Goal: Task Accomplishment & Management: Complete application form

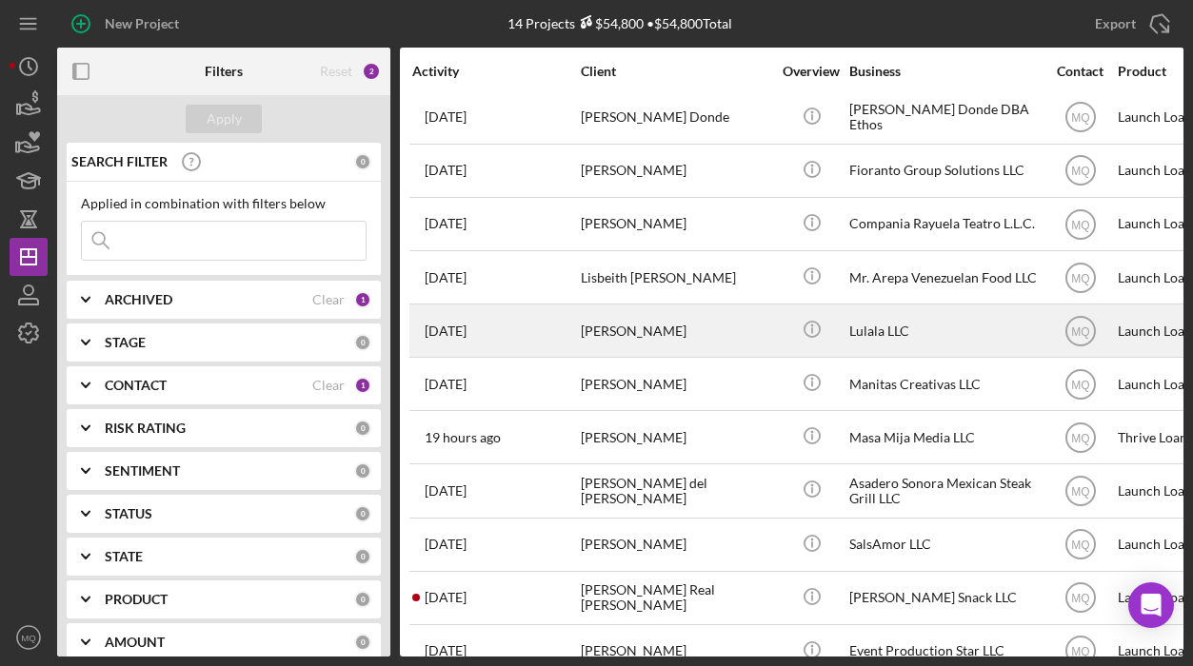
scroll to position [189, 0]
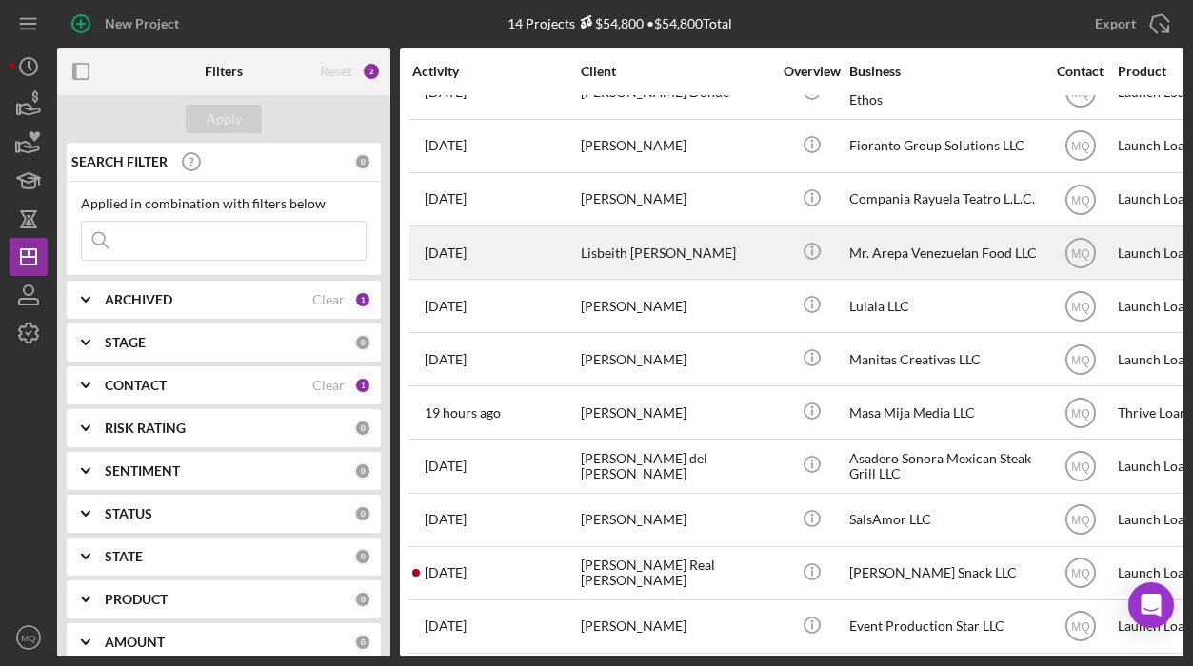
click at [723, 241] on div "Lisbeith [PERSON_NAME]" at bounding box center [676, 253] width 190 height 50
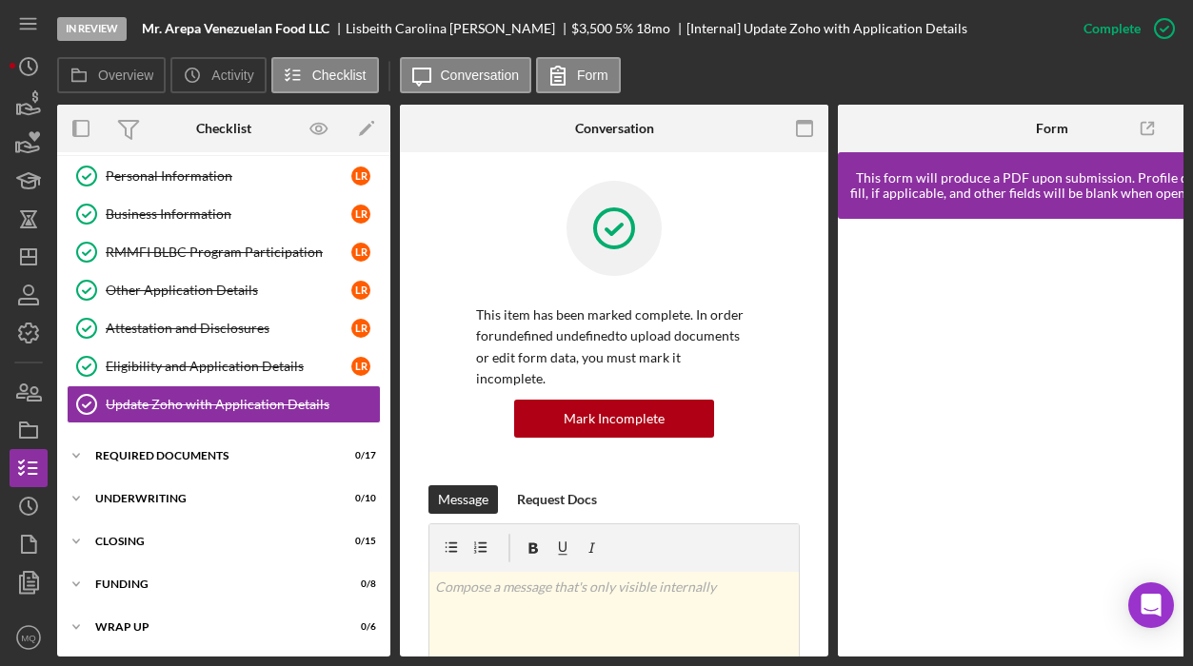
scroll to position [89, 0]
click at [298, 451] on div "Required Documents" at bounding box center [230, 455] width 271 height 11
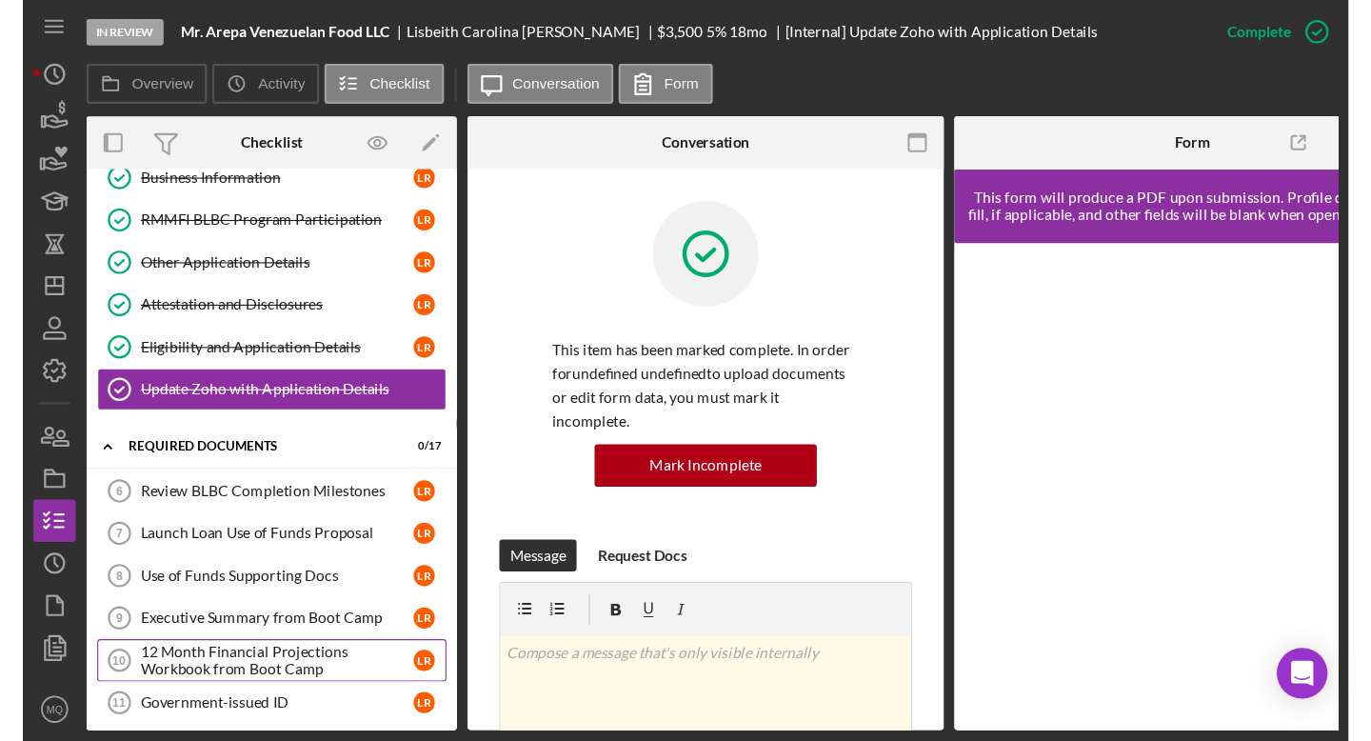
scroll to position [133, 0]
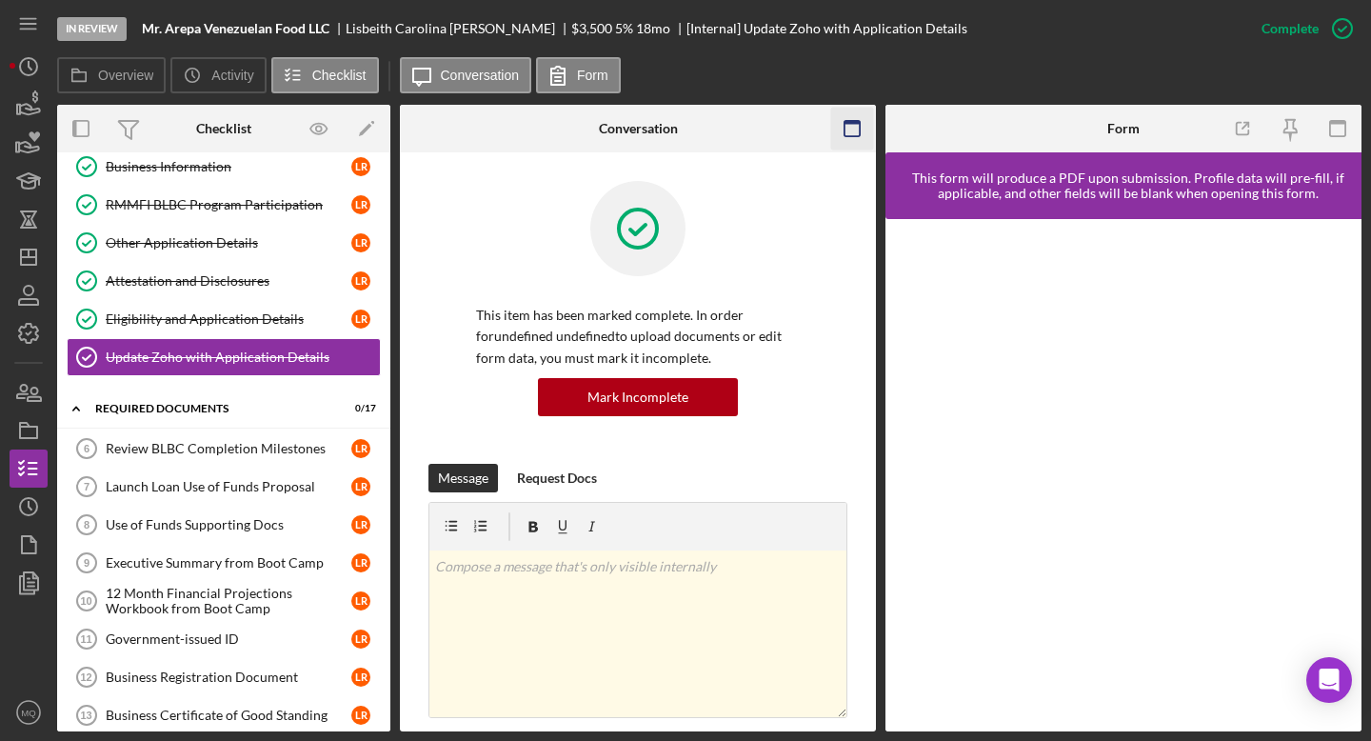
click at [858, 129] on icon "button" at bounding box center [852, 129] width 43 height 43
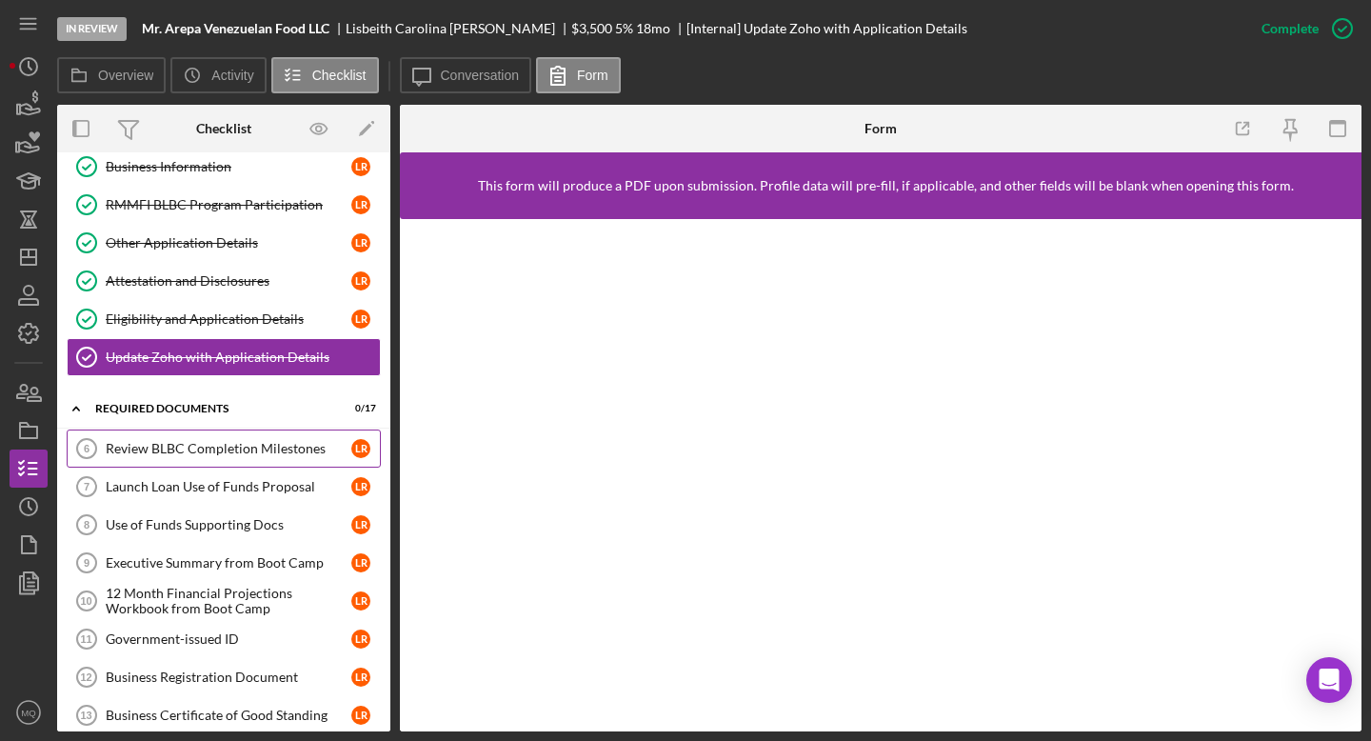
click at [307, 453] on div "Review BLBC Completion Milestones" at bounding box center [229, 448] width 246 height 15
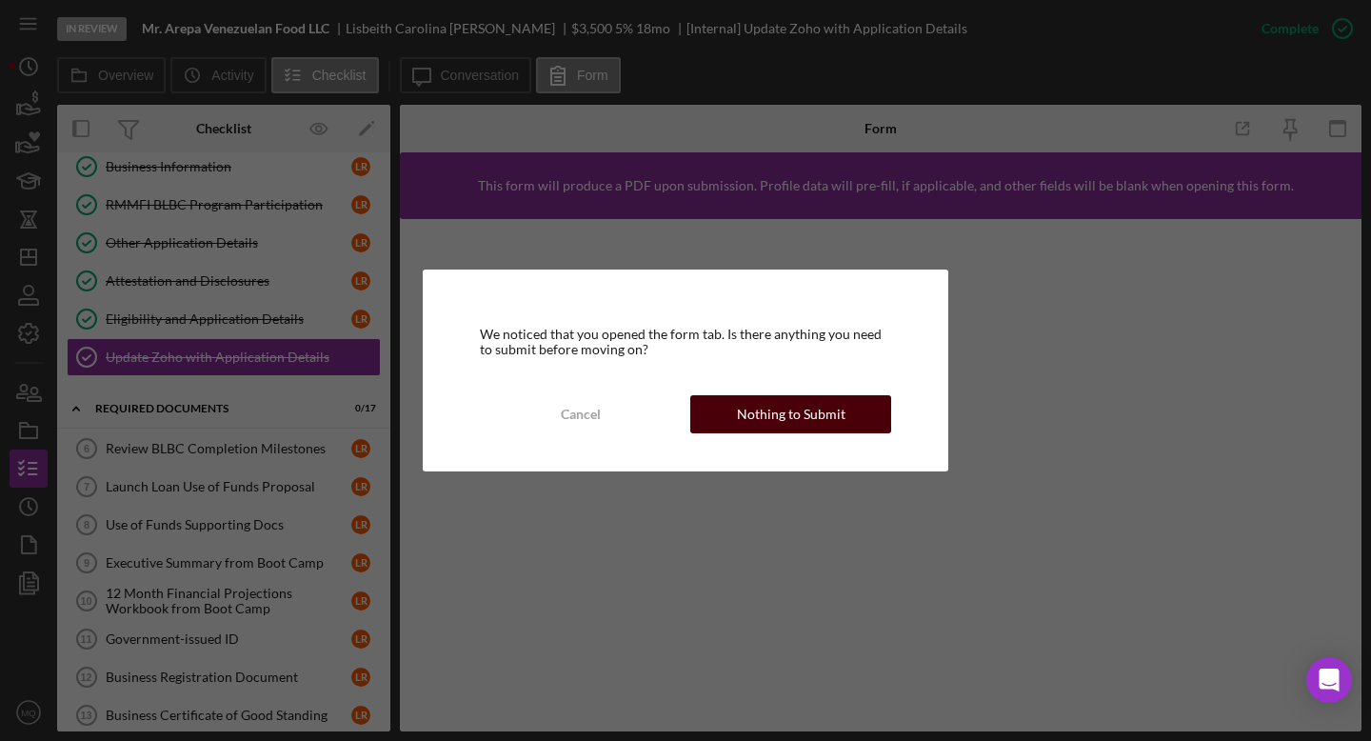
click at [841, 417] on button "Nothing to Submit" at bounding box center [790, 414] width 201 height 38
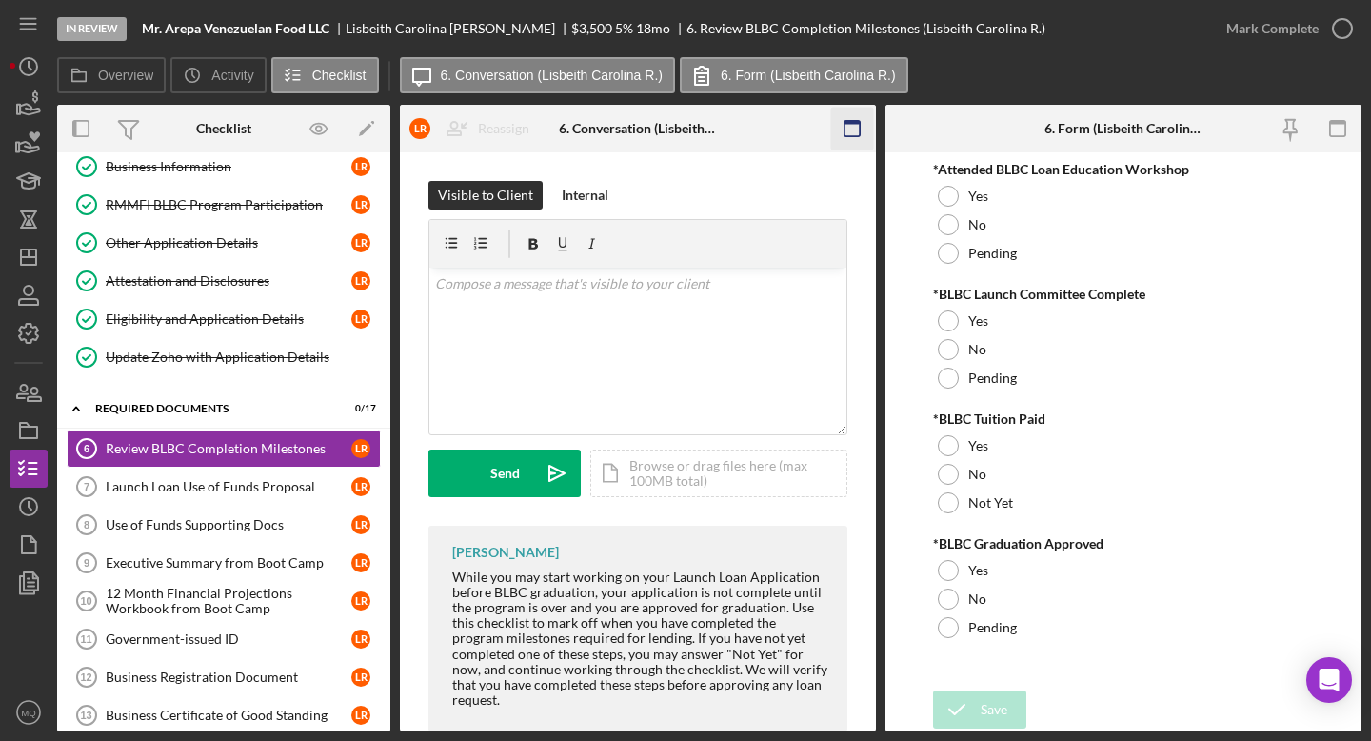
click at [861, 130] on icon "button" at bounding box center [852, 129] width 43 height 43
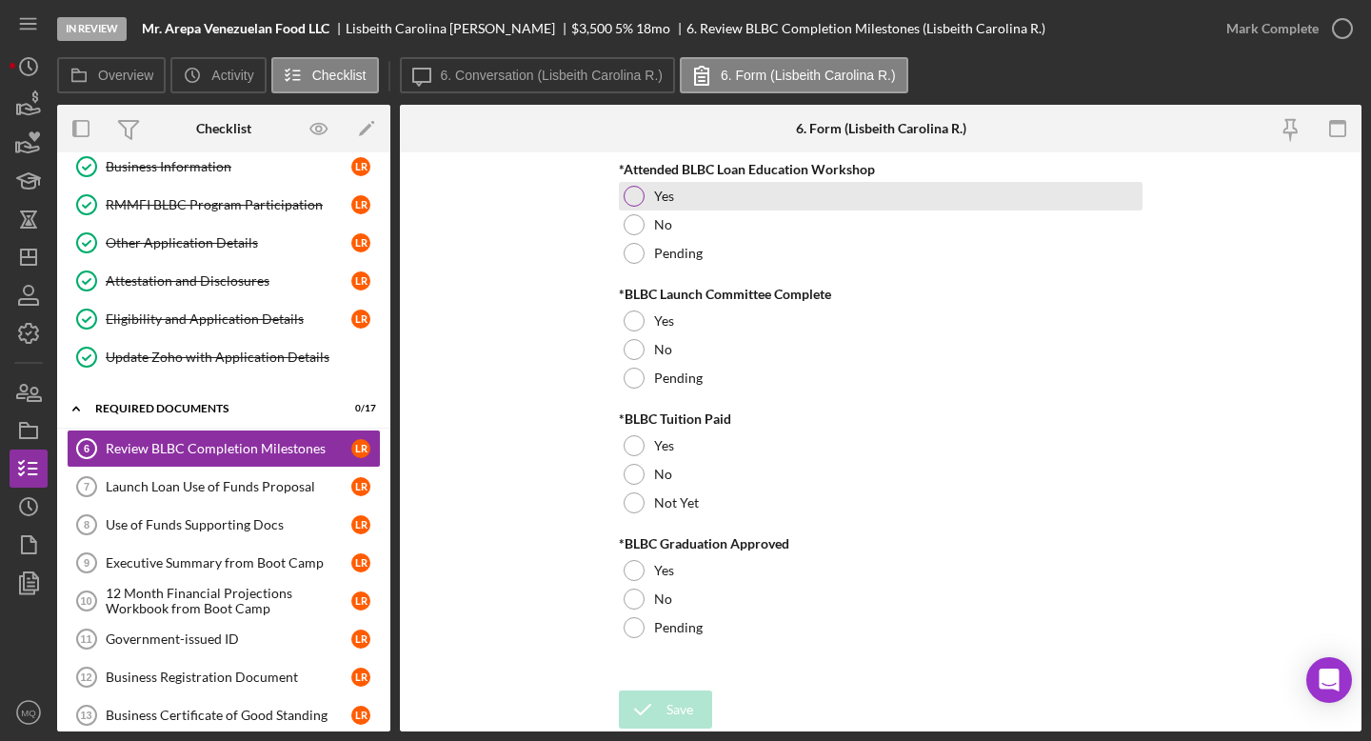
click at [635, 196] on div at bounding box center [634, 196] width 21 height 21
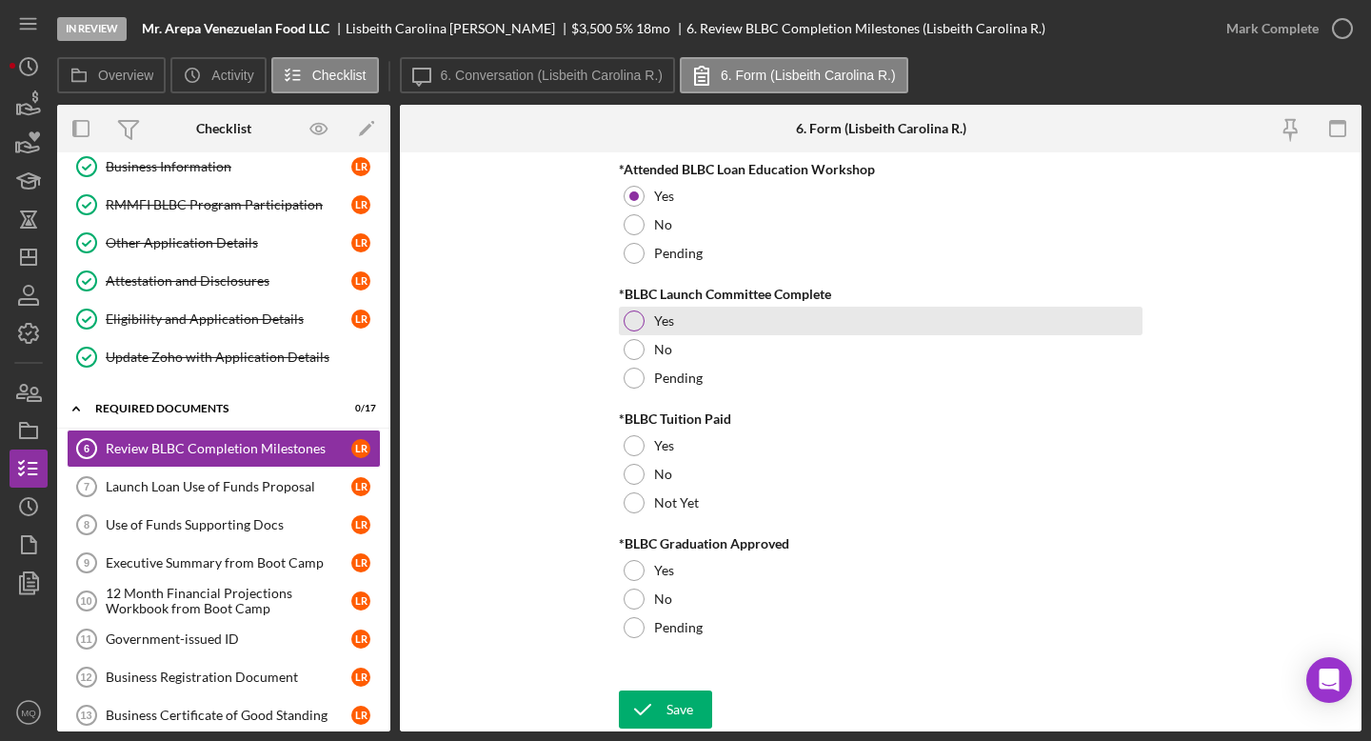
click at [631, 314] on div at bounding box center [634, 320] width 21 height 21
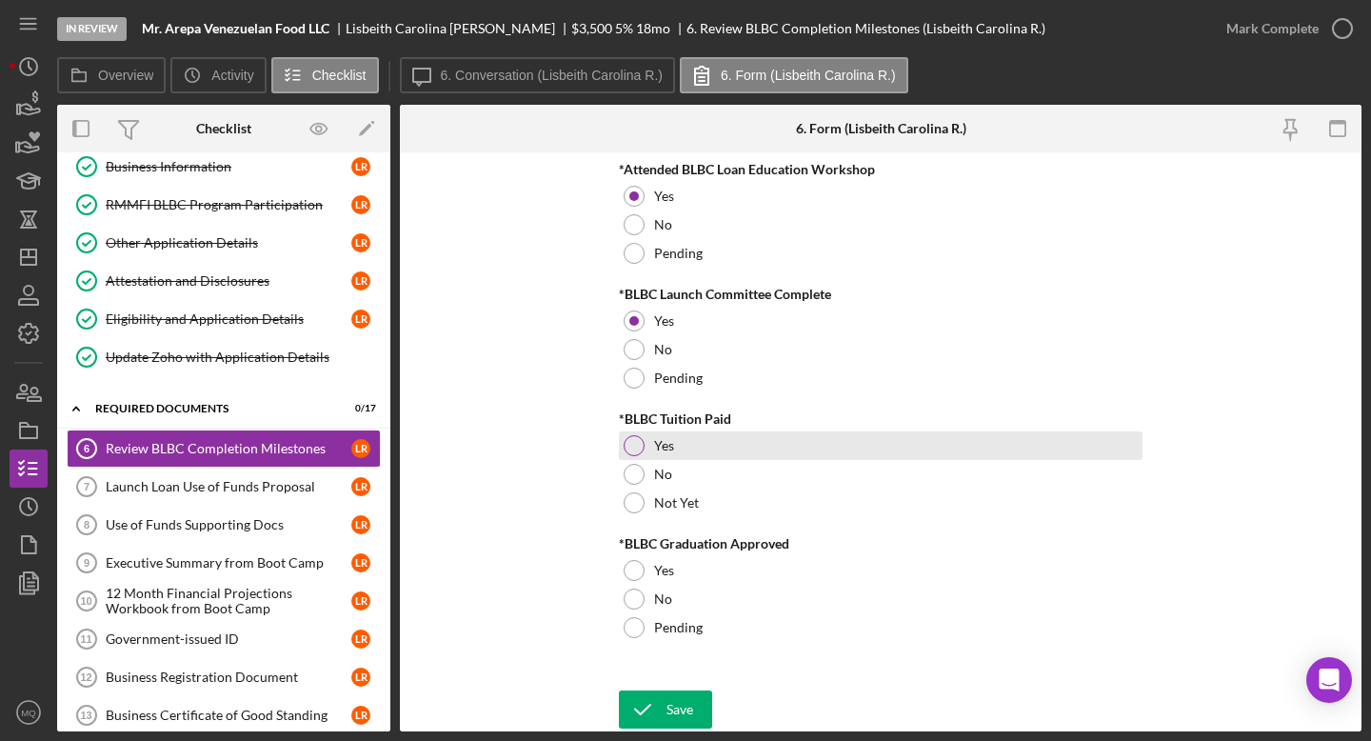
click at [632, 450] on div at bounding box center [634, 445] width 21 height 21
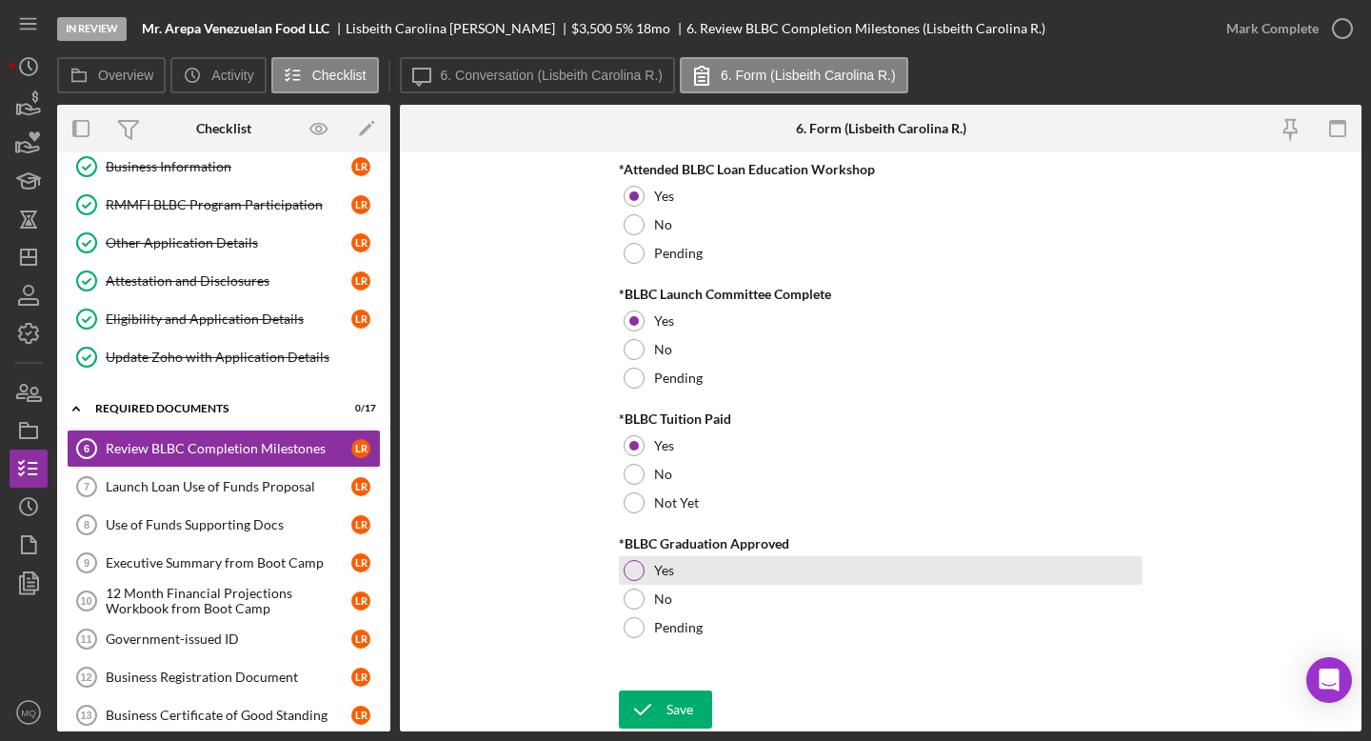
click at [633, 568] on div at bounding box center [634, 570] width 21 height 21
click at [683, 665] on div "Save Save" at bounding box center [881, 710] width 524 height 41
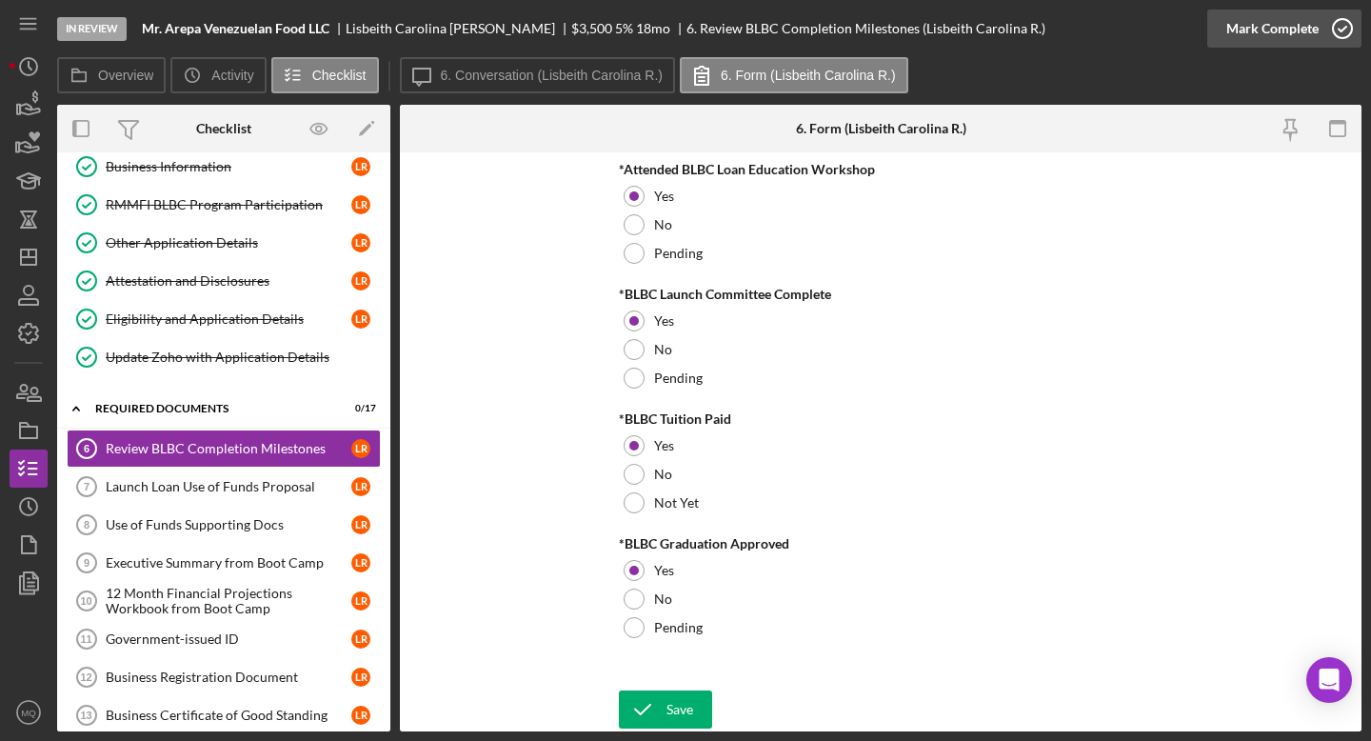
click at [1192, 40] on icon "button" at bounding box center [1342, 29] width 48 height 48
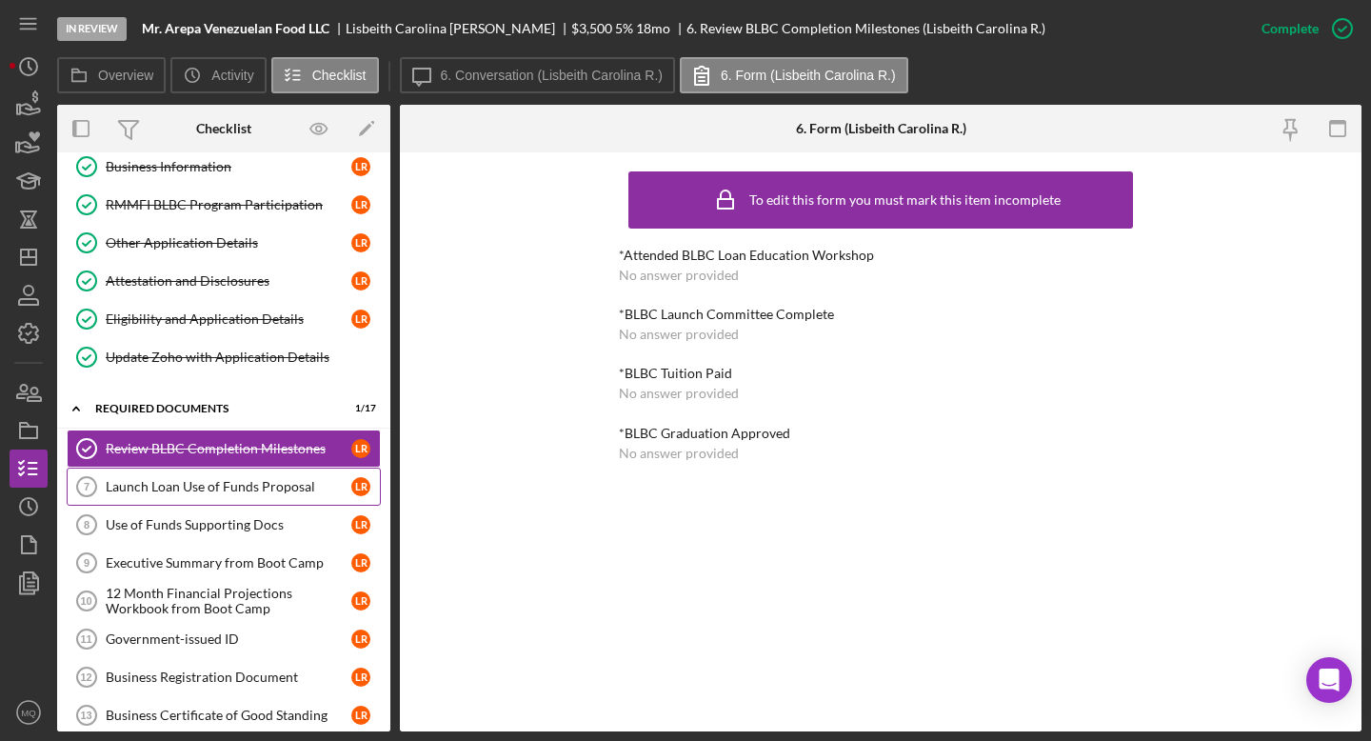
click at [204, 487] on div "Launch Loan Use of Funds Proposal" at bounding box center [229, 486] width 246 height 15
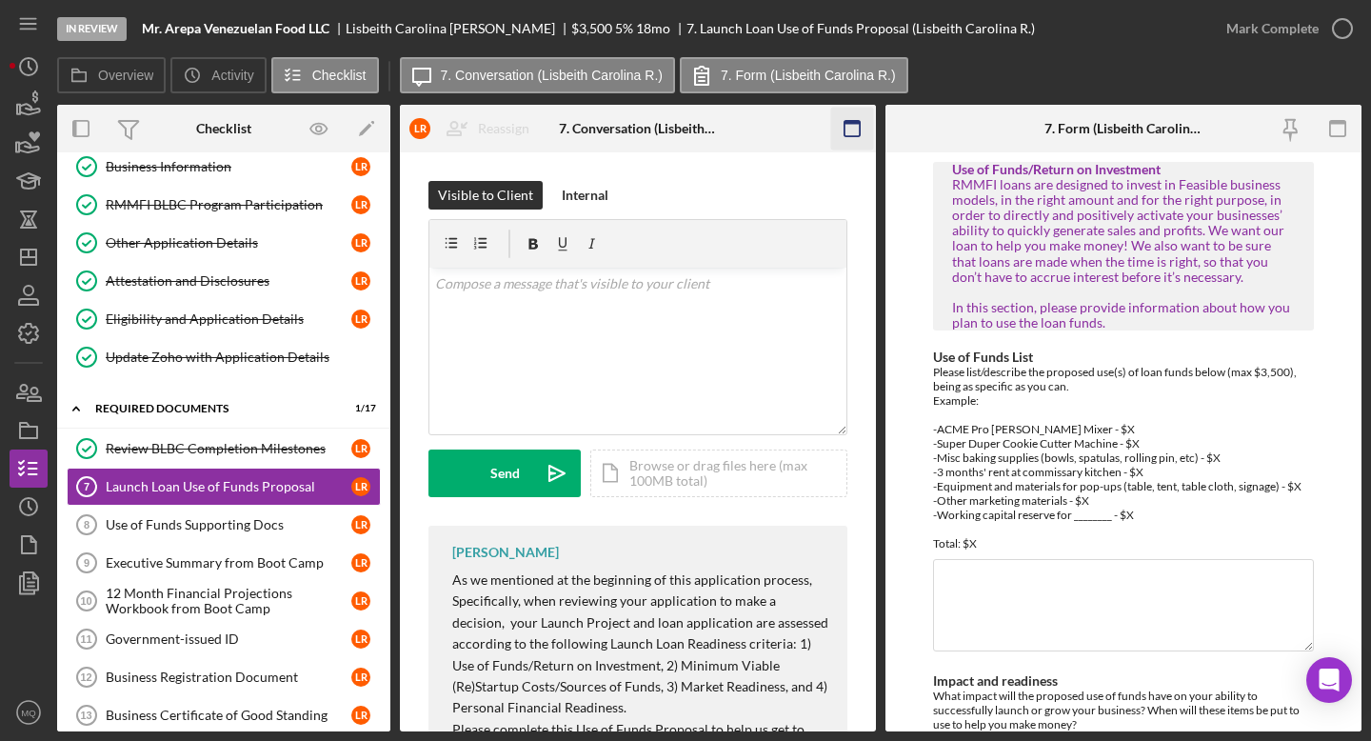
click at [852, 140] on icon "button" at bounding box center [852, 129] width 43 height 43
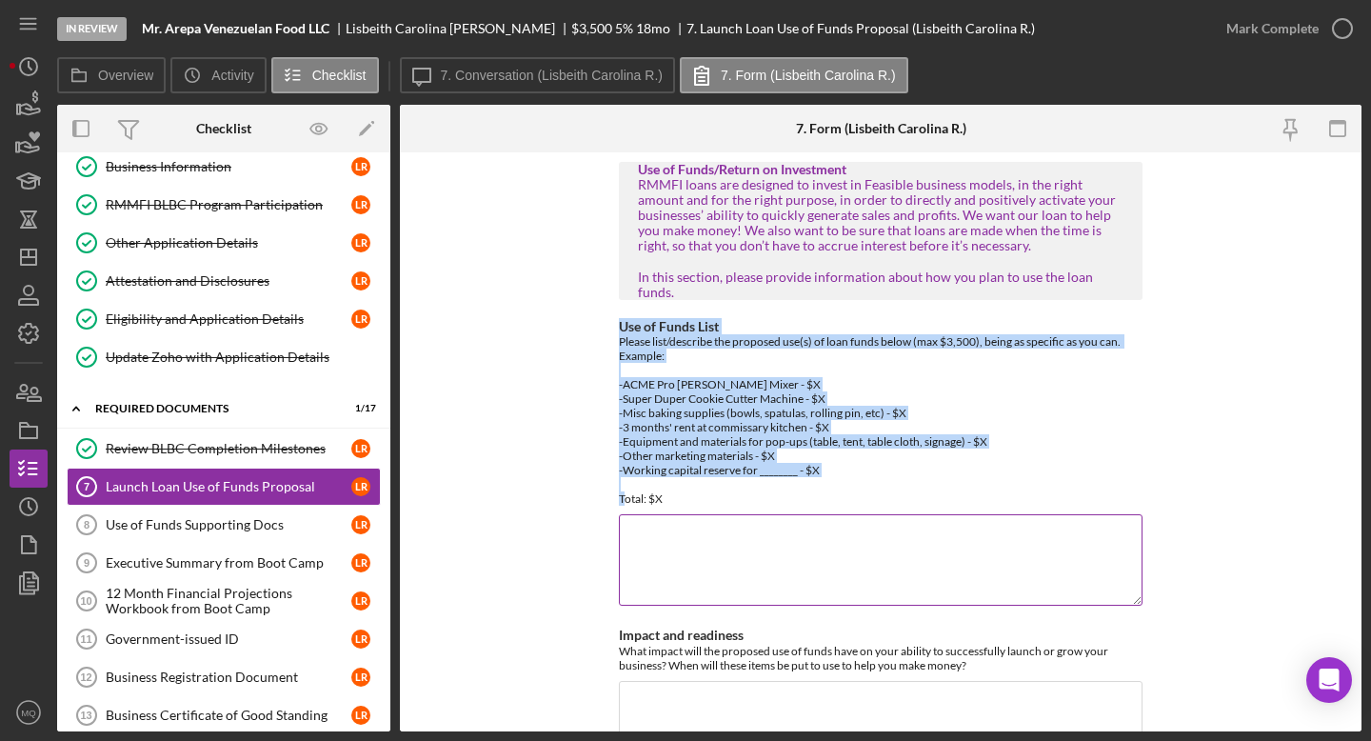
drag, startPoint x: 619, startPoint y: 314, endPoint x: 745, endPoint y: 478, distance: 207.0
click at [745, 478] on div "Use of Funds List Please list/describe the proposed use(s) of loan funds below …" at bounding box center [881, 412] width 524 height 187
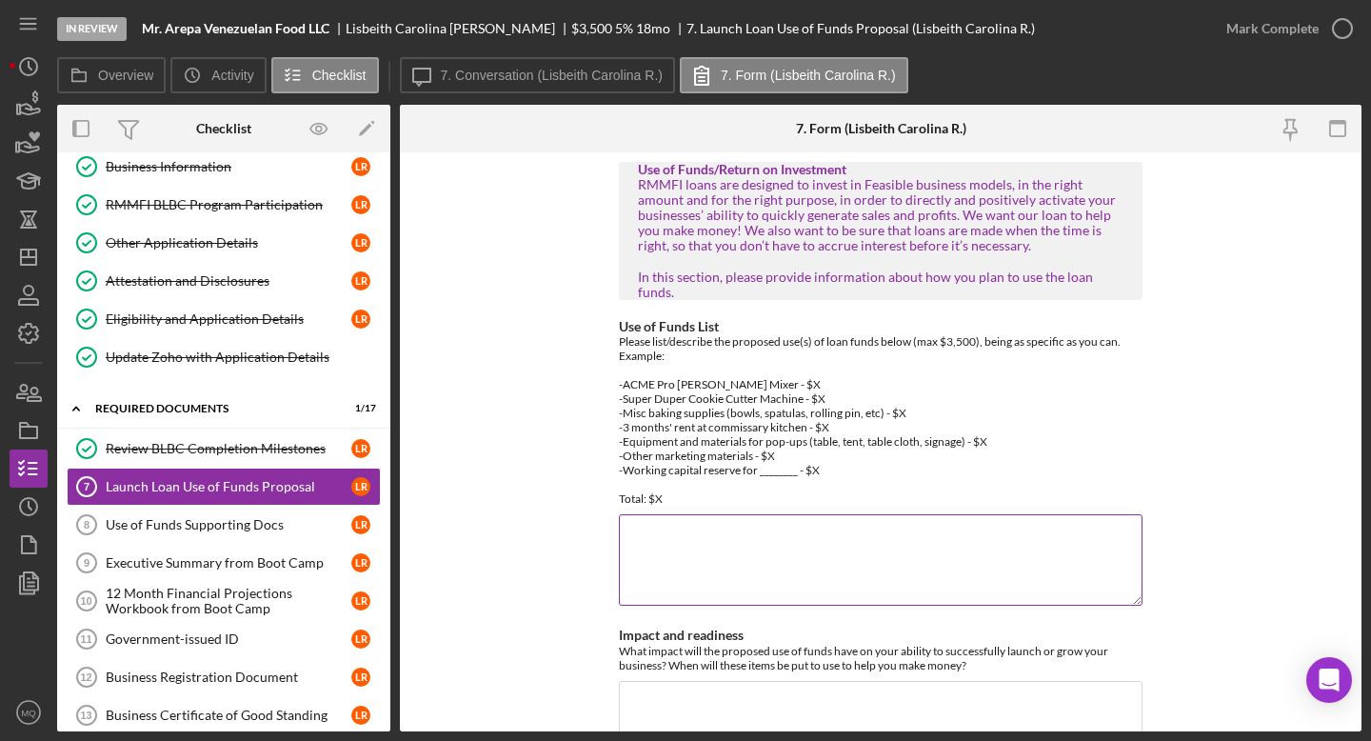
click at [983, 444] on div "Please list/describe the proposed use(s) of loan funds below (max $3,500), bein…" at bounding box center [881, 419] width 524 height 171
click at [930, 545] on textarea "Use of Funds List" at bounding box center [881, 559] width 524 height 91
click at [638, 529] on textarea "- Nevera Comercial 56 pies $2,500 - Vatidora Comercial de 30 litros" at bounding box center [881, 559] width 524 height 91
click at [636, 545] on textarea "- Nevera Comercial 56 pies $2,500 - Vatidora Comercial de 30 litros" at bounding box center [881, 559] width 524 height 91
click at [643, 541] on textarea "- Nevera Comercial 56 pies $2,500 - Vatidora Comercial de 30 litros" at bounding box center [881, 559] width 524 height 91
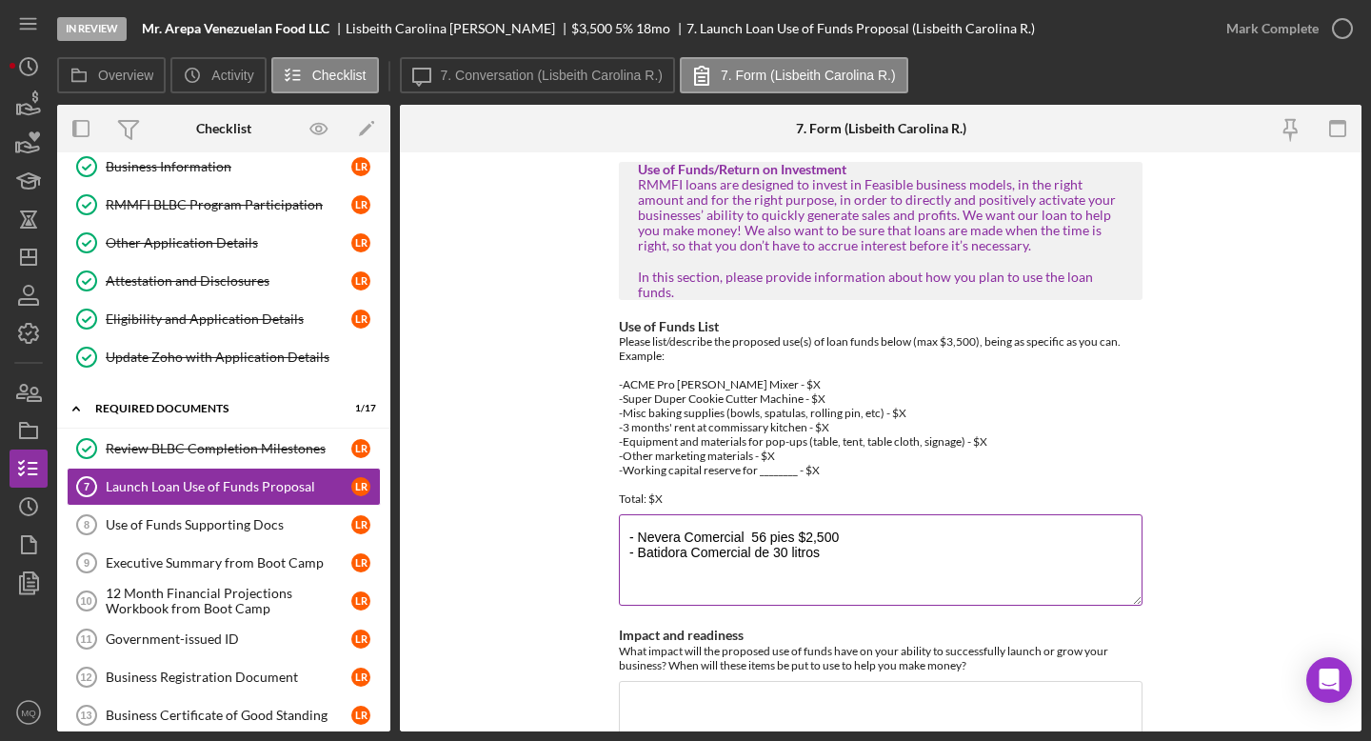
click at [882, 525] on textarea "- Nevera Comercial 56 pies $2,500 - Batidora Comercial de 30 litros" at bounding box center [881, 559] width 524 height 91
click at [832, 547] on textarea "- Nevera Comercial 56 pies $2,500 - Batidora Comercial de 30 litros" at bounding box center [881, 559] width 524 height 91
click at [841, 520] on textarea "- Nevera Comercial 56 pies $2,500 - Batidora Comercial de 30 litros $900.00" at bounding box center [881, 559] width 524 height 91
click at [882, 537] on textarea "- Nevera Comercial 56 pies $2,500.00 - Batidora Comercial de 30 litros $900.00" at bounding box center [881, 559] width 524 height 91
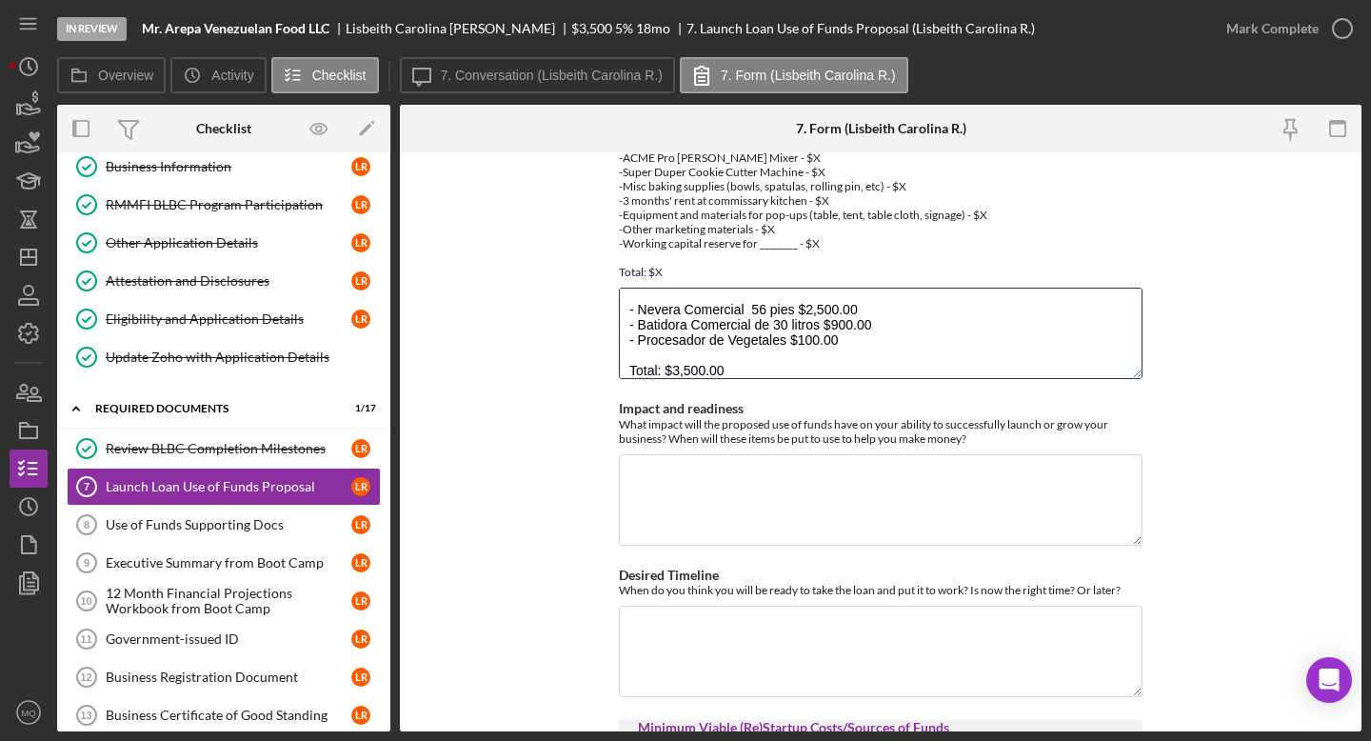
scroll to position [260, 0]
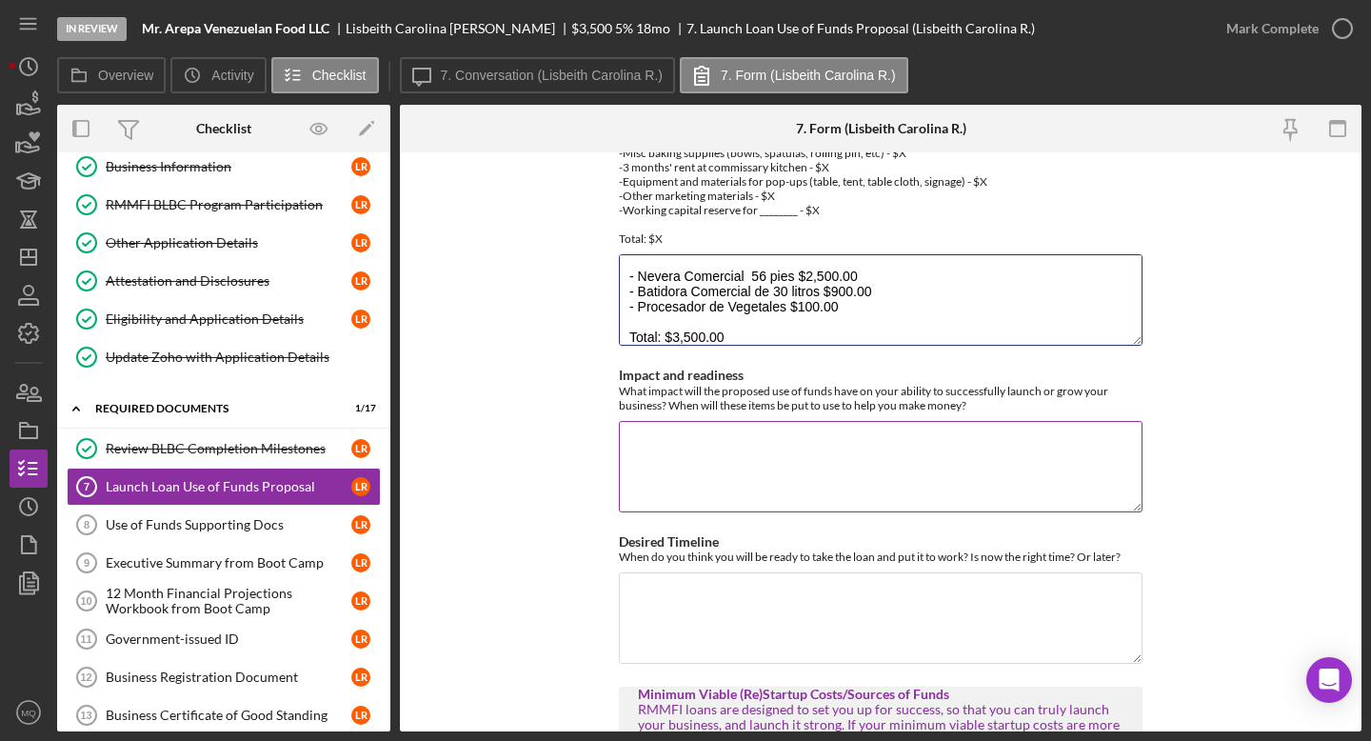
type textarea "- Nevera Comercial 56 pies $2,500.00 - Batidora Comercial de 30 litros $900.00 …"
drag, startPoint x: 618, startPoint y: 358, endPoint x: 979, endPoint y: 401, distance: 363.3
click at [979, 401] on div "Impact and readiness What impact will the proposed use of funds have on your ab…" at bounding box center [881, 441] width 524 height 148
copy label "I"
click at [686, 367] on label "Impact and readiness" at bounding box center [681, 375] width 125 height 16
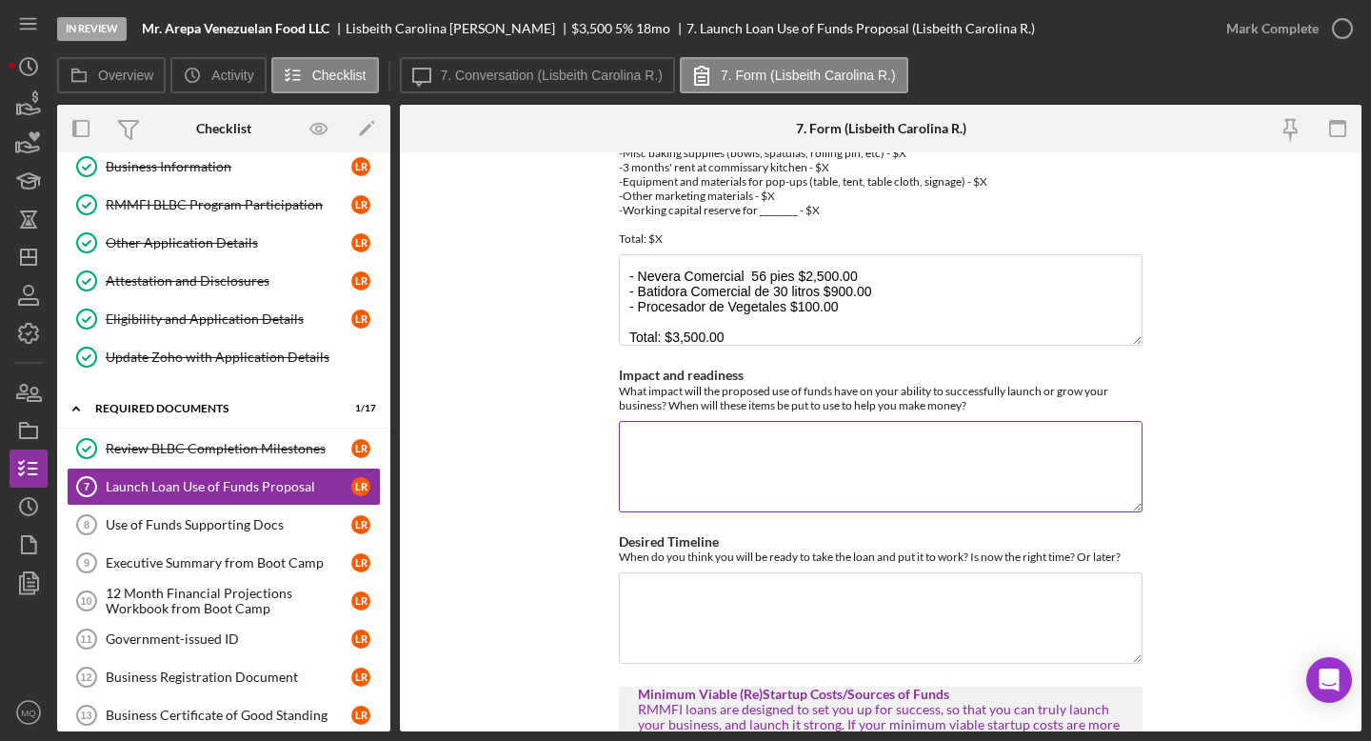
click at [686, 421] on textarea "Impact and readiness" at bounding box center [881, 466] width 524 height 91
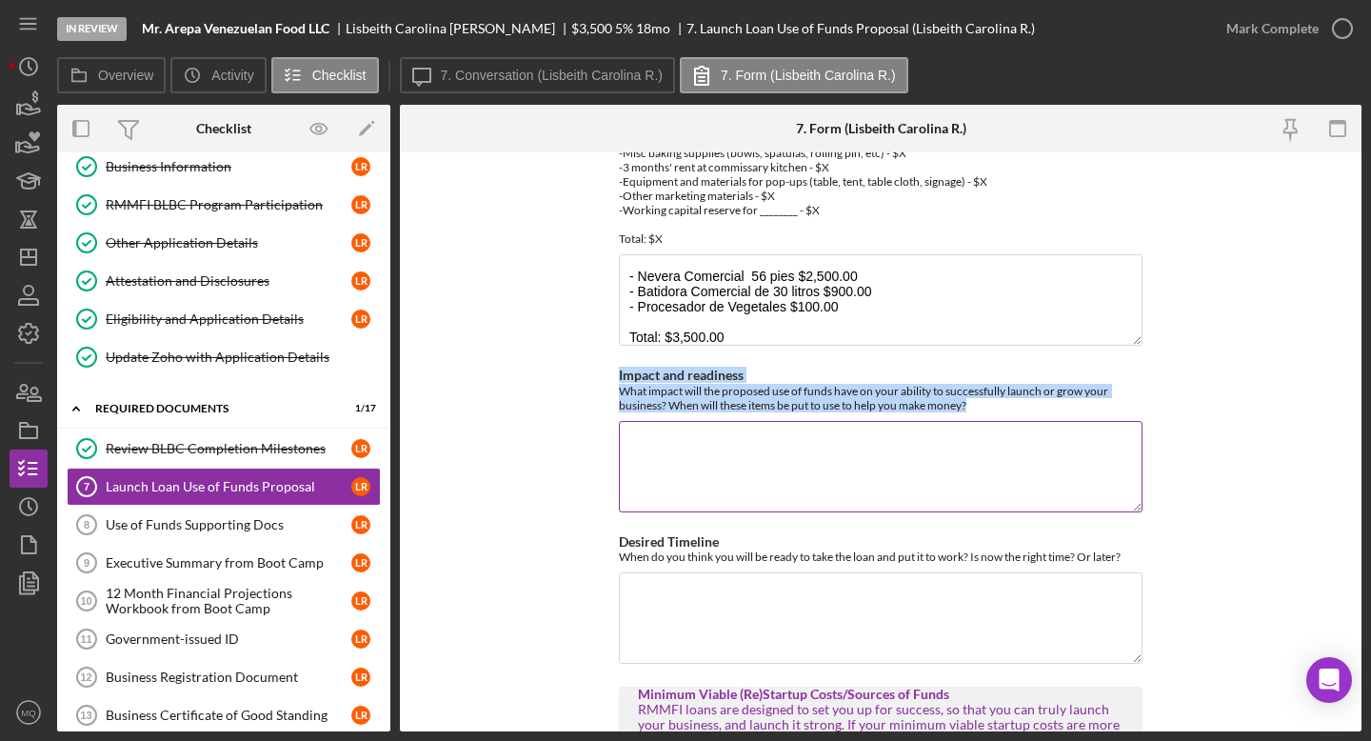
drag, startPoint x: 607, startPoint y: 360, endPoint x: 995, endPoint y: 395, distance: 389.0
click at [995, 395] on form "Use of Funds/Return on Investment RMMFI loans are designed to invest in Feasibl…" at bounding box center [880, 441] width 961 height 579
copy div "Impact and readiness What impact will the proposed use of funds have on your ab…"
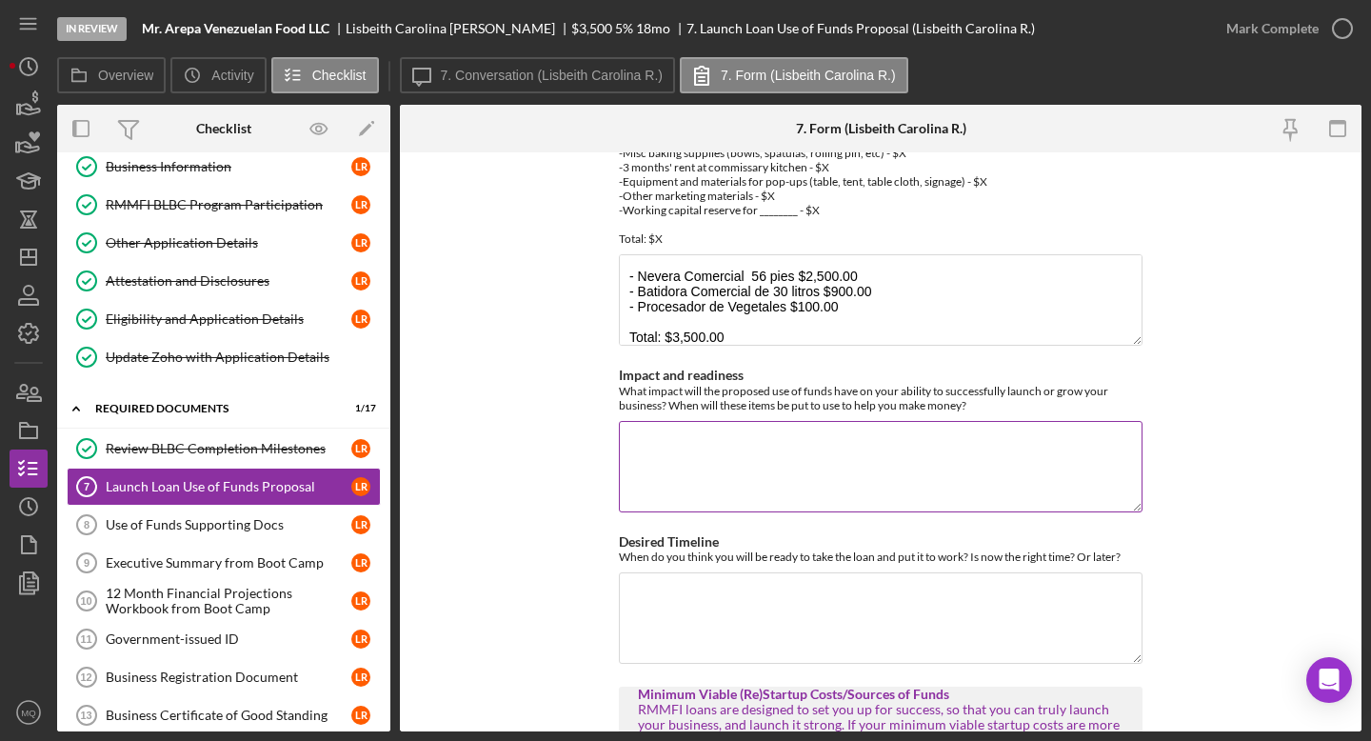
click at [742, 453] on textarea "Impact and readiness" at bounding box center [881, 466] width 524 height 91
paste textarea "El impacto que tendrá para mi negocio será principalmente en el ahorro de tiemp…"
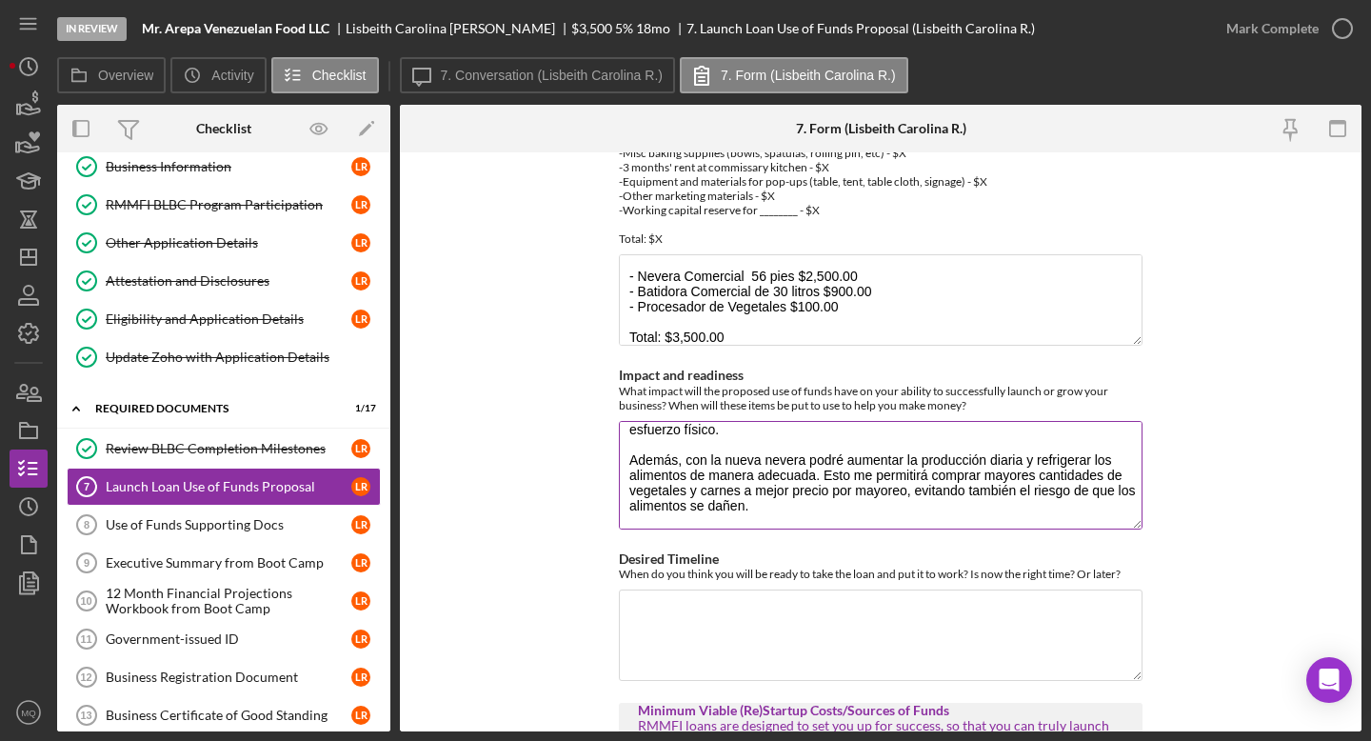
scroll to position [0, 0]
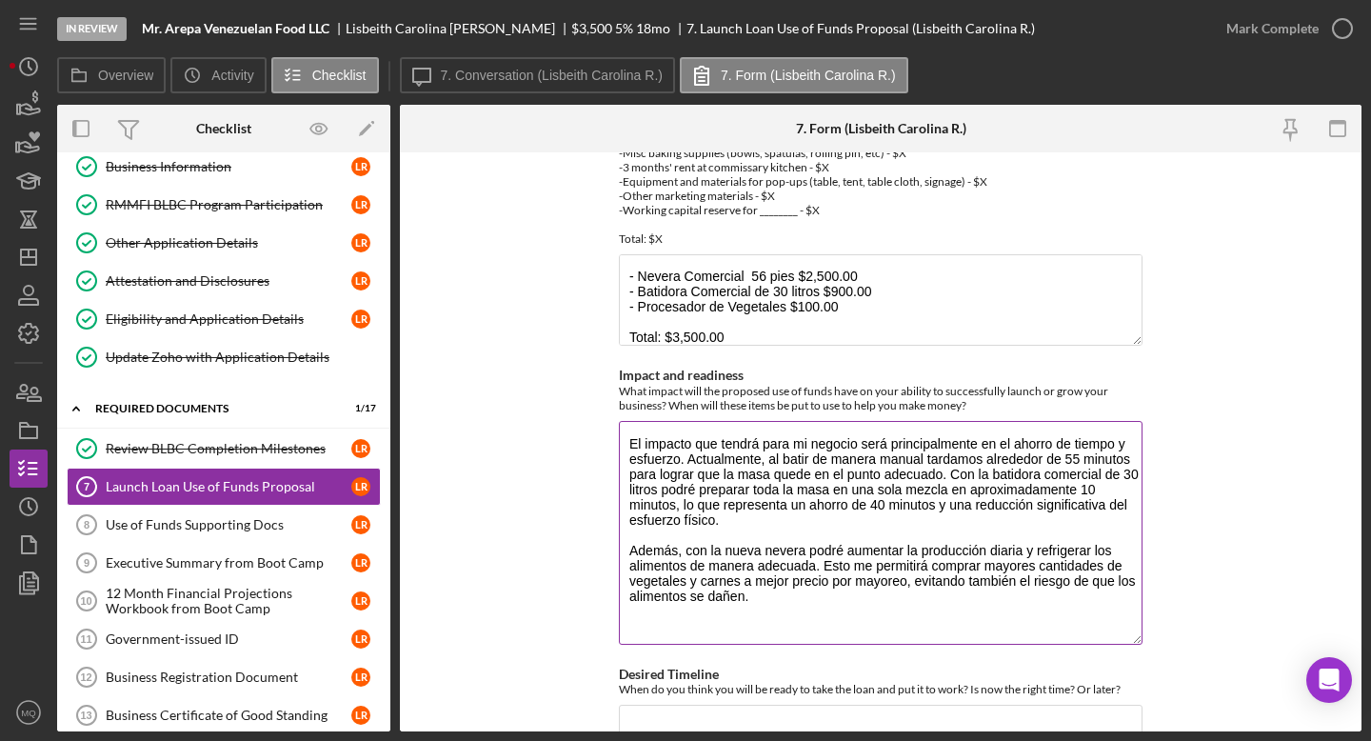
drag, startPoint x: 1135, startPoint y: 492, endPoint x: 1131, endPoint y: 617, distance: 124.8
click at [1131, 617] on textarea "El impacto que tendrá para mi negocio será principalmente en el ahorro de tiemp…" at bounding box center [881, 533] width 524 height 224
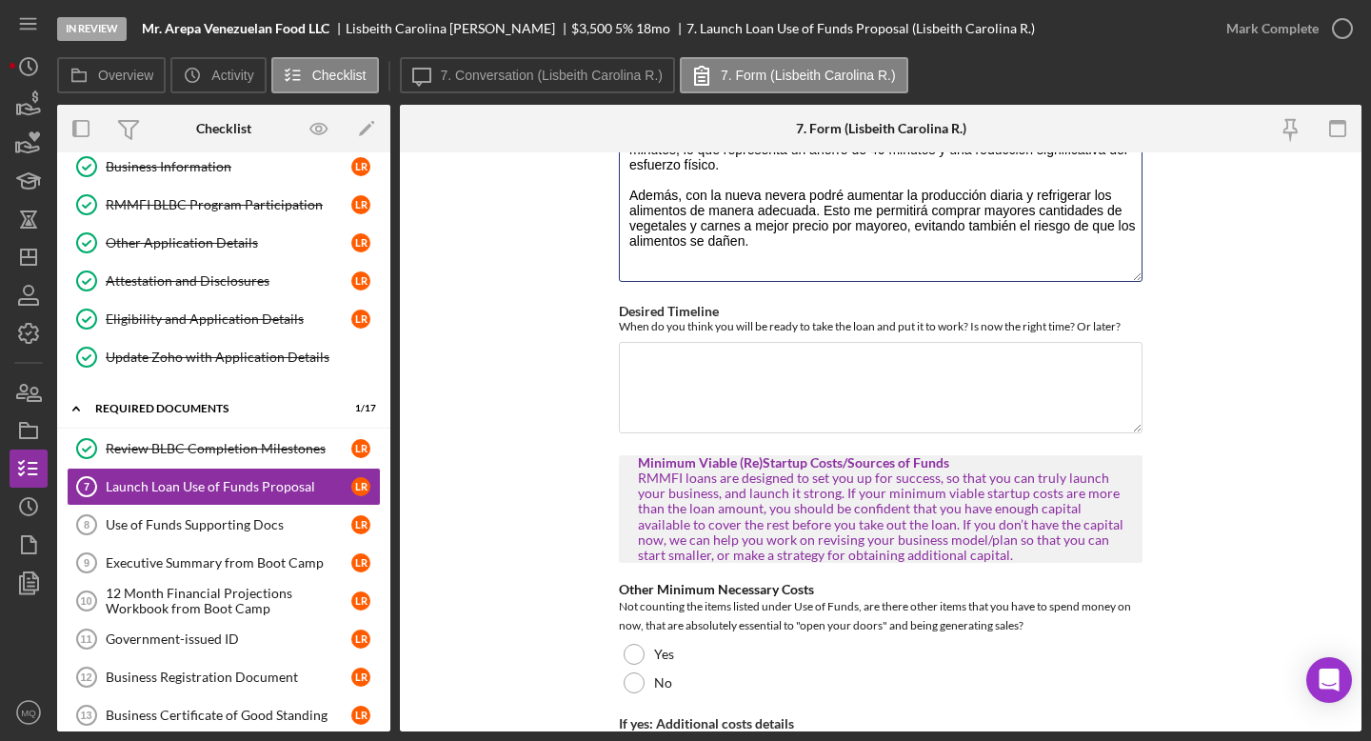
scroll to position [620, 0]
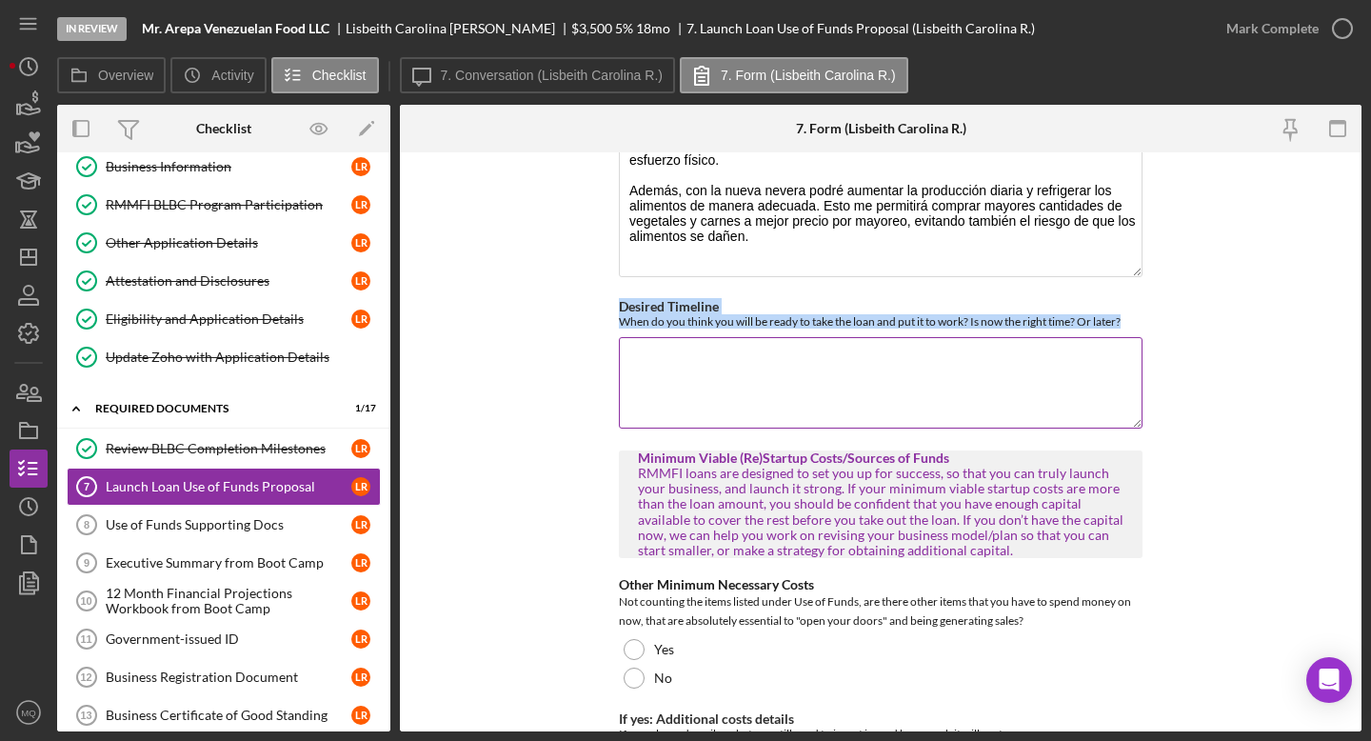
drag, startPoint x: 610, startPoint y: 290, endPoint x: 1131, endPoint y: 305, distance: 520.9
click at [1131, 305] on form "Use of Funds/Return on Investment RMMFI loans are designed to invest in Feasibl…" at bounding box center [880, 441] width 961 height 579
copy div "Desired Timeline When do you think you will be ready to take the loan and put i…"
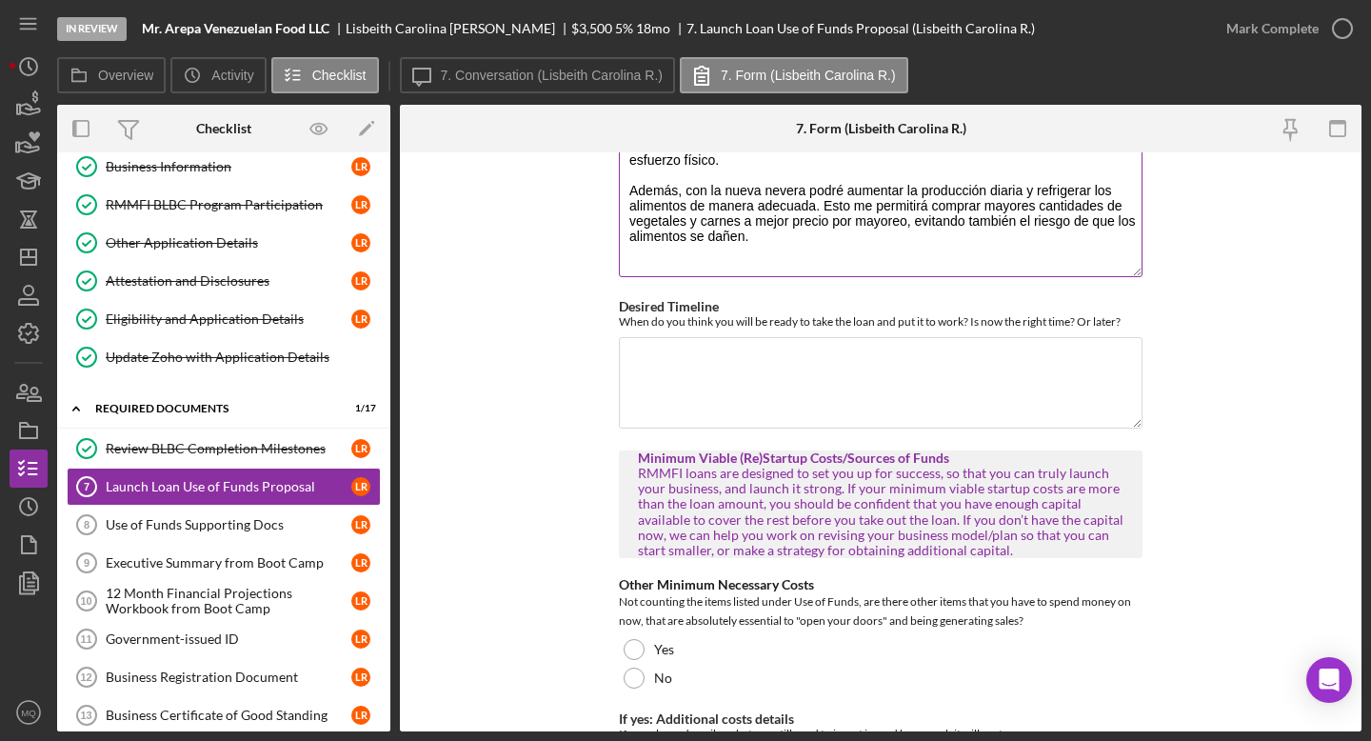
click at [902, 241] on textarea "El impacto que tendrá para mi negocio será principalmente en el ahorro de tiemp…" at bounding box center [881, 169] width 524 height 216
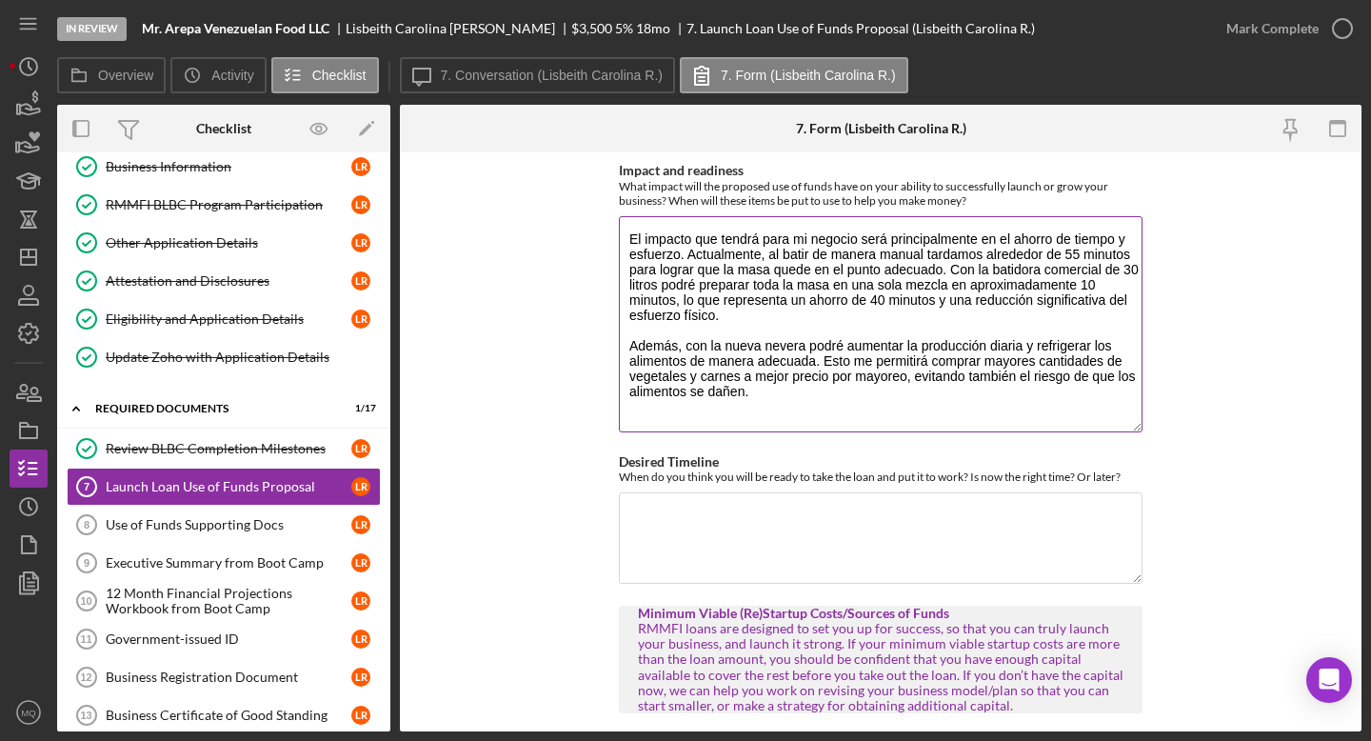
scroll to position [459, 0]
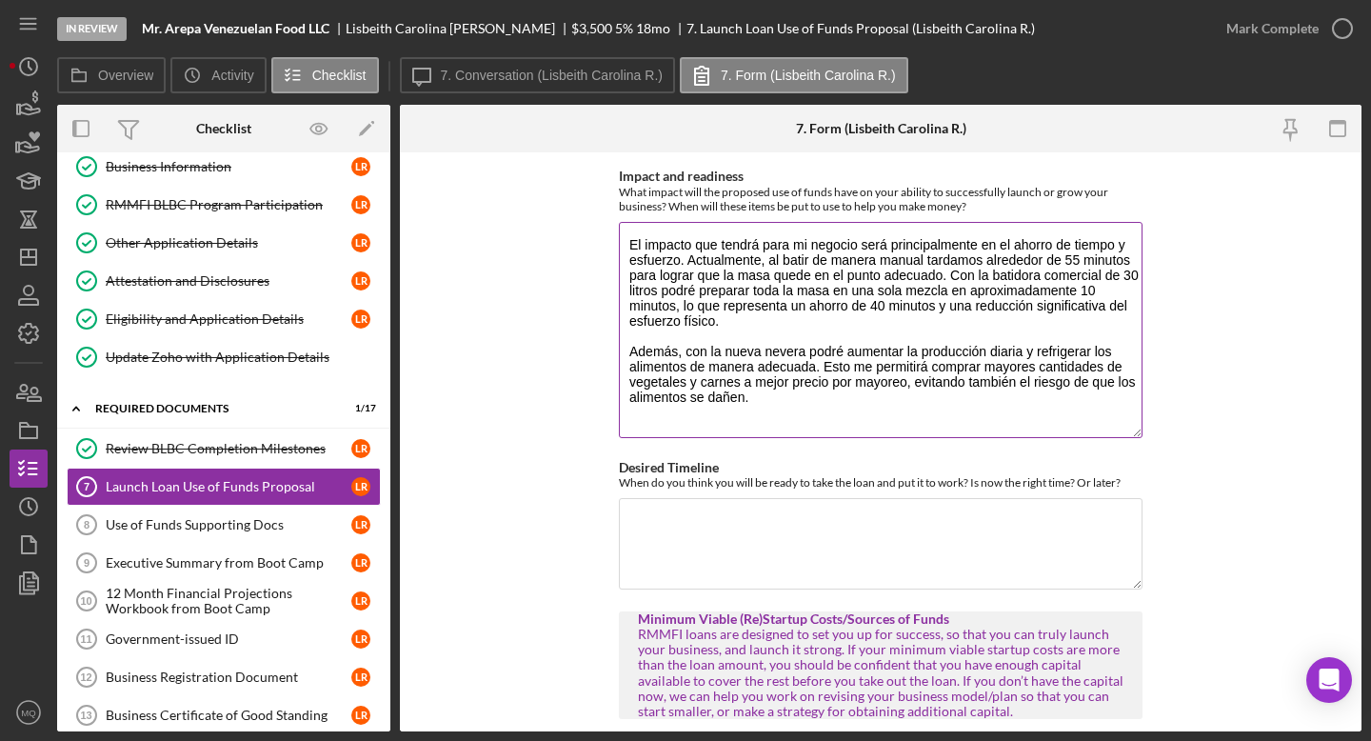
click at [945, 273] on textarea "El impacto que tendrá para mi negocio será principalmente en el ahorro de tiemp…" at bounding box center [881, 330] width 524 height 216
click at [826, 274] on textarea "El impacto que tendrá para mi negocio será principalmente en el ahorro de tiemp…" at bounding box center [881, 330] width 524 height 216
type textarea "El impacto que tendrá para mi negocio será principalmente en el ahorro de tiemp…"
type textarea "0"
click at [842, 267] on textarea "El impacto que tendrá para mi negocio será principalmente en el ahorro de tiemp…" at bounding box center [881, 330] width 524 height 216
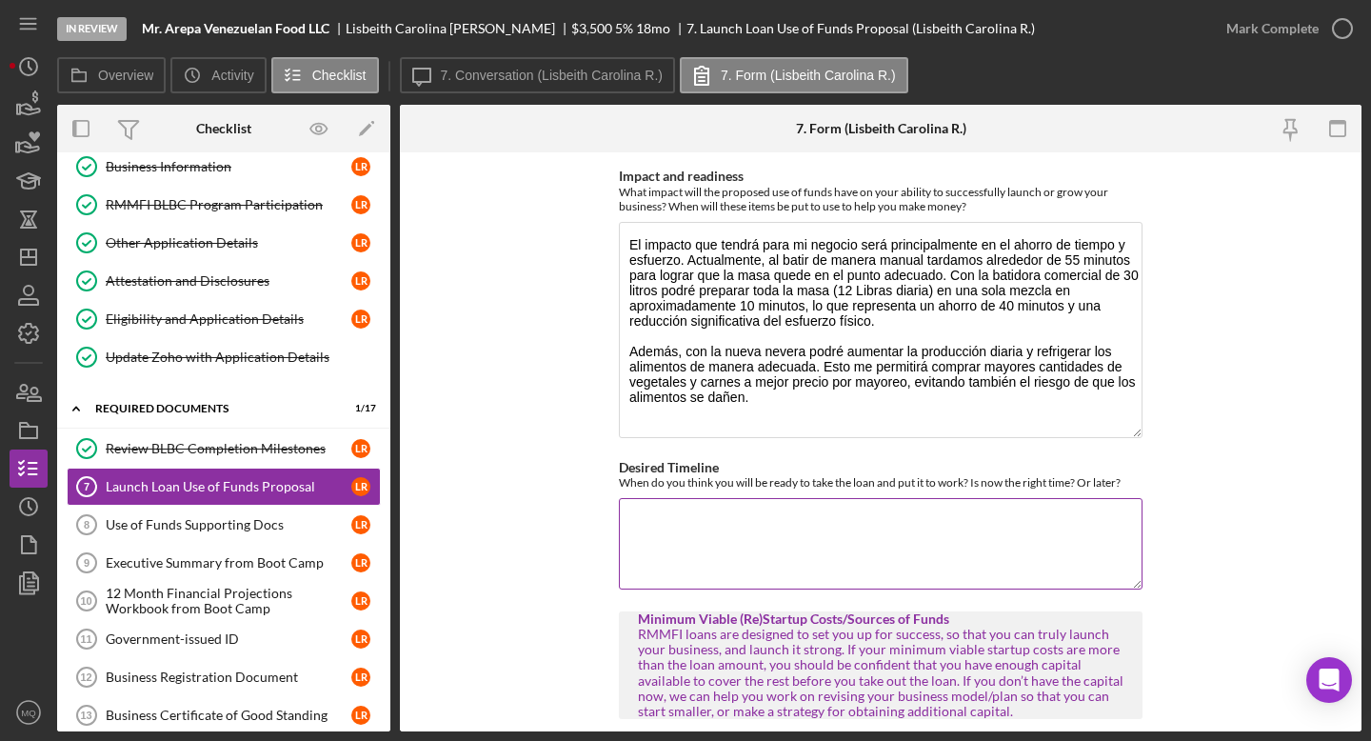
click at [1004, 572] on textarea "Desired Timeline" at bounding box center [881, 543] width 524 height 91
drag, startPoint x: 597, startPoint y: 447, endPoint x: 1146, endPoint y: 476, distance: 550.0
click at [1146, 476] on form "Use of Funds/Return on Investment RMMFI loans are designed to invest in Feasibl…" at bounding box center [880, 441] width 961 height 579
copy label
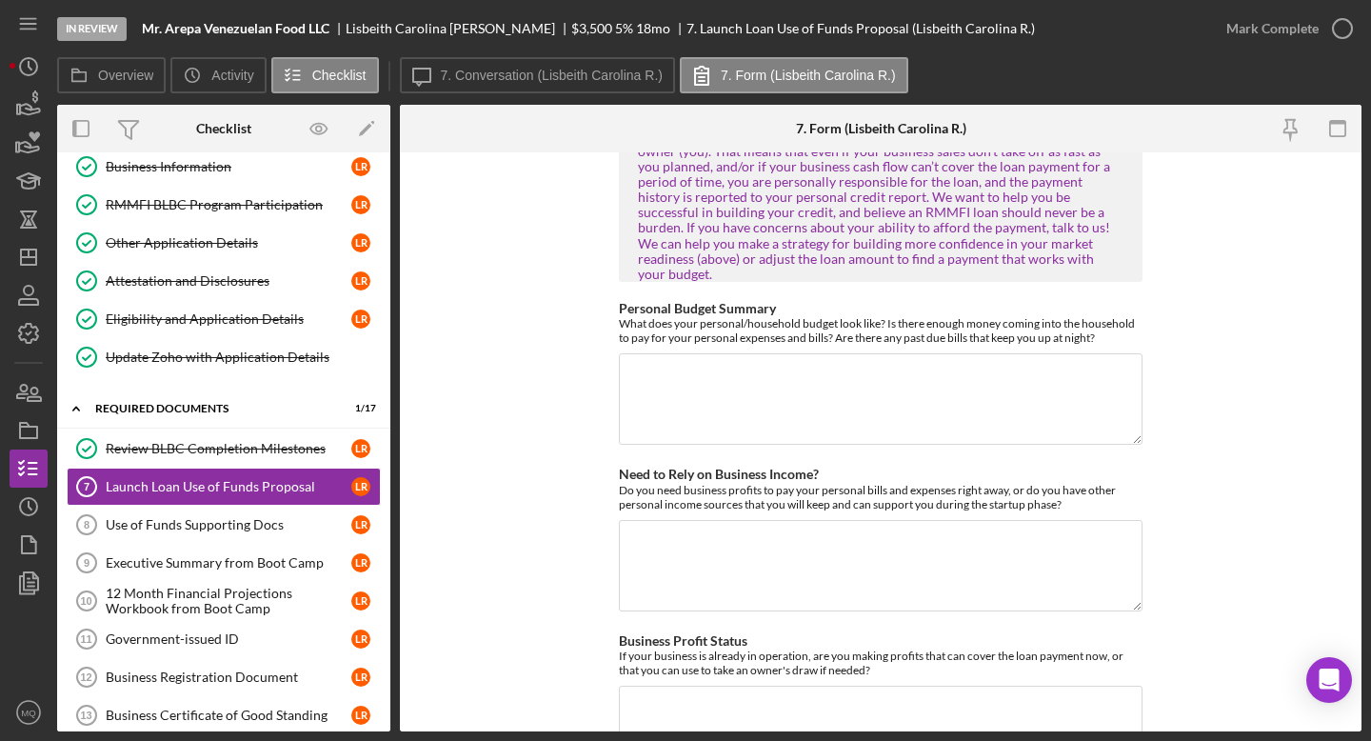
scroll to position [2257, 0]
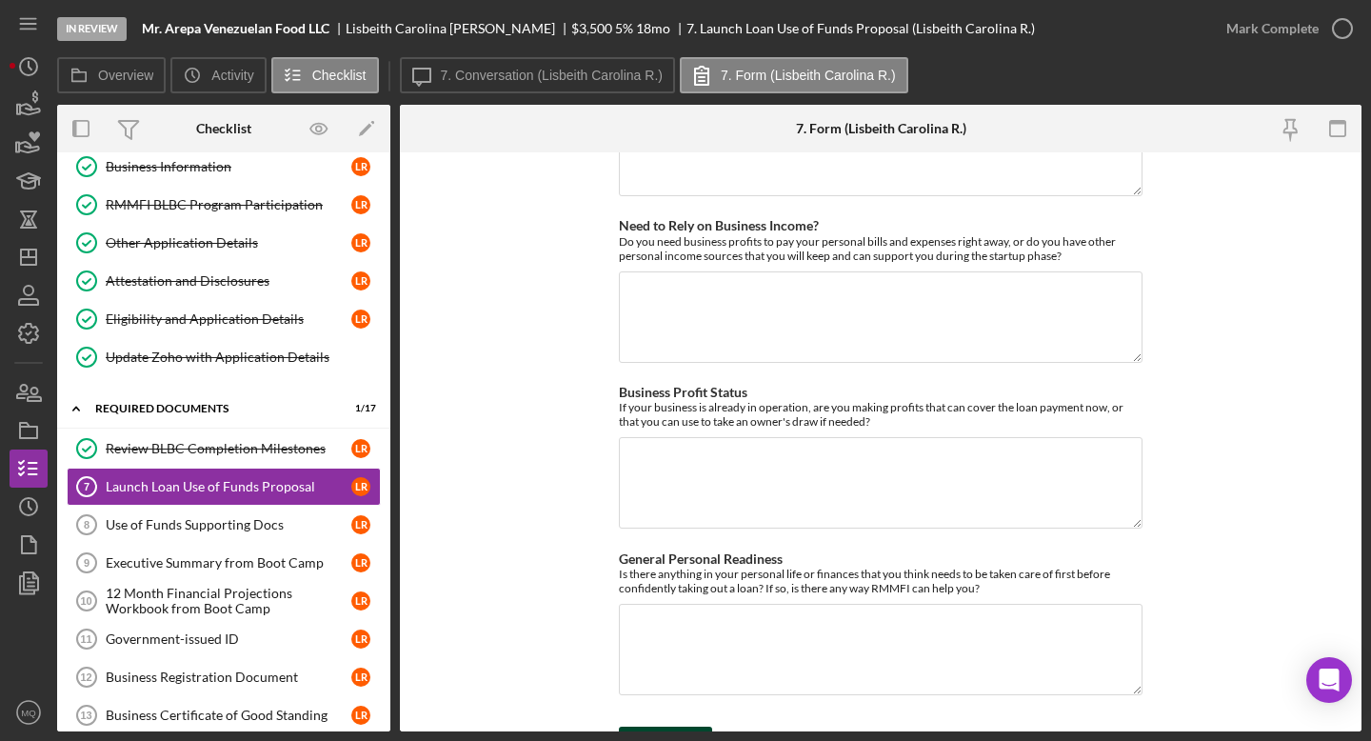
click at [696, 665] on button "Save" at bounding box center [665, 745] width 93 height 38
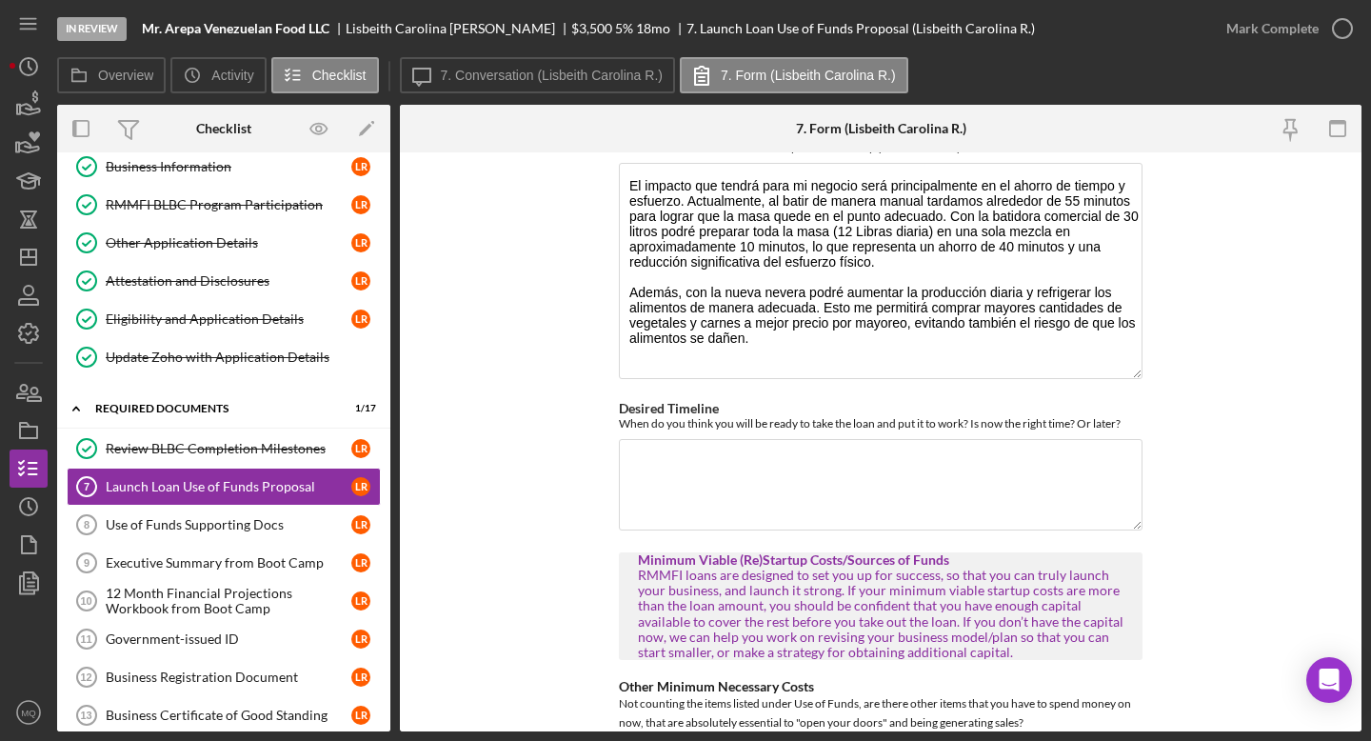
scroll to position [508, 0]
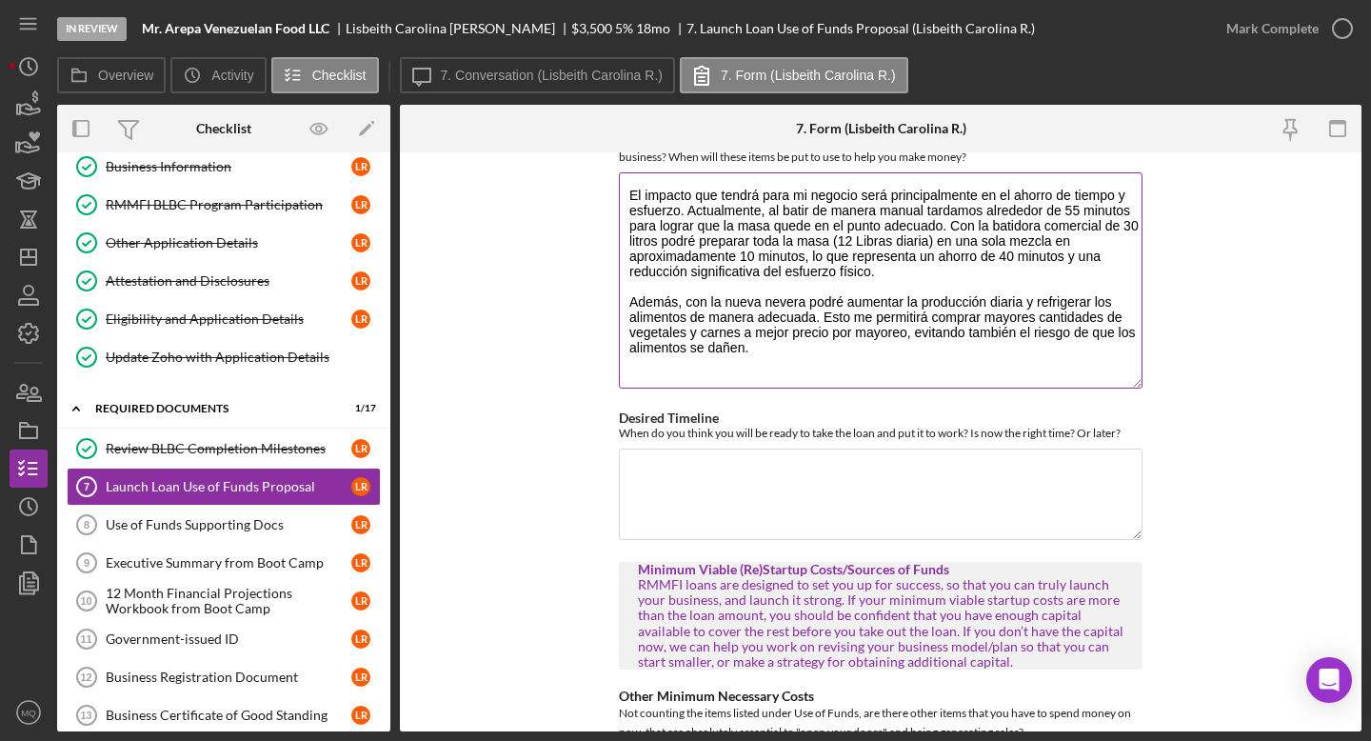
click at [783, 319] on textarea "El impacto que tendrá para mi negocio será principalmente en el ahorro de tiemp…" at bounding box center [881, 280] width 524 height 216
click at [749, 345] on textarea "El impacto que tendrá para mi negocio será principalmente en el ahorro de tiemp…" at bounding box center [881, 280] width 524 height 216
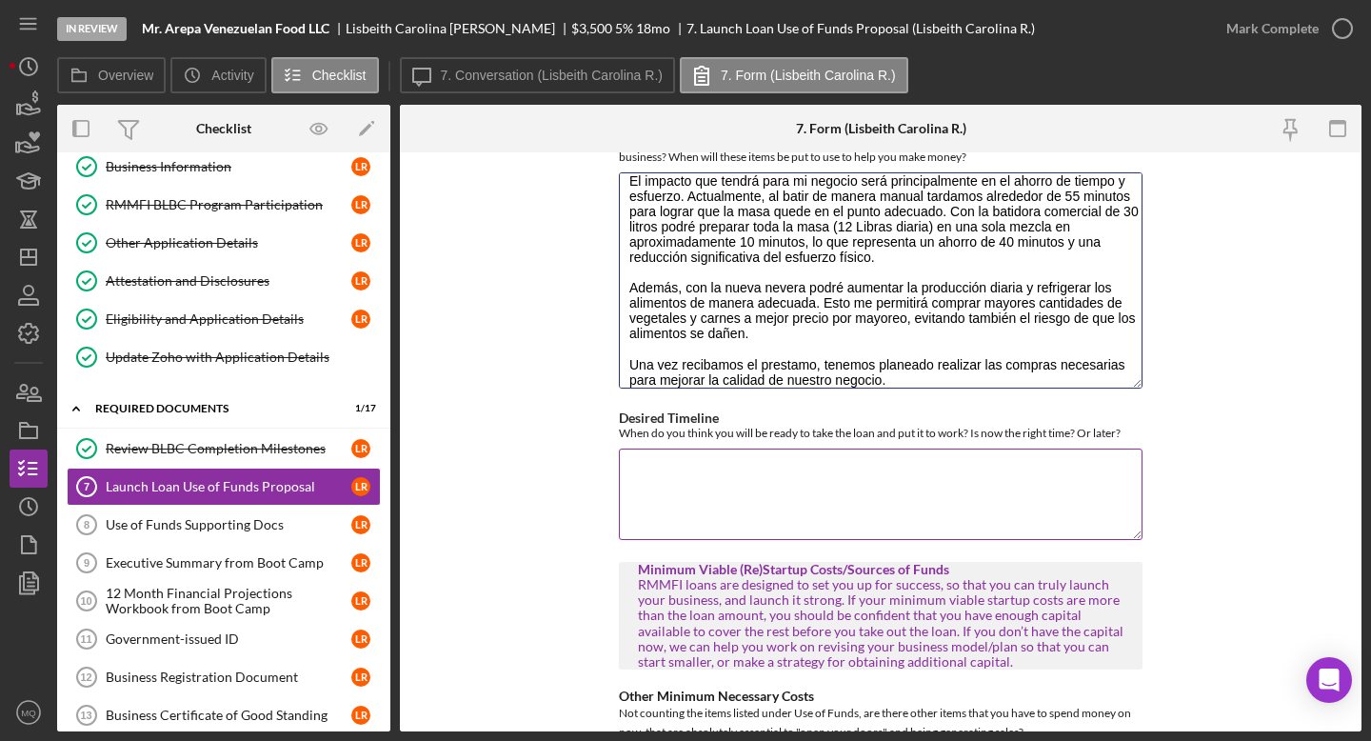
type textarea "El impacto que tendrá para mi negocio será principalmente en el ahorro de tiemp…"
click at [954, 490] on textarea "Desired Timeline" at bounding box center [881, 493] width 524 height 91
paste textarea "Ahora mismo es el momento ideal para recibir el préstamo, ya que nuestro negoci…"
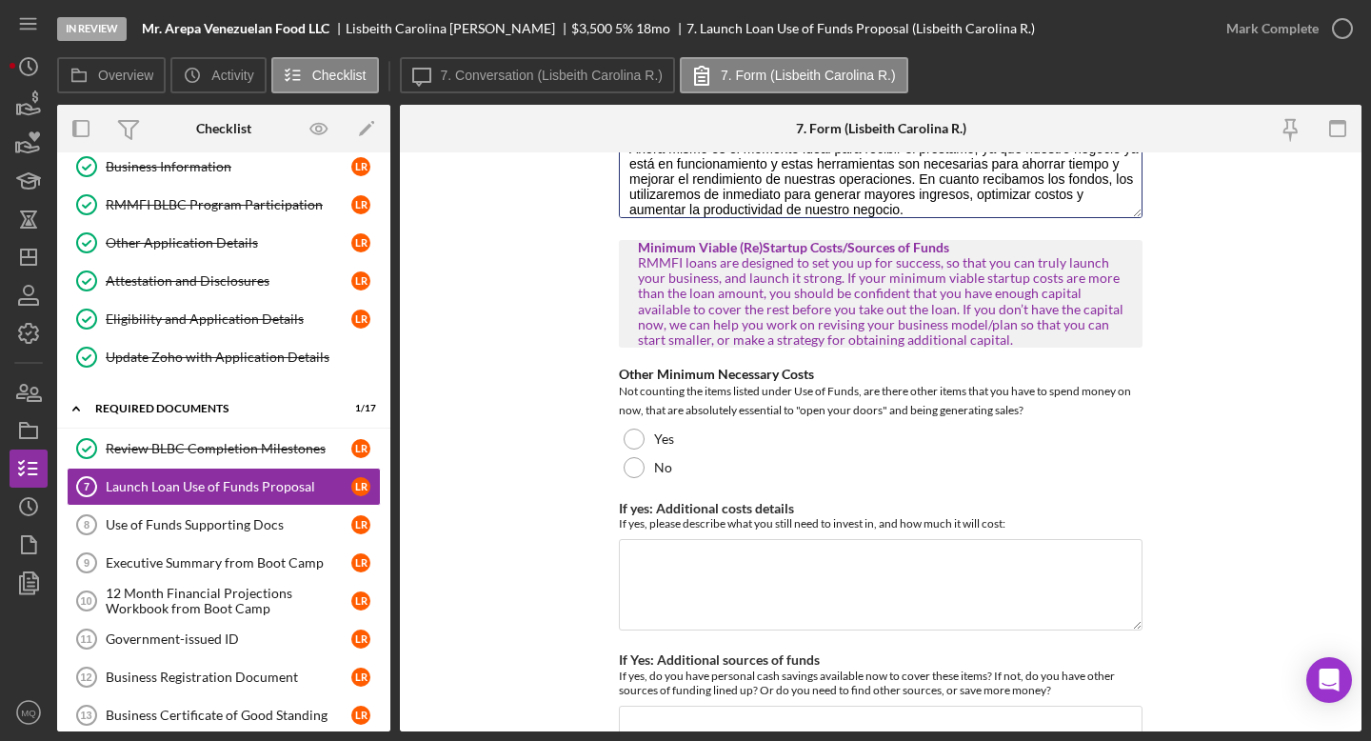
scroll to position [843, 0]
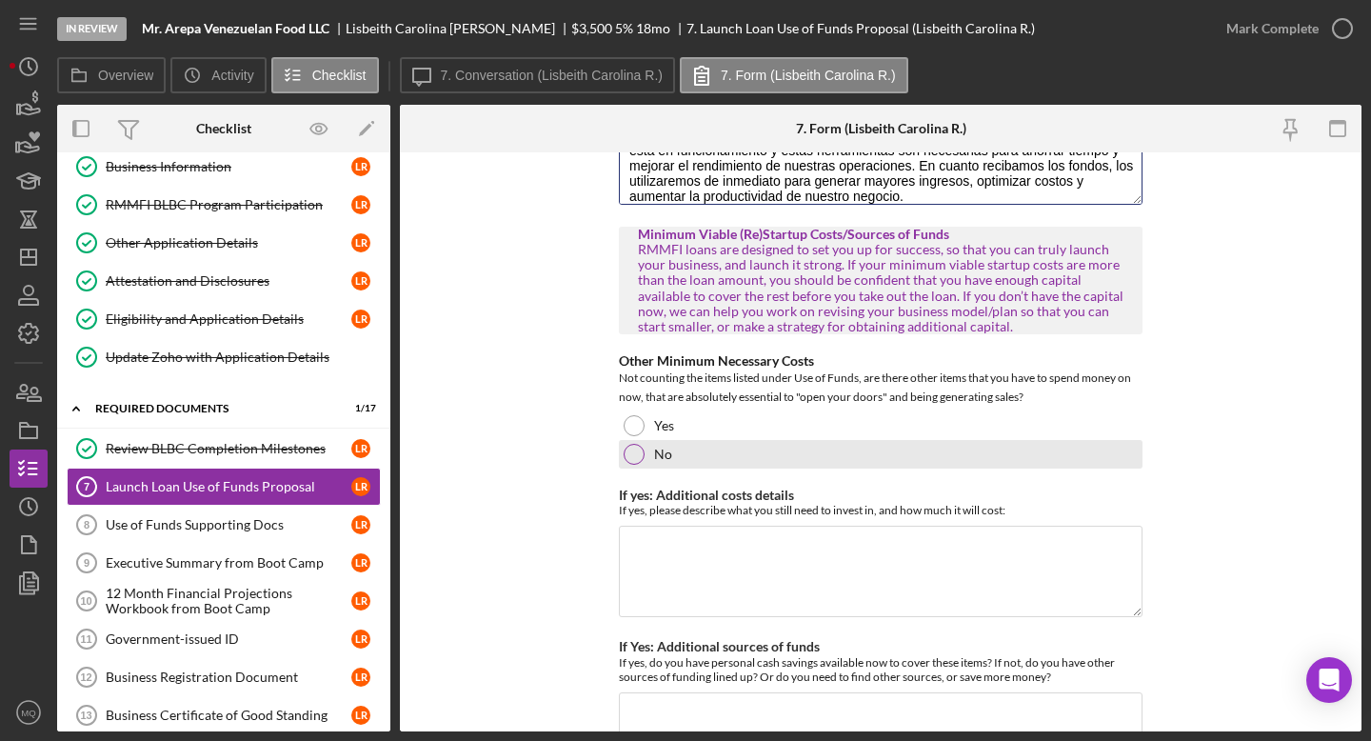
type textarea "Ahora mismo es el momento ideal para recibir el préstamo, ya que nuestro negoci…"
click at [633, 444] on div at bounding box center [634, 454] width 21 height 21
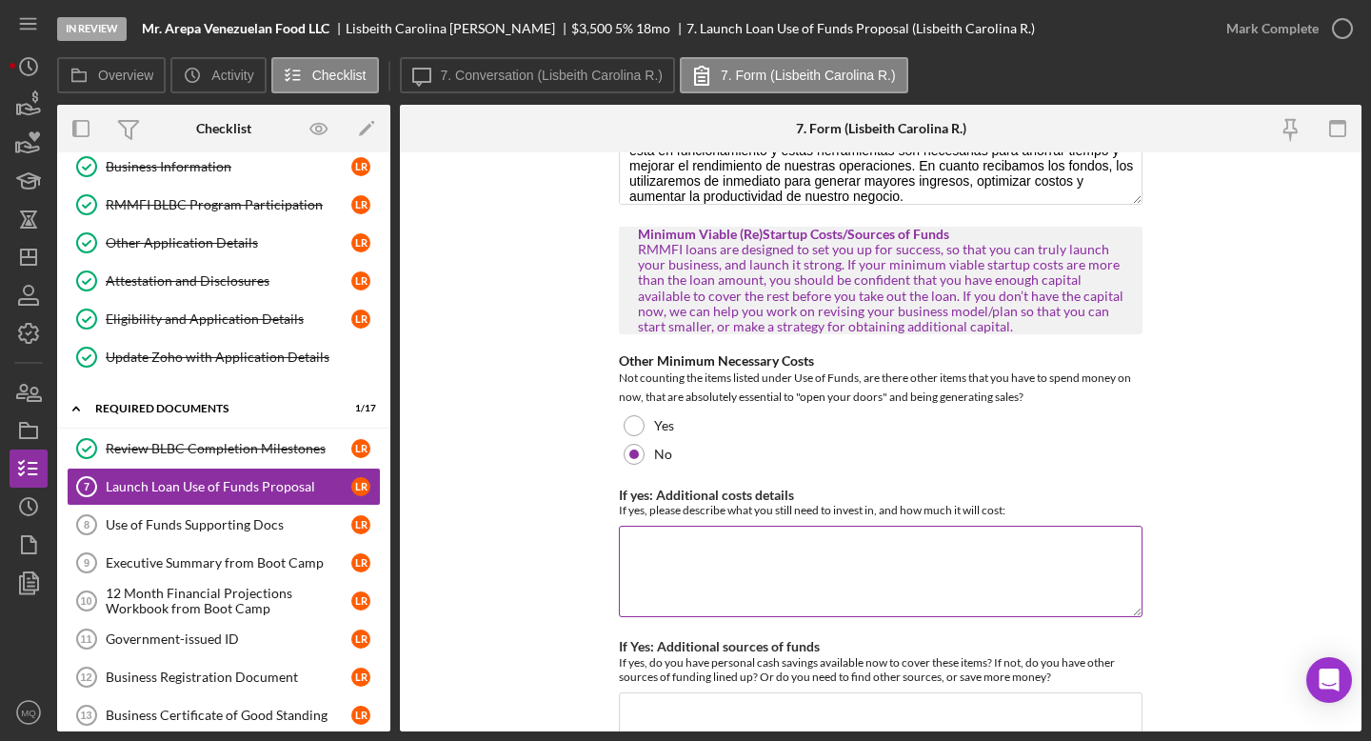
click at [706, 539] on textarea "If yes: Additional costs details" at bounding box center [881, 570] width 524 height 91
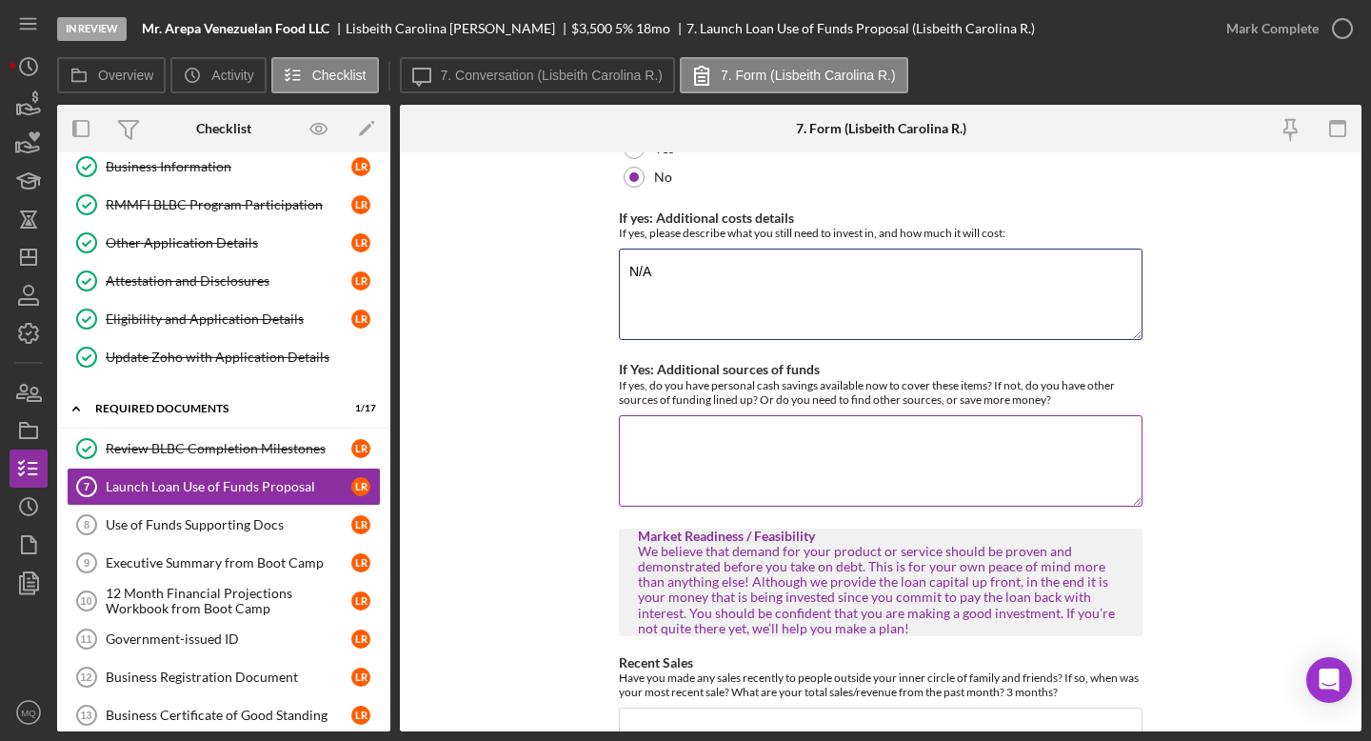
scroll to position [1124, 0]
type textarea "N/A"
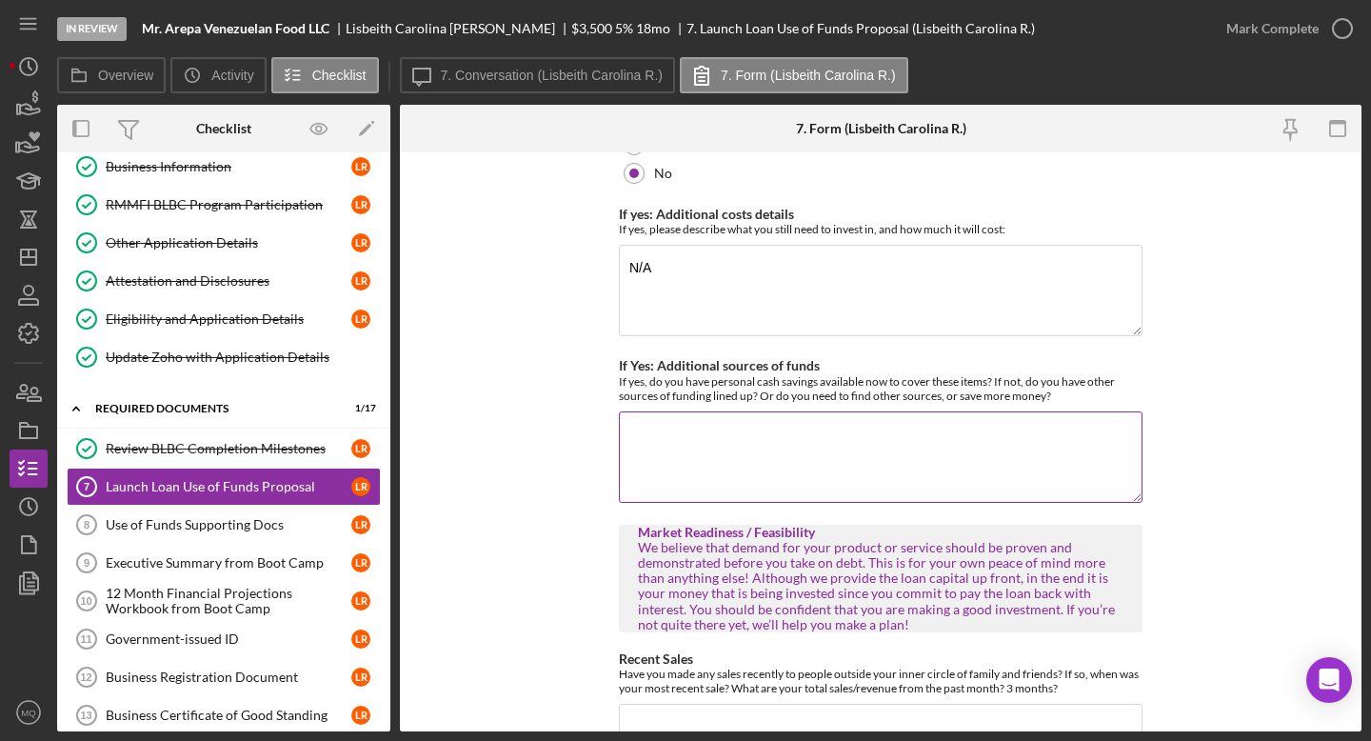
click at [779, 426] on textarea "If Yes: Additional sources of funds" at bounding box center [881, 456] width 524 height 91
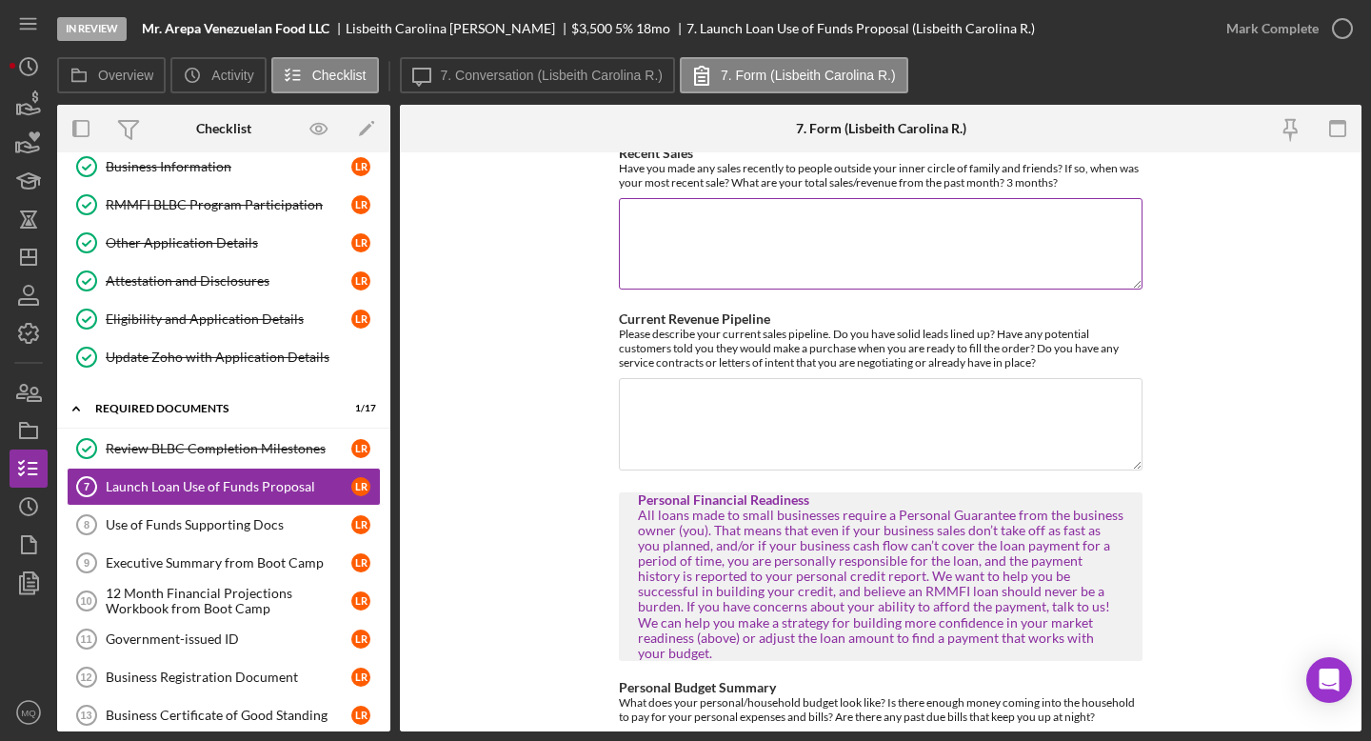
scroll to position [1601, 0]
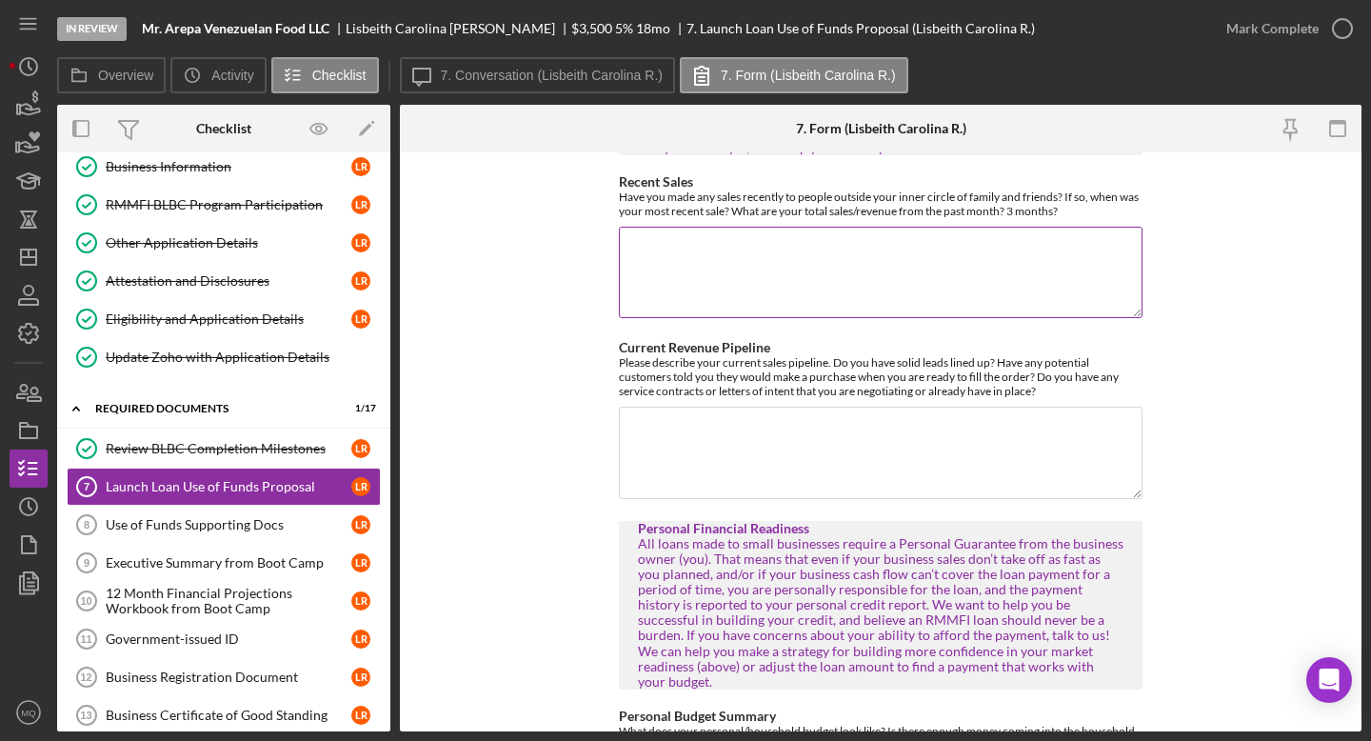
type textarea "N/A"
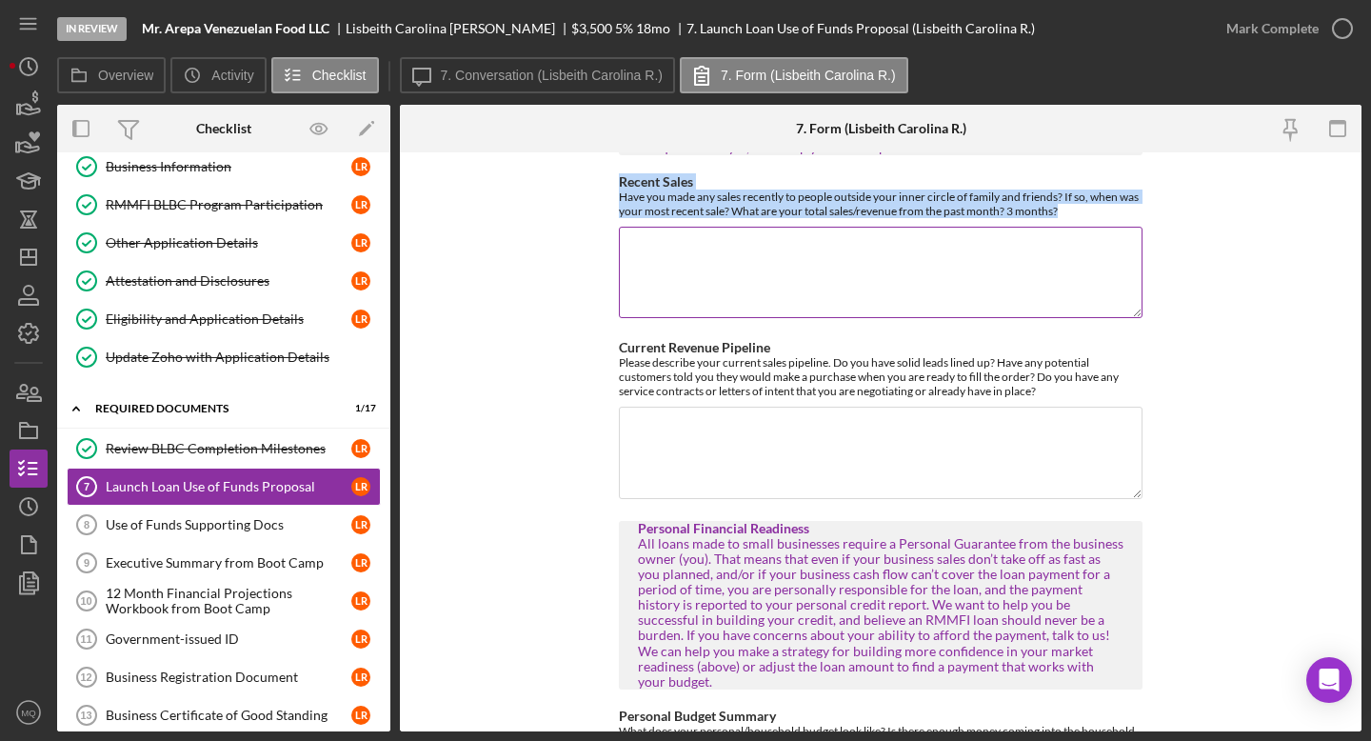
drag, startPoint x: 616, startPoint y: 168, endPoint x: 1073, endPoint y: 192, distance: 457.6
click at [1073, 192] on div "Recent Sales Have you made any sales recently to people outside your inner circ…" at bounding box center [881, 196] width 524 height 44
copy div "Recent Sales Have you made any sales recently to people outside your inner circ…"
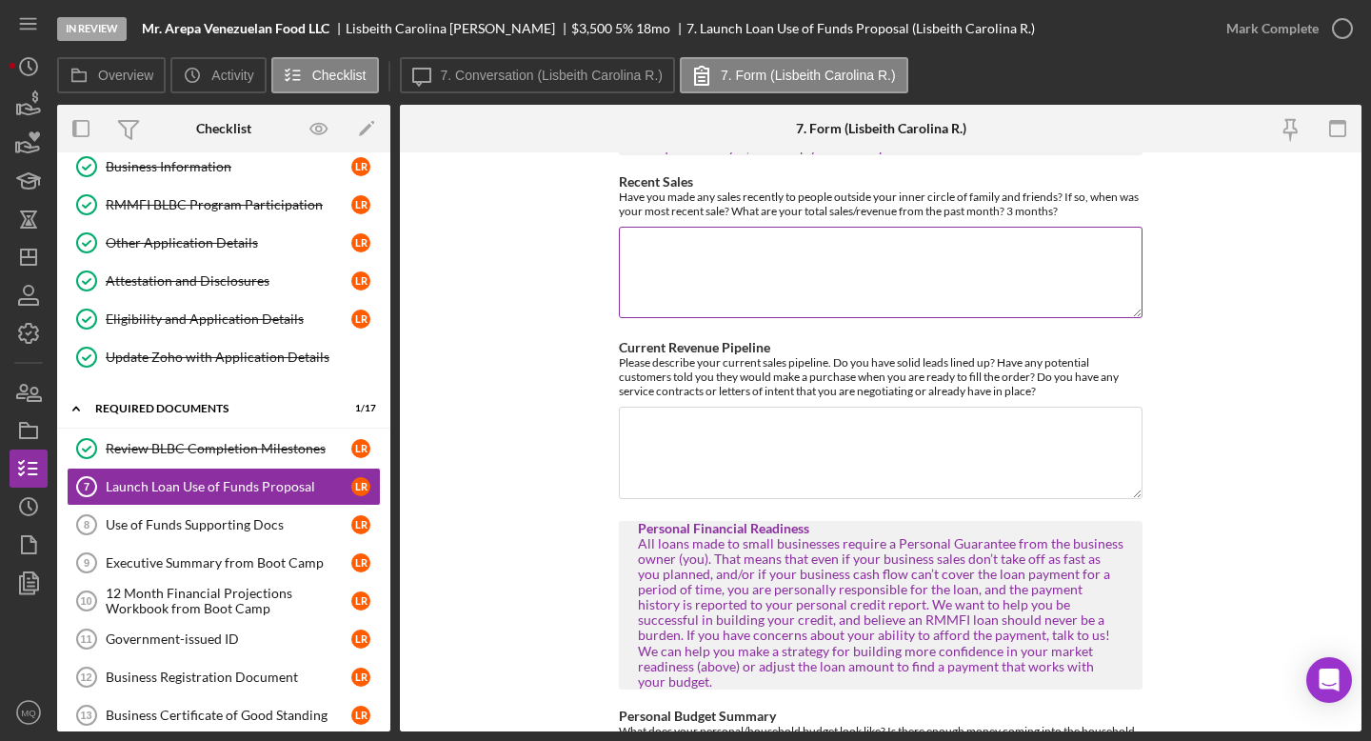
click at [748, 240] on textarea "Recent Sales" at bounding box center [881, 272] width 524 height 91
paste textarea "La lonchera abrió el [DATE][PERSON_NAME], exactamente [DATE]. Durante la primer…"
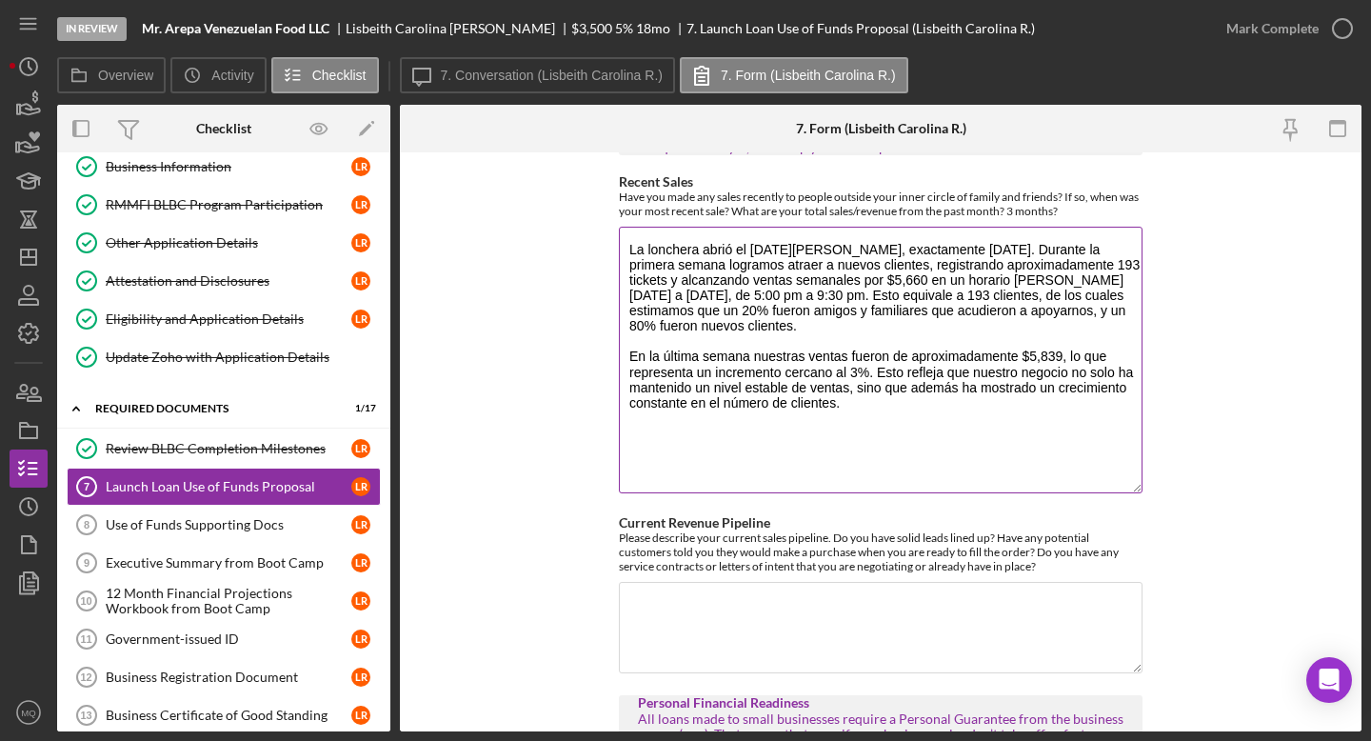
scroll to position [0, 0]
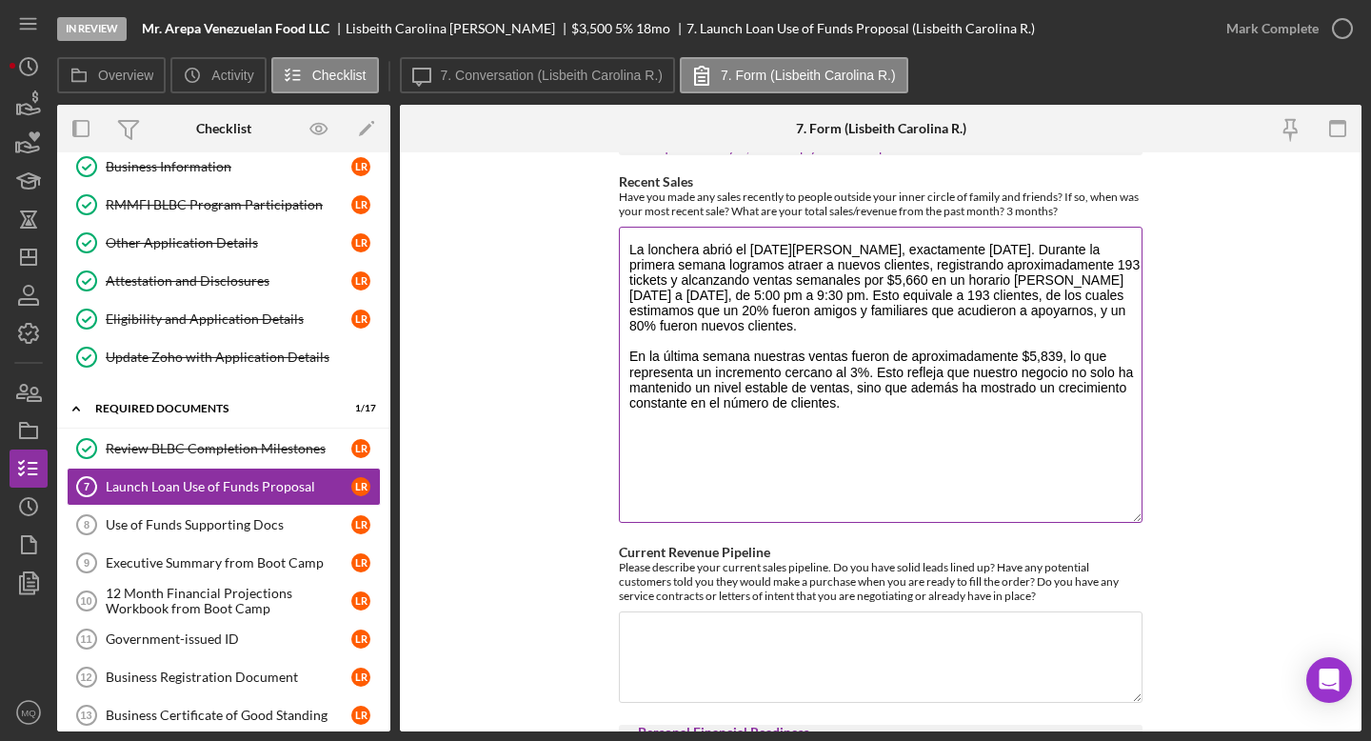
drag, startPoint x: 1131, startPoint y: 291, endPoint x: 1109, endPoint y: 497, distance: 206.8
click at [1112, 497] on textarea "La lonchera abrió el [DATE][PERSON_NAME], exactamente [DATE]. Durante la primer…" at bounding box center [881, 375] width 524 height 296
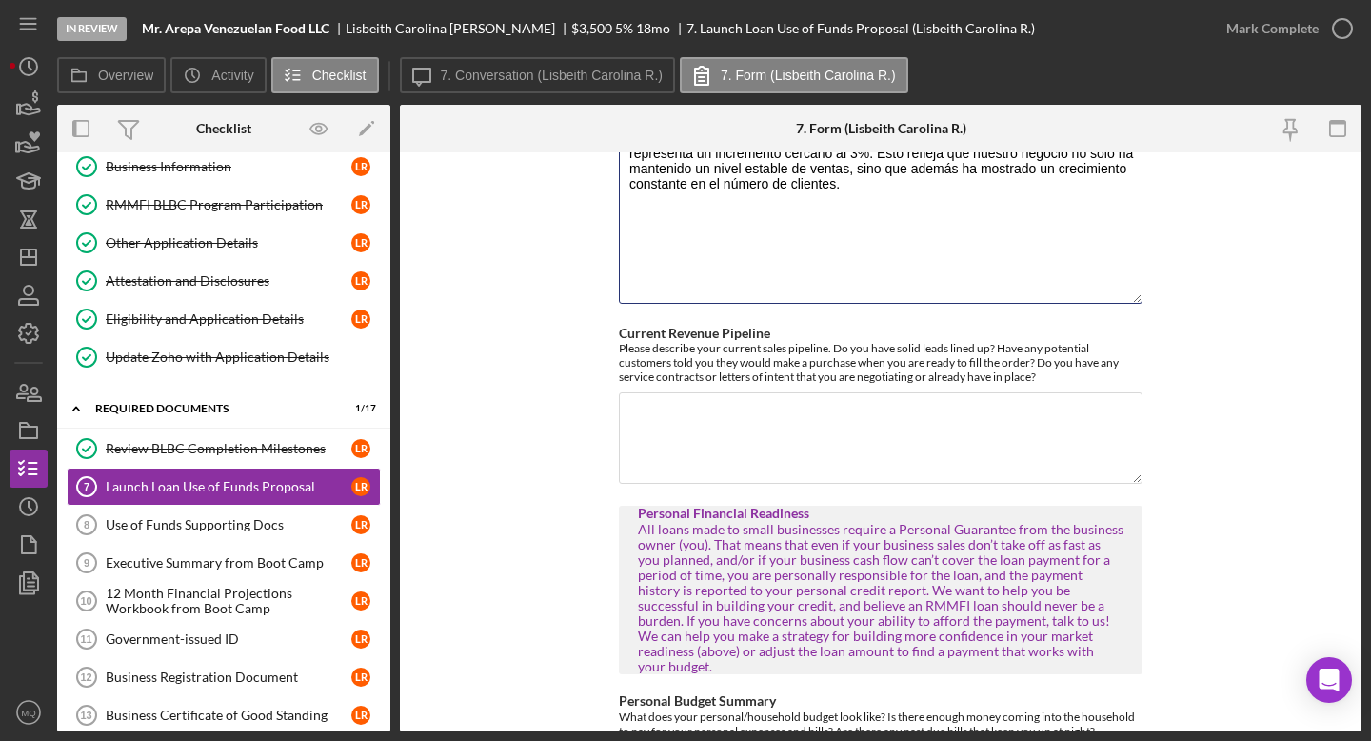
scroll to position [1869, 0]
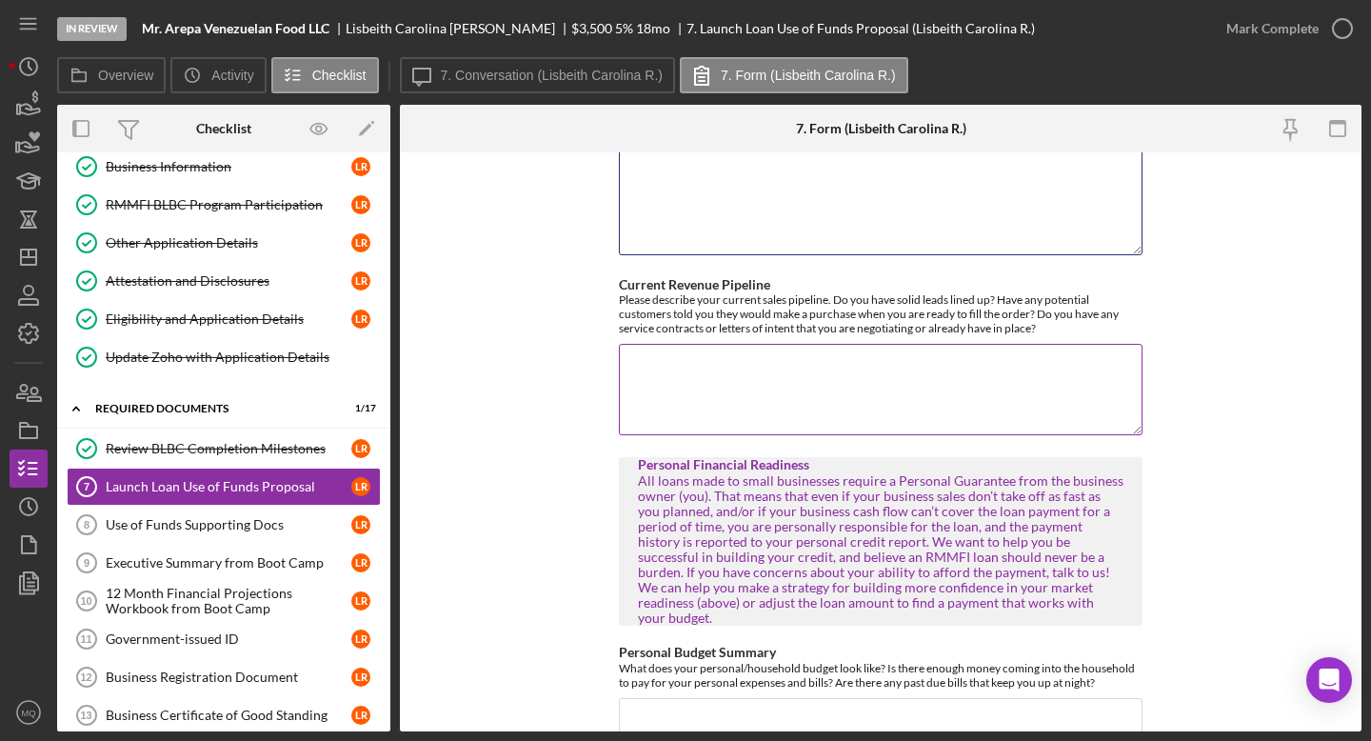
type textarea "La lonchera abrió el [DATE][PERSON_NAME], exactamente [DATE]. Durante la primer…"
click at [962, 357] on textarea "Current Revenue Pipeline" at bounding box center [881, 389] width 524 height 91
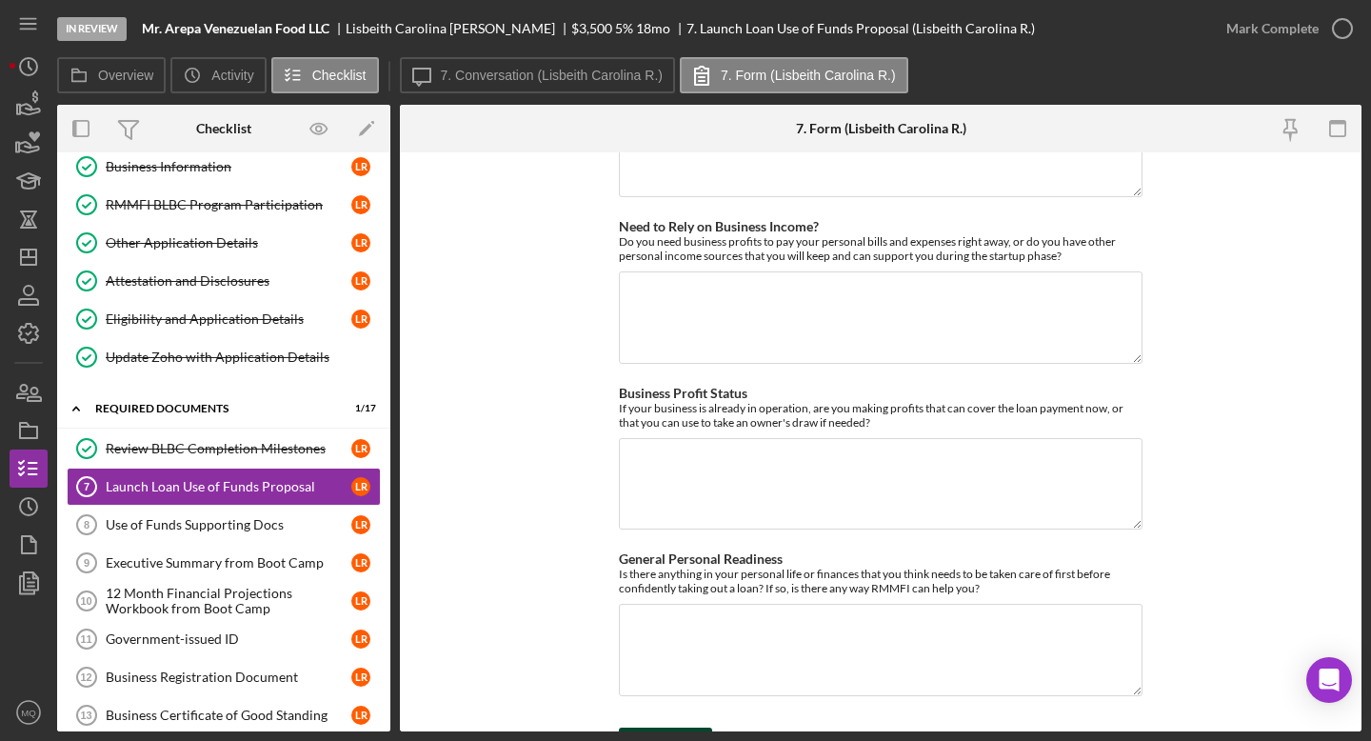
click at [695, 665] on button "Save" at bounding box center [665, 746] width 93 height 38
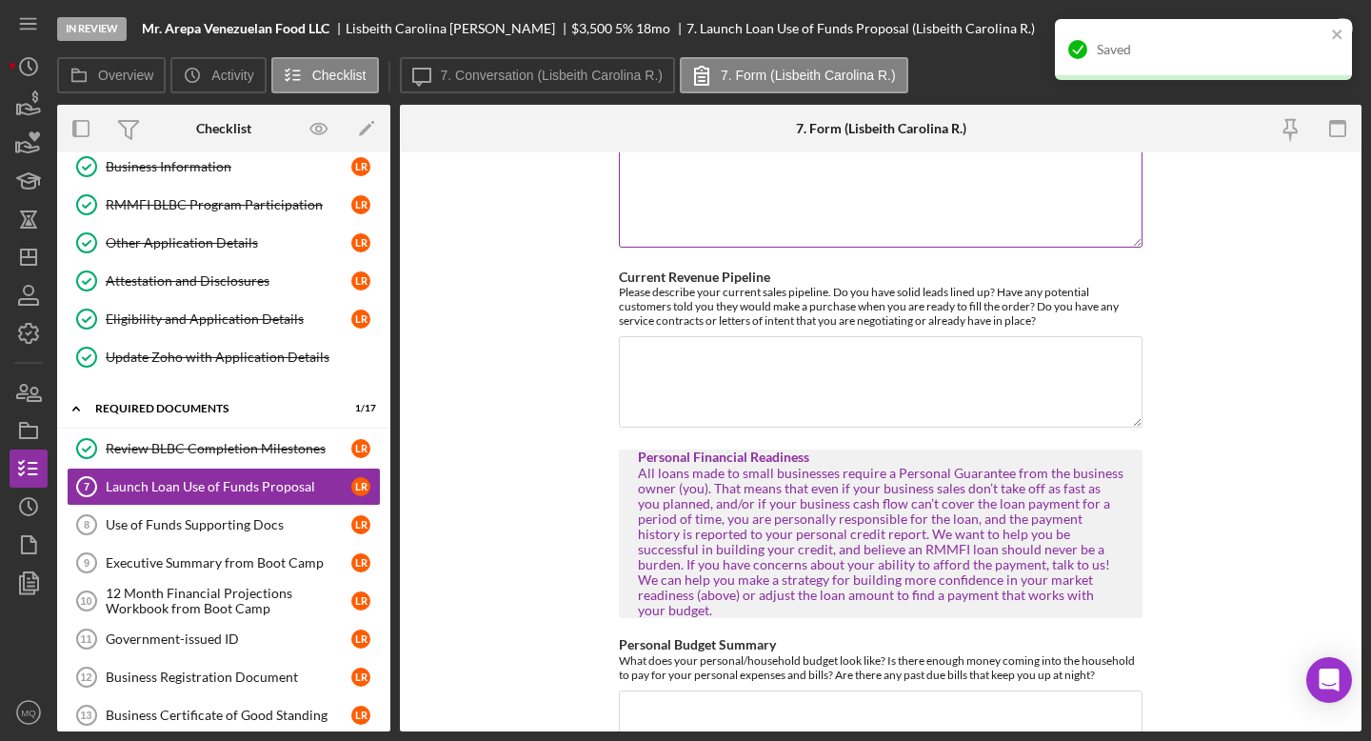
scroll to position [1878, 0]
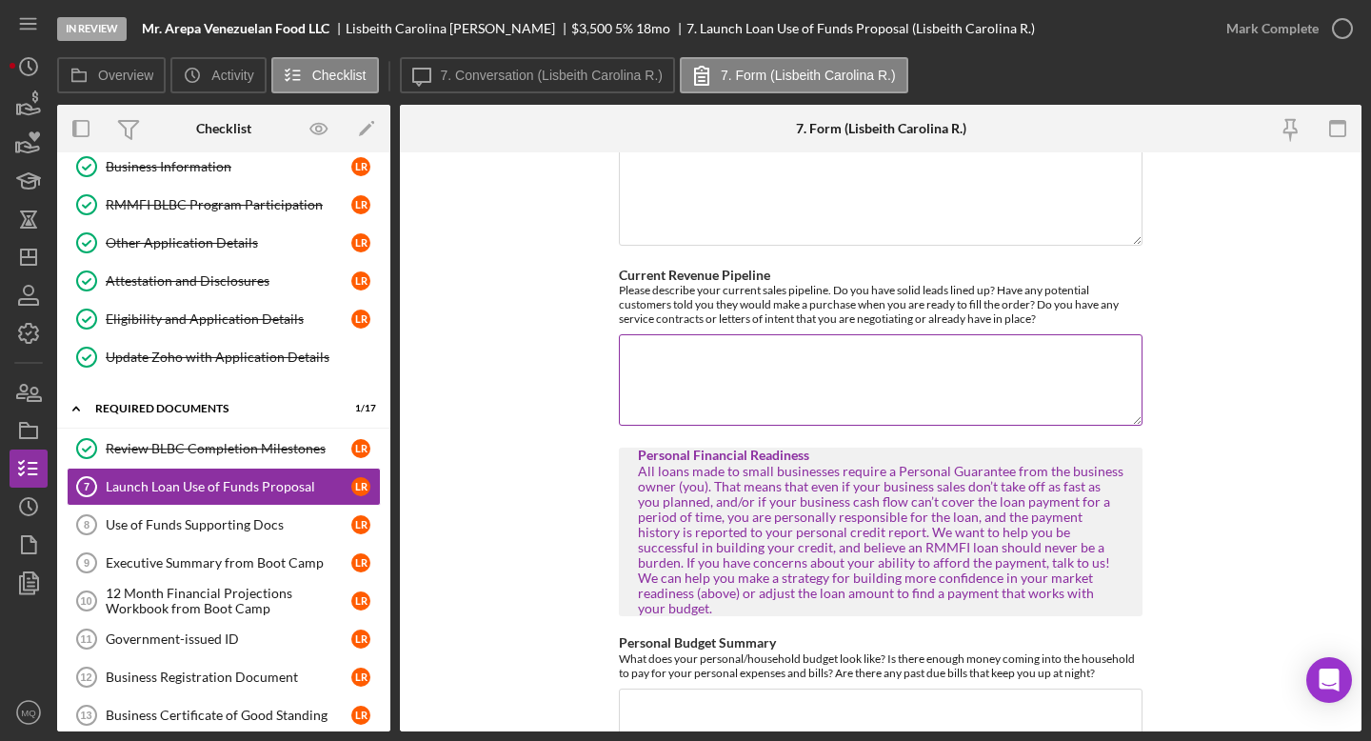
drag, startPoint x: 617, startPoint y: 255, endPoint x: 1060, endPoint y: 307, distance: 445.6
click at [1060, 307] on div "Current Revenue Pipeline Please describe your current sales pipeline. Do you ha…" at bounding box center [881, 349] width 524 height 162
copy label
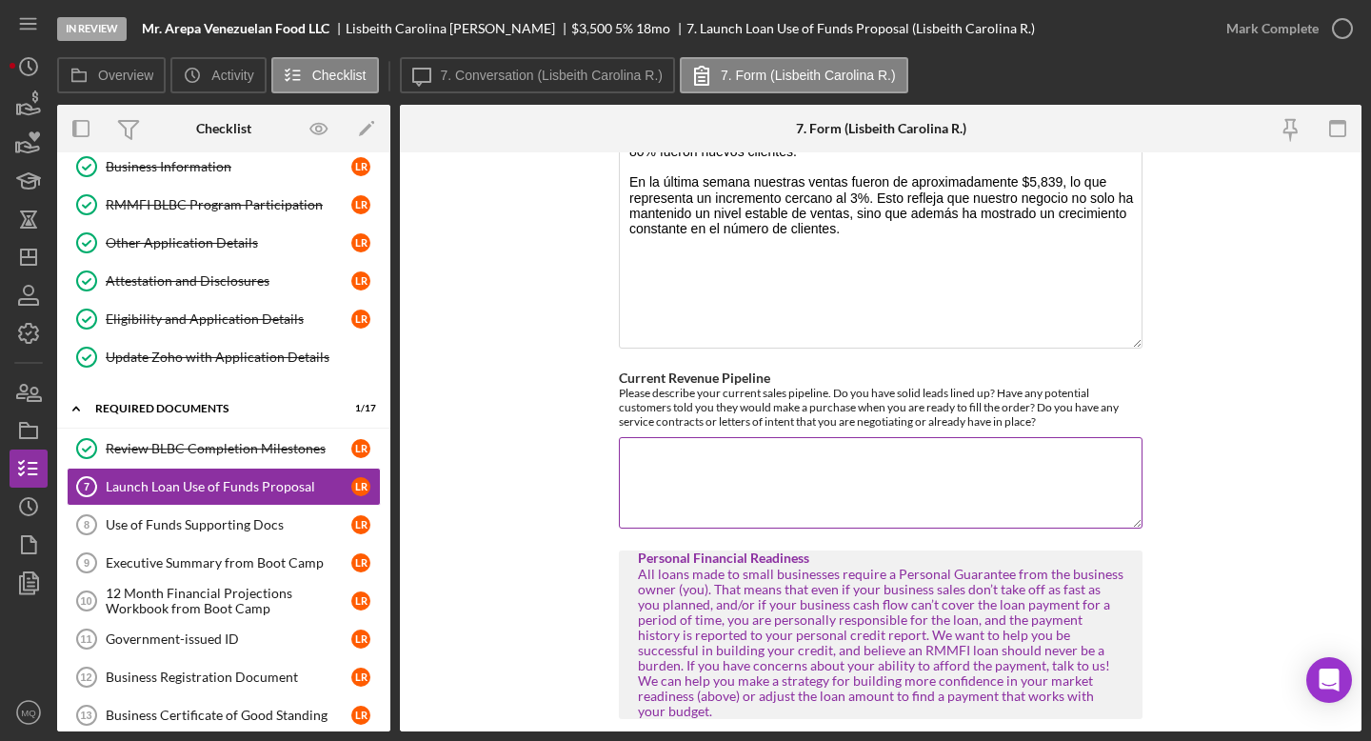
scroll to position [1782, 0]
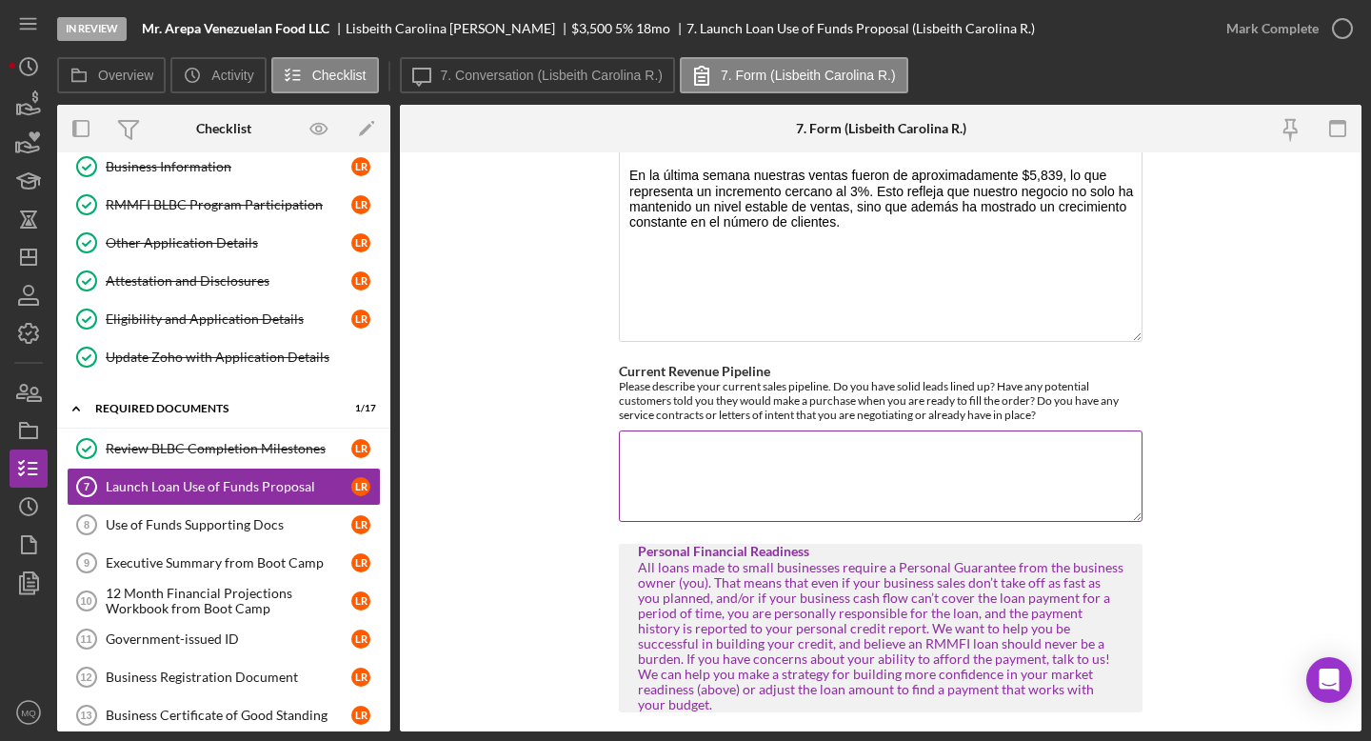
click at [759, 440] on textarea "Current Revenue Pipeline" at bounding box center [881, 475] width 524 height 91
paste textarea "Nuestra meta semanal es alcanzar la venta de aproximadamente 200 tickets, lo qu…"
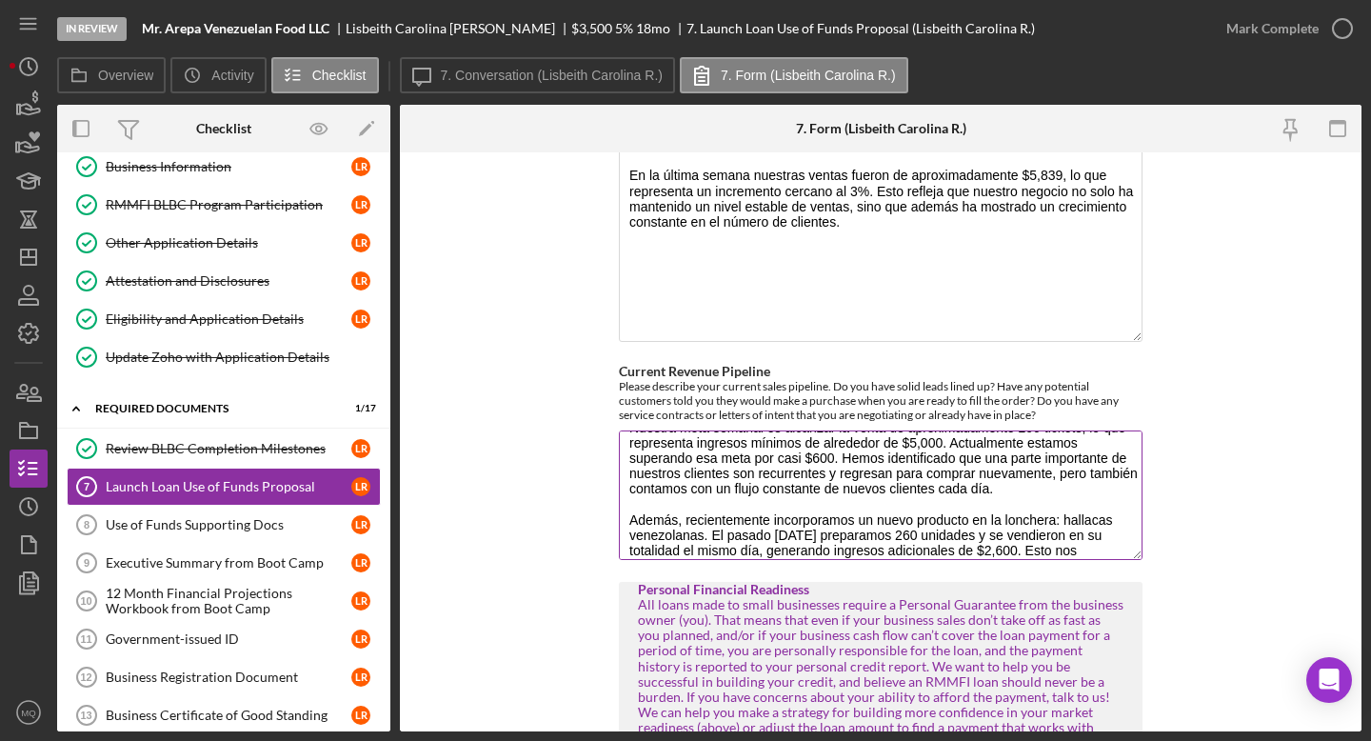
scroll to position [0, 0]
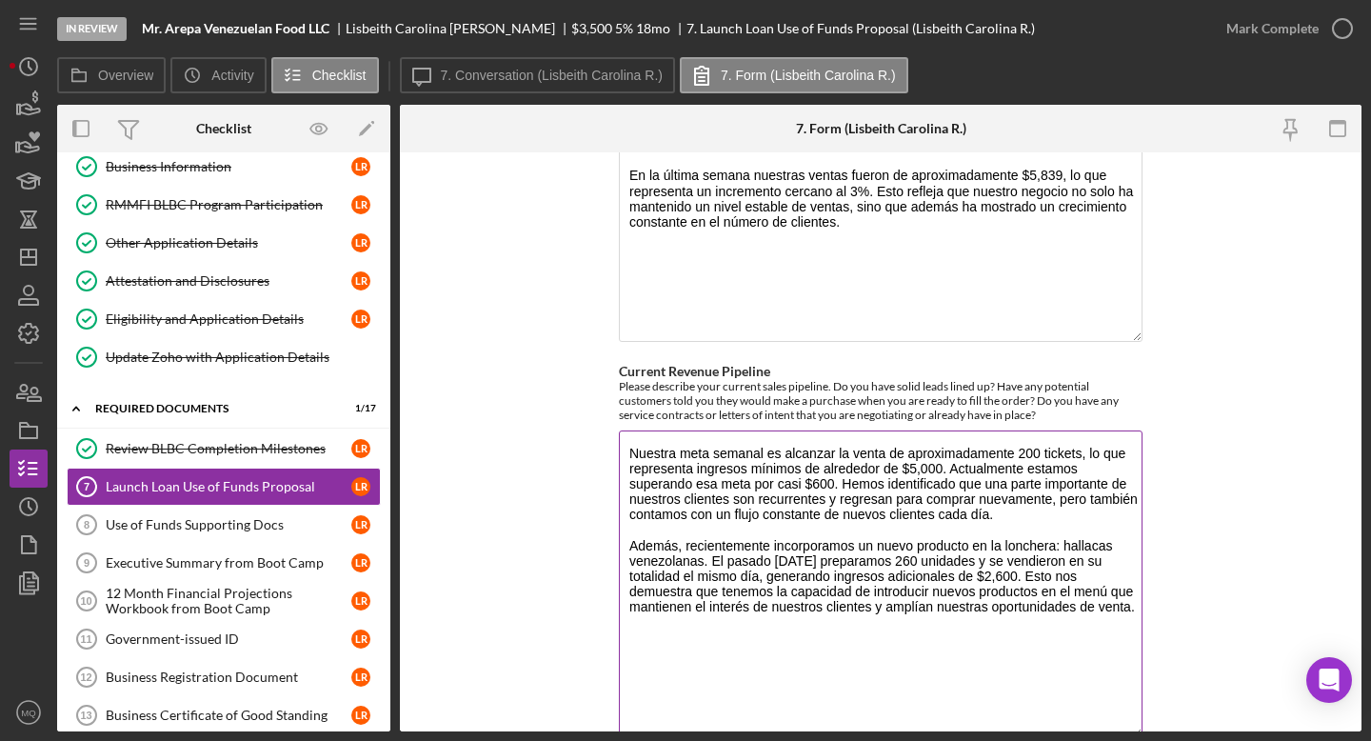
drag, startPoint x: 1130, startPoint y: 498, endPoint x: 1137, endPoint y: 711, distance: 213.3
click at [1139, 665] on textarea "Nuestra meta semanal es alcanzar la venta de aproximadamente 200 tickets, lo qu…" at bounding box center [881, 583] width 524 height 307
type textarea "Nuestra meta semanal es alcanzar la venta de aproximadamente 200 tickets, lo qu…"
click at [1192, 665] on form "Use of Funds/Return on Investment RMMFI loans are designed to invest in Feasibl…" at bounding box center [880, 441] width 961 height 579
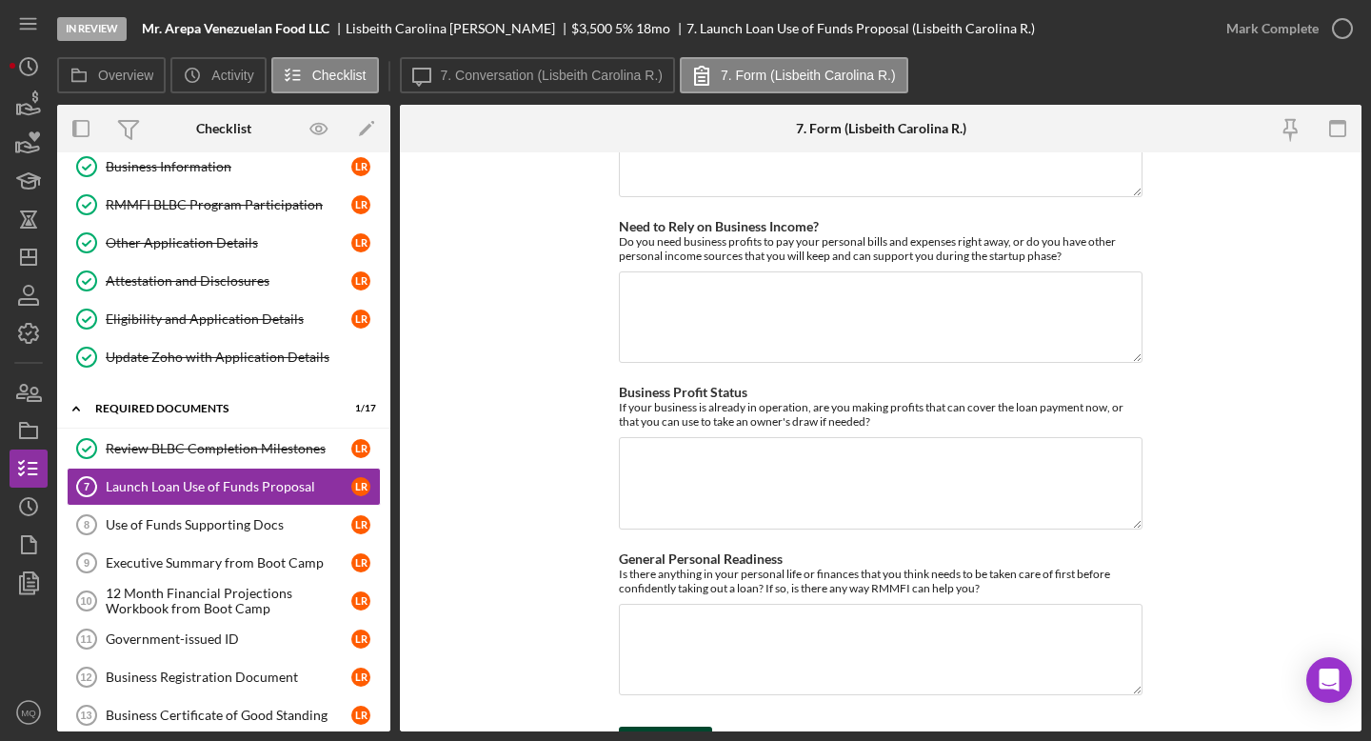
click at [679, 665] on div "Save" at bounding box center [679, 745] width 27 height 38
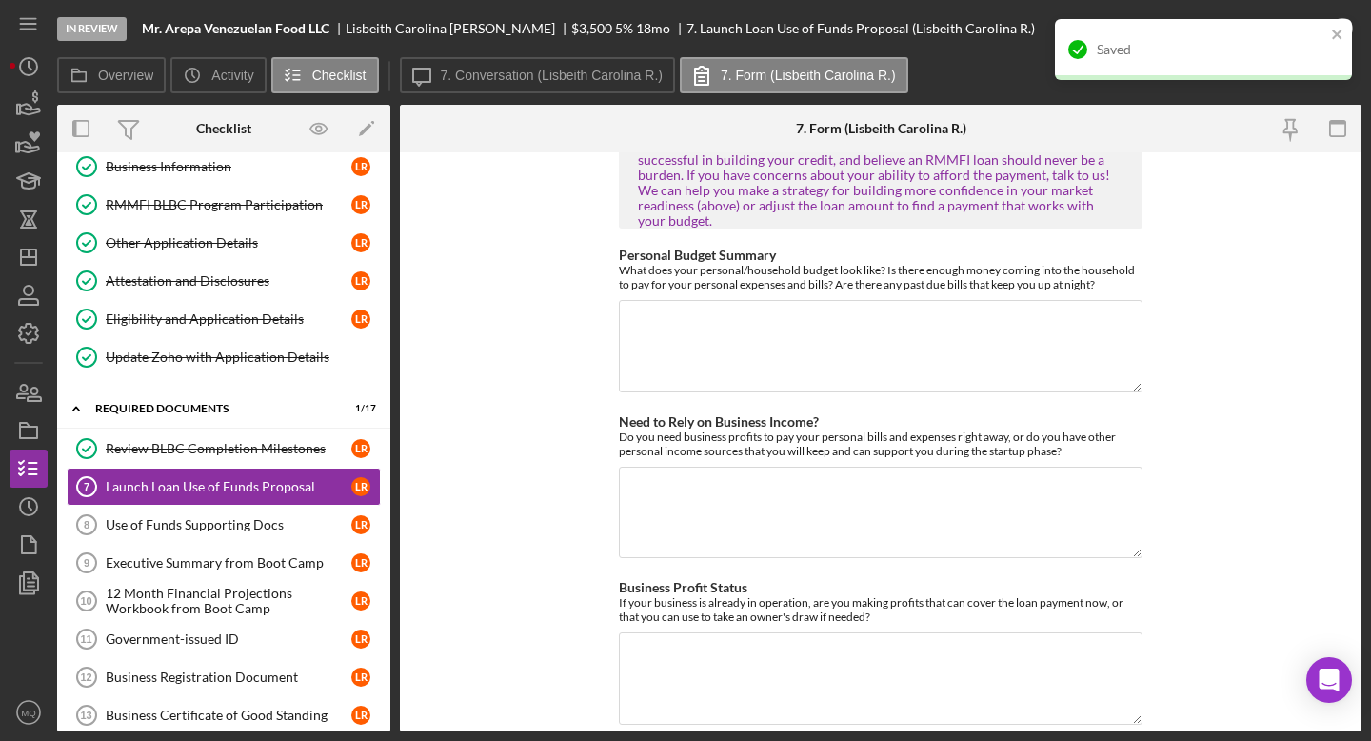
scroll to position [2457, 0]
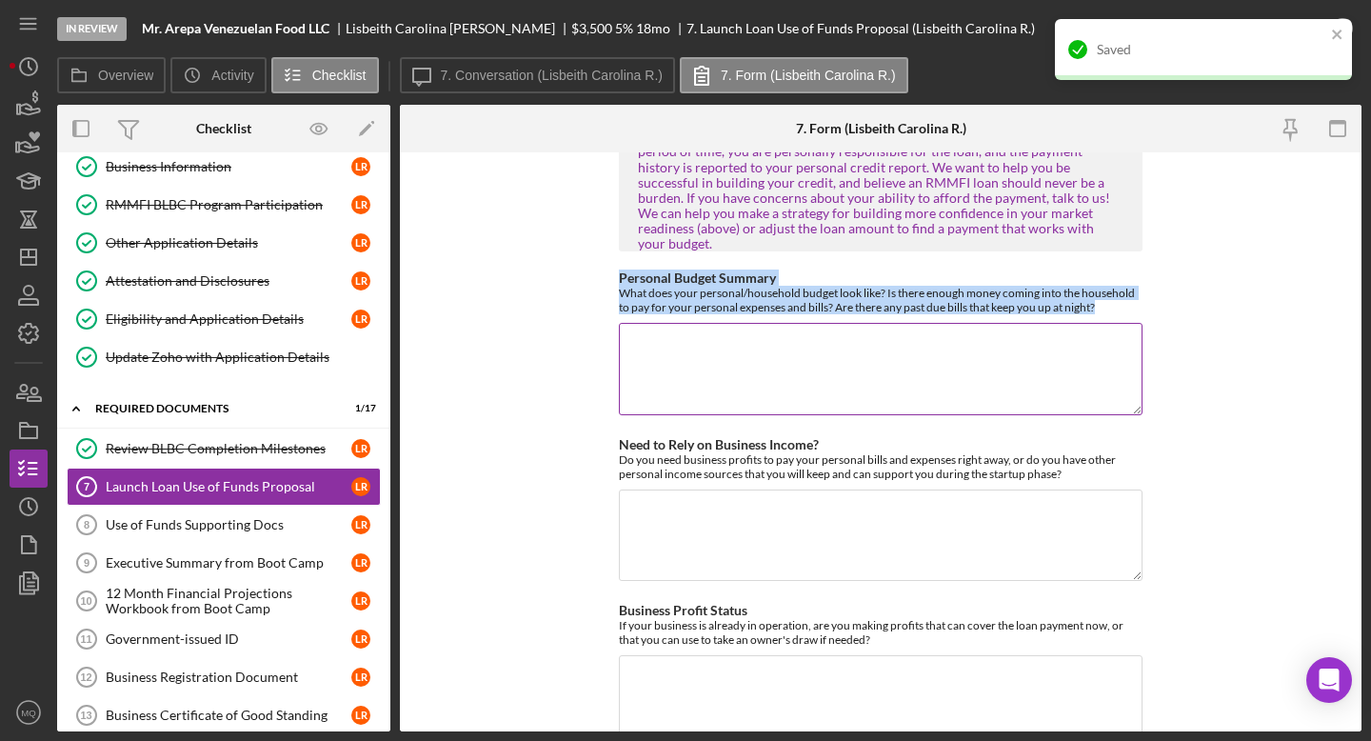
drag, startPoint x: 615, startPoint y: 244, endPoint x: 1101, endPoint y: 272, distance: 487.3
click at [1101, 272] on div "Personal Budget Summary What does your personal/household budget look like? Is …" at bounding box center [881, 292] width 524 height 44
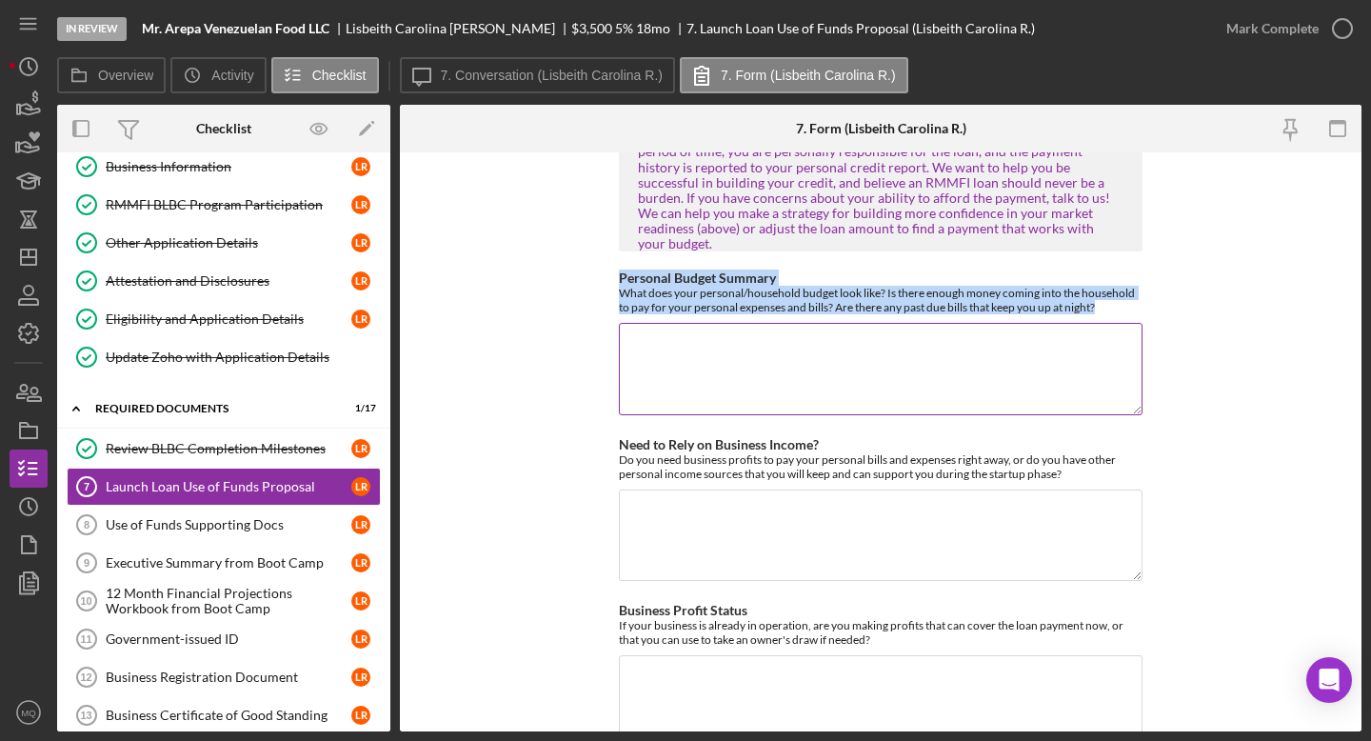
copy div "Personal Budget Summary What does your personal/household budget look like? Is …"
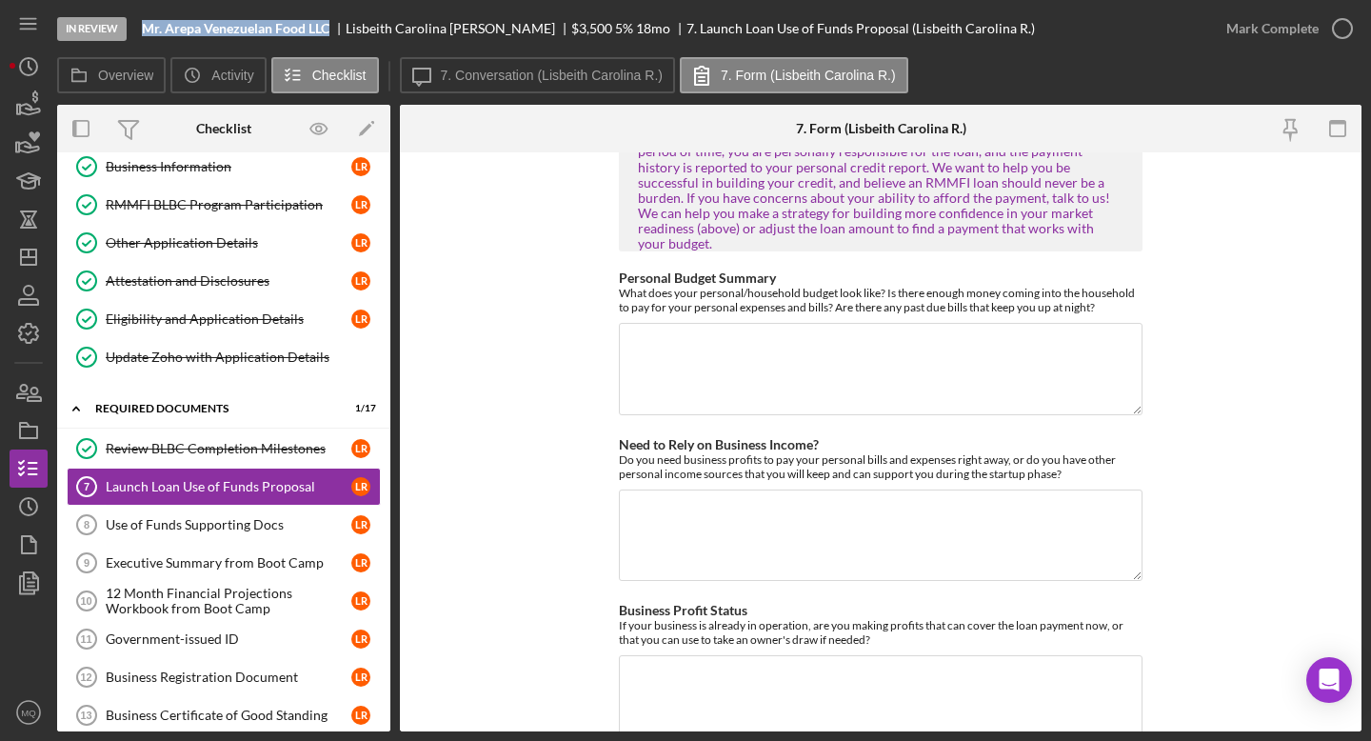
drag, startPoint x: 139, startPoint y: 32, endPoint x: 337, endPoint y: 30, distance: 198.0
click at [337, 30] on div "In Review Mr. Arepa Venezuelan Food LLC Lisbeith [PERSON_NAME] $3,500 $3,500 5 …" at bounding box center [632, 28] width 1150 height 57
copy b "Mr. Arepa Venezuelan Food LLC"
click at [759, 326] on textarea "Personal Budget Summary" at bounding box center [881, 368] width 524 height 91
paste textarea "Todas nuestras facturas están completamente pagadas y al día. Mi esposo, quien …"
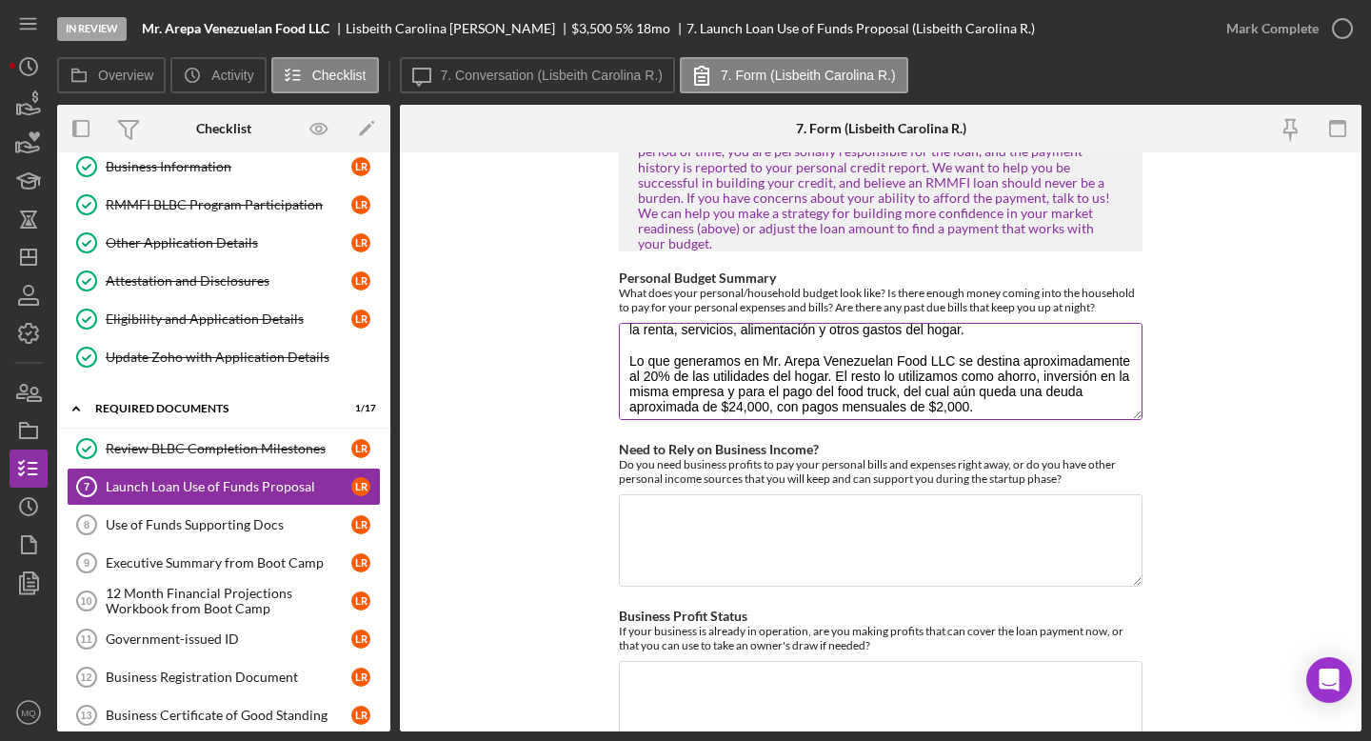
scroll to position [0, 0]
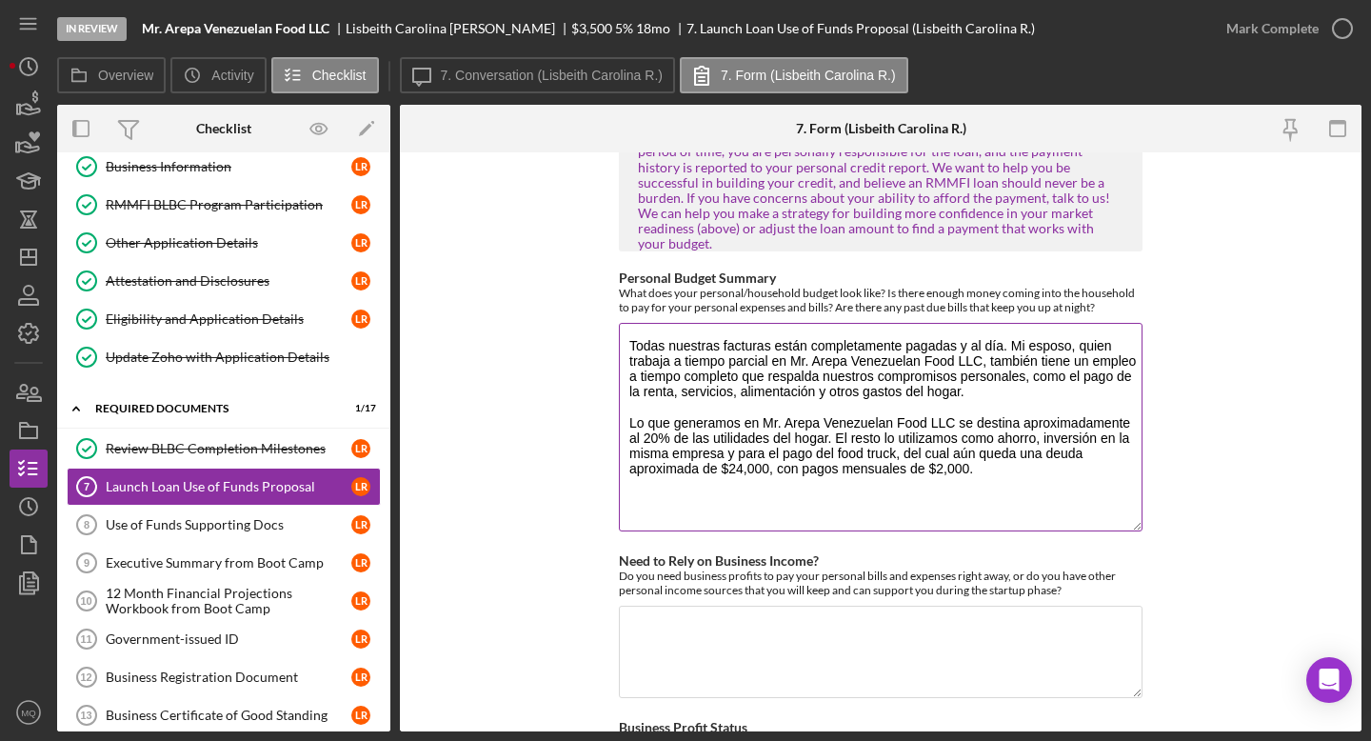
drag, startPoint x: 1137, startPoint y: 374, endPoint x: 1136, endPoint y: 486, distance: 112.3
click at [1137, 487] on textarea "Todas nuestras facturas están completamente pagadas y al día. Mi esposo, quien …" at bounding box center [881, 427] width 524 height 208
click at [972, 353] on textarea "Todas nuestras facturas están completamente pagadas y al día. Mi esposo, quien …" at bounding box center [881, 425] width 524 height 205
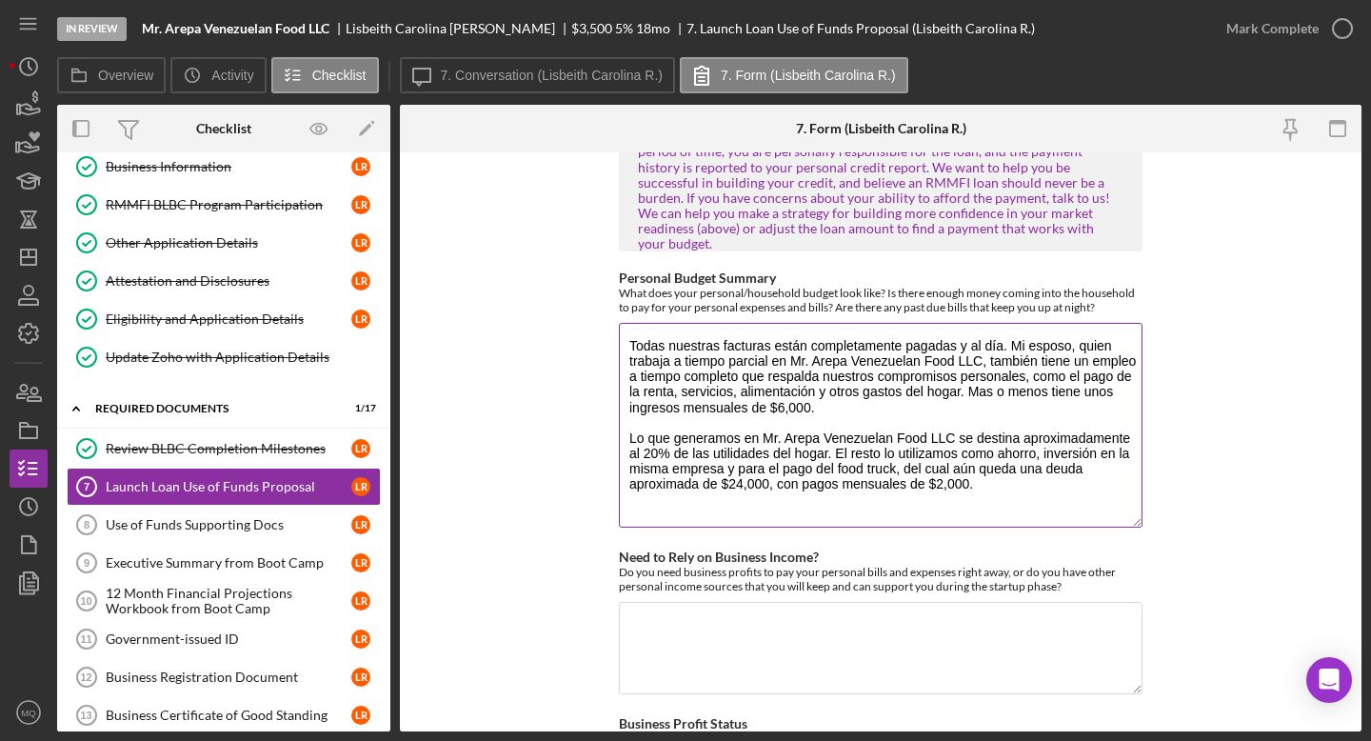
click at [969, 450] on textarea "Todas nuestras facturas están completamente pagadas y al día. Mi esposo, quien …" at bounding box center [881, 425] width 524 height 205
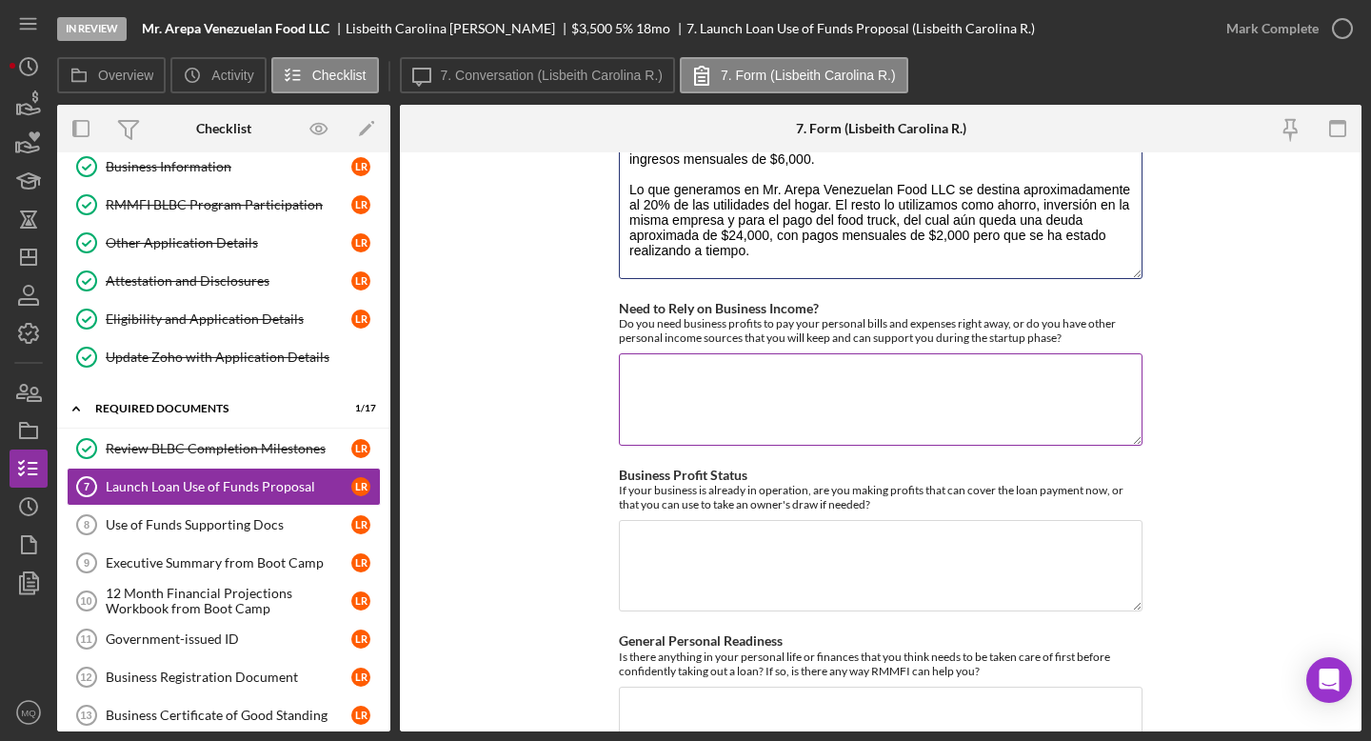
scroll to position [2788, 0]
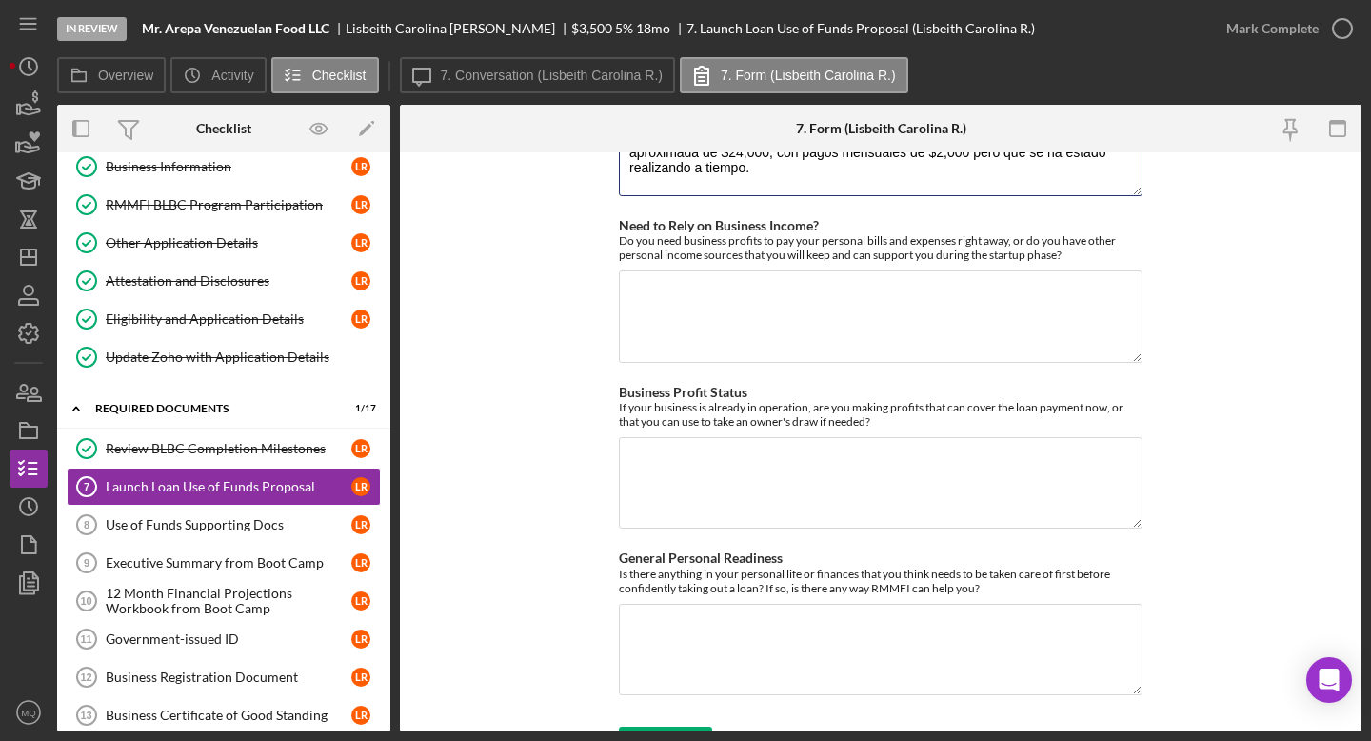
type textarea "Todas nuestras facturas están completamente pagadas y al día. Mi esposo, quien …"
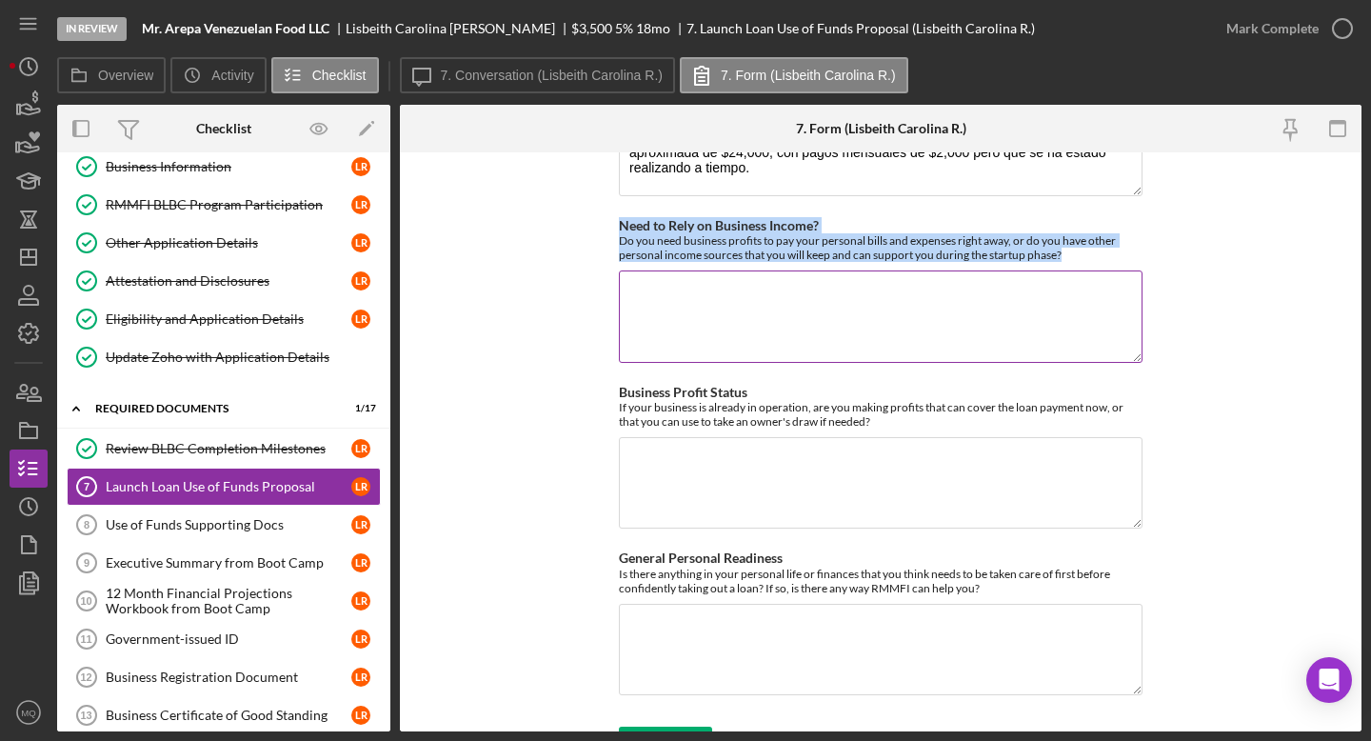
drag, startPoint x: 613, startPoint y: 188, endPoint x: 1071, endPoint y: 220, distance: 459.0
click at [1071, 220] on form "Use of Funds/Return on Investment RMMFI loans are designed to invest in Feasibl…" at bounding box center [880, 441] width 961 height 579
copy div "Need to Rely on Business Income? Do you need business profits to pay your perso…"
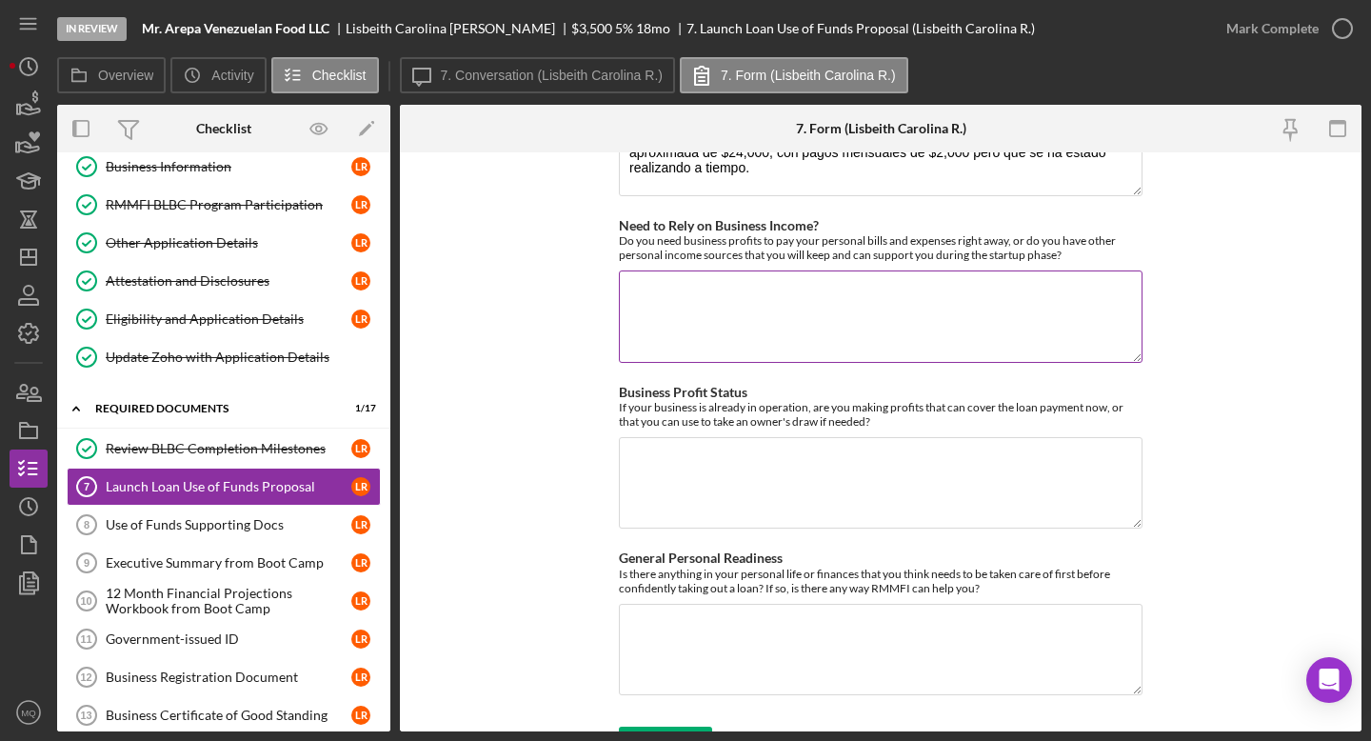
click at [823, 287] on textarea "Need to Rely on Business Income?" at bounding box center [881, 315] width 524 height 91
click at [962, 270] on textarea "Realmente no necesitamos los ingresos de Mr. Arepa Veneuelan Food LLC" at bounding box center [881, 315] width 524 height 91
drag, startPoint x: 975, startPoint y: 260, endPoint x: 1031, endPoint y: 282, distance: 60.3
click at [975, 270] on textarea "Realmente no necesitamos los ingresos de Mr. Arepa Veneuelan Food LLC" at bounding box center [881, 315] width 524 height 91
click at [1093, 270] on textarea "Realmente no necesitamos los ingresos de Mr. Arepa Venezuelan Food LLC" at bounding box center [881, 315] width 524 height 91
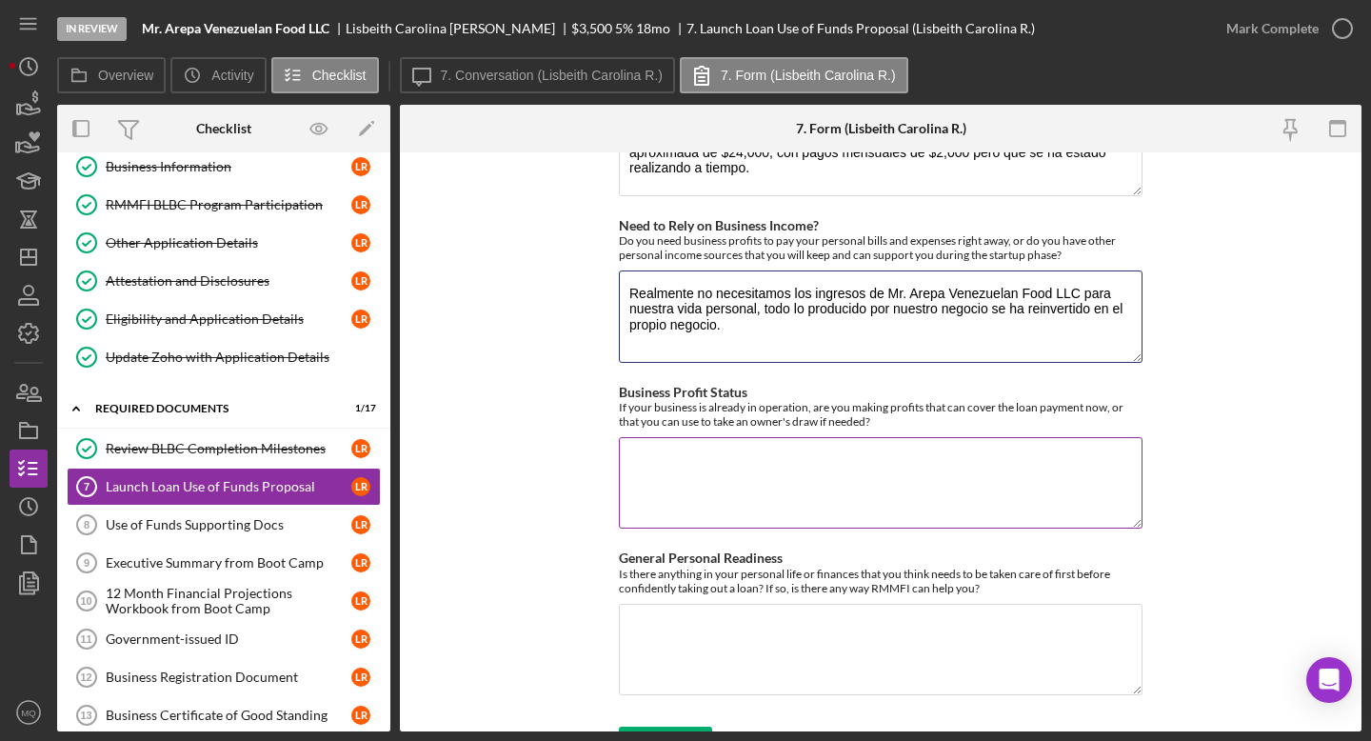
type textarea "Realmente no necesitamos los ingresos de Mr. Arepa Venezuelan Food LLC para nue…"
drag, startPoint x: 616, startPoint y: 353, endPoint x: 887, endPoint y: 396, distance: 274.7
click at [887, 396] on div "Business Profit Status If your business is already in operation, are you making…" at bounding box center [881, 459] width 524 height 148
copy label
click at [873, 450] on textarea "Business Profit Status" at bounding box center [881, 482] width 524 height 91
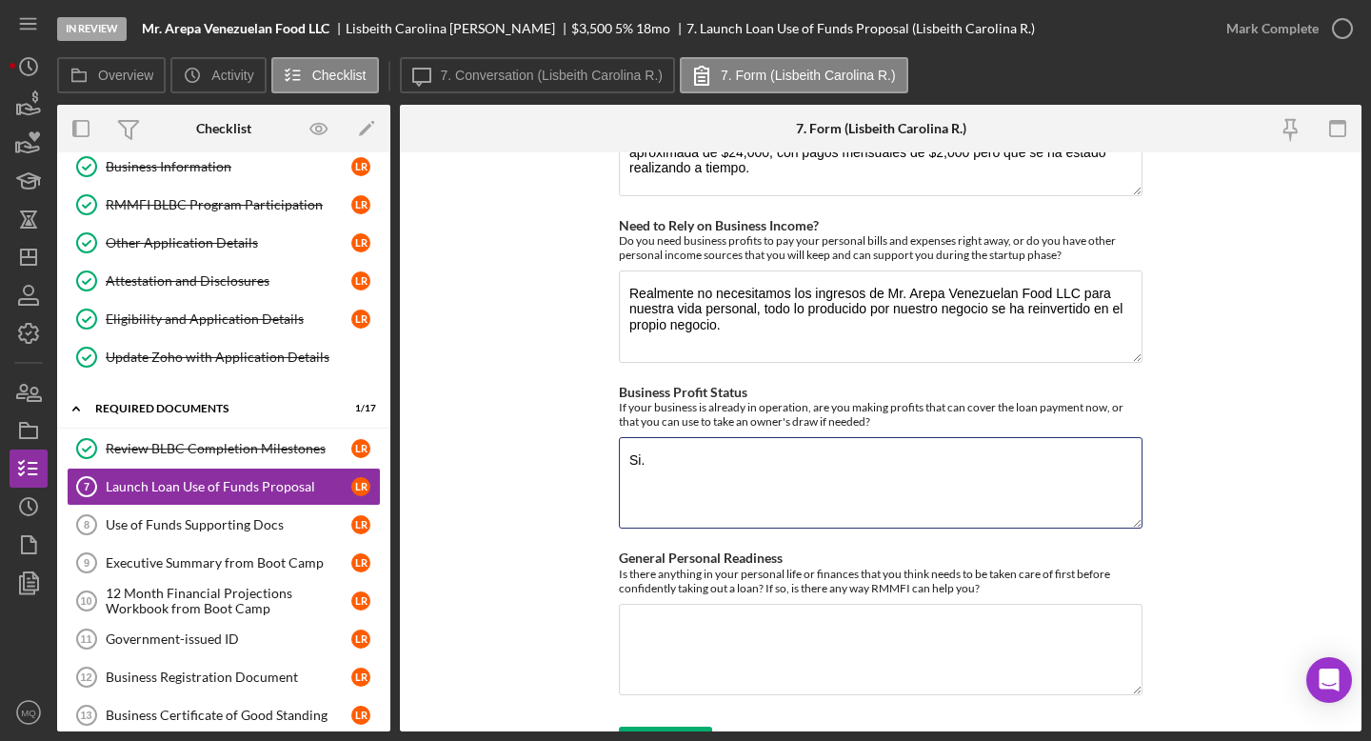
type textarea "Si."
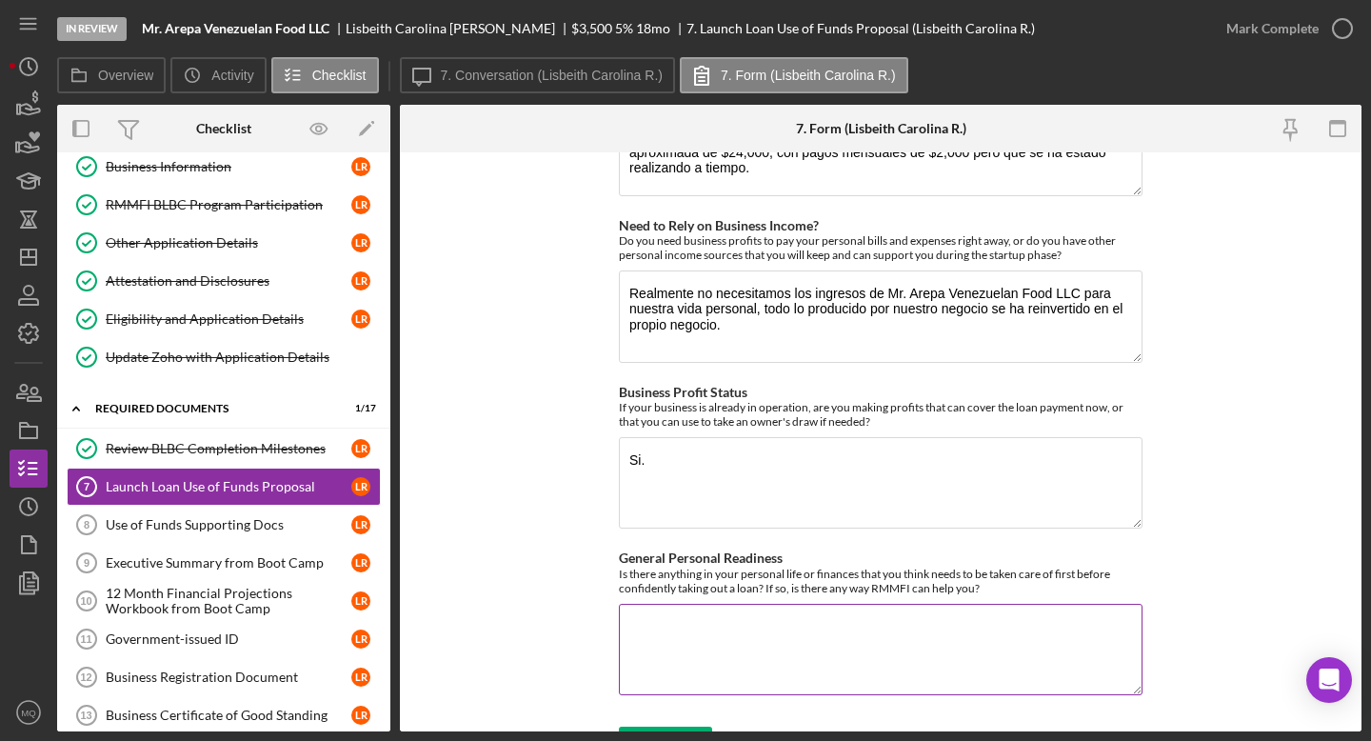
drag, startPoint x: 614, startPoint y: 521, endPoint x: 996, endPoint y: 559, distance: 383.6
click at [999, 561] on form "Use of Funds/Return on Investment RMMFI loans are designed to invest in Feasibl…" at bounding box center [880, 441] width 961 height 579
click at [657, 665] on icon "submit" at bounding box center [643, 746] width 48 height 48
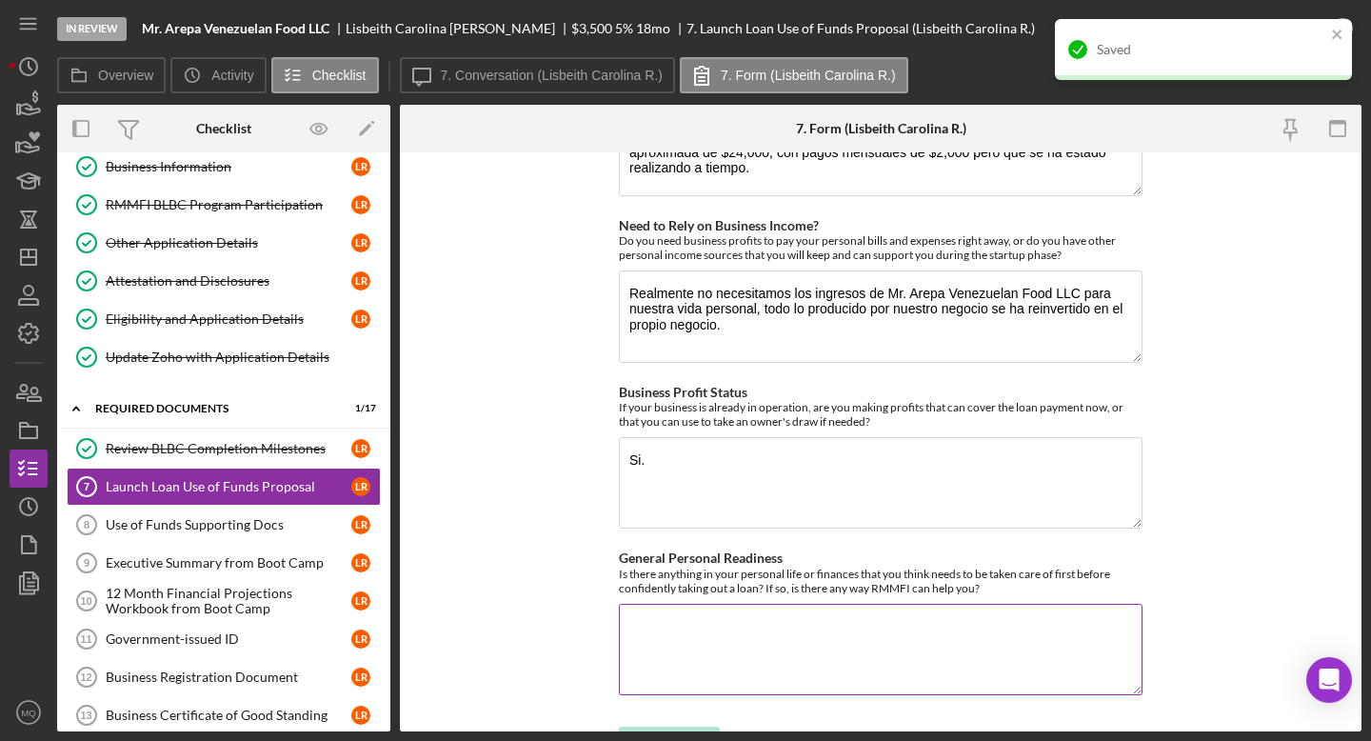
click at [802, 614] on textarea "General Personal Readiness" at bounding box center [881, 649] width 524 height 91
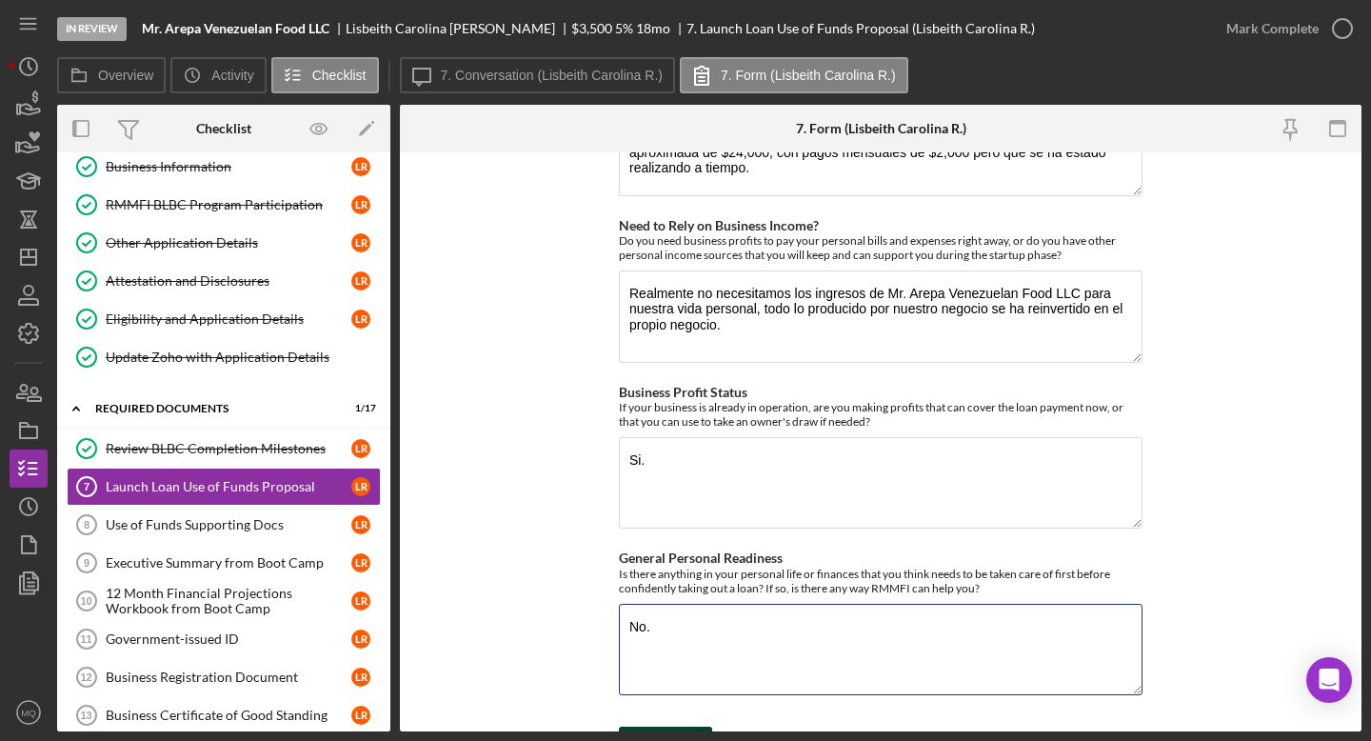
type textarea "No."
click at [673, 665] on div "Save" at bounding box center [679, 745] width 27 height 38
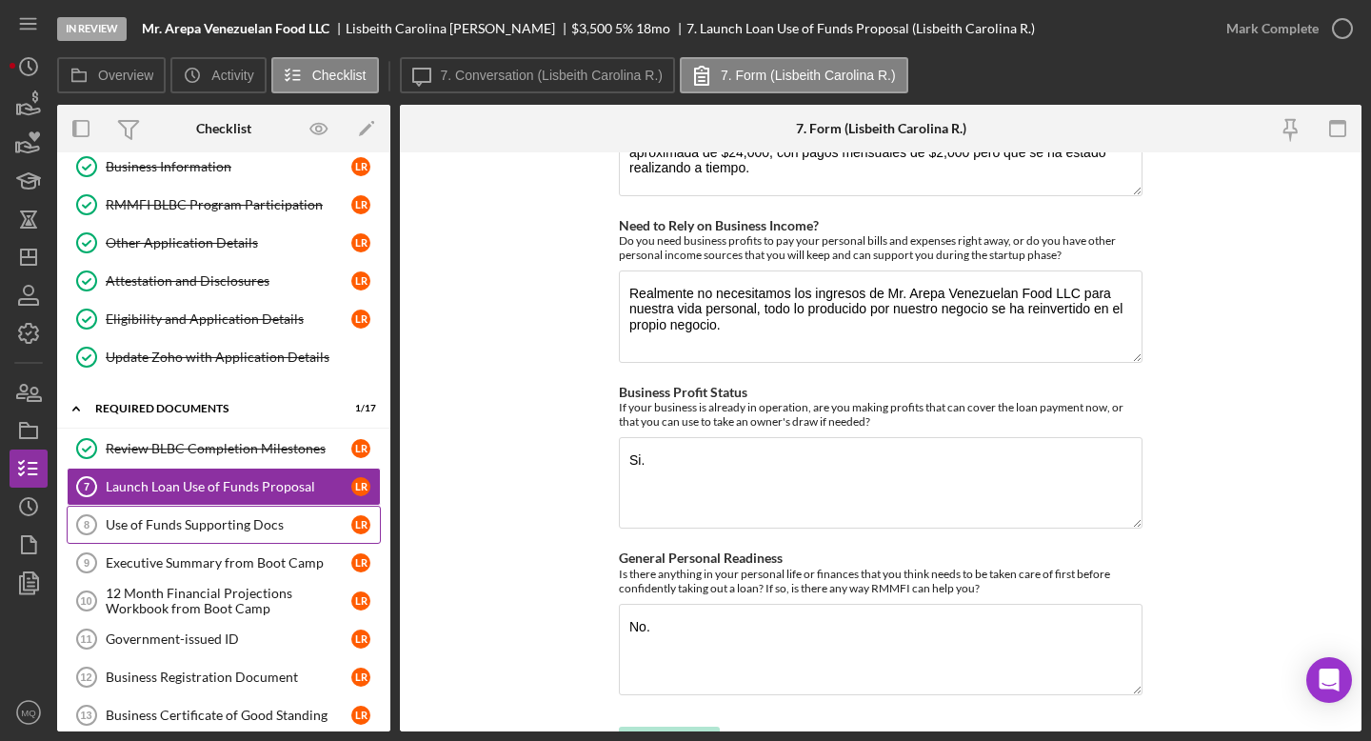
click at [289, 524] on div "Use of Funds Supporting Docs" at bounding box center [229, 524] width 246 height 15
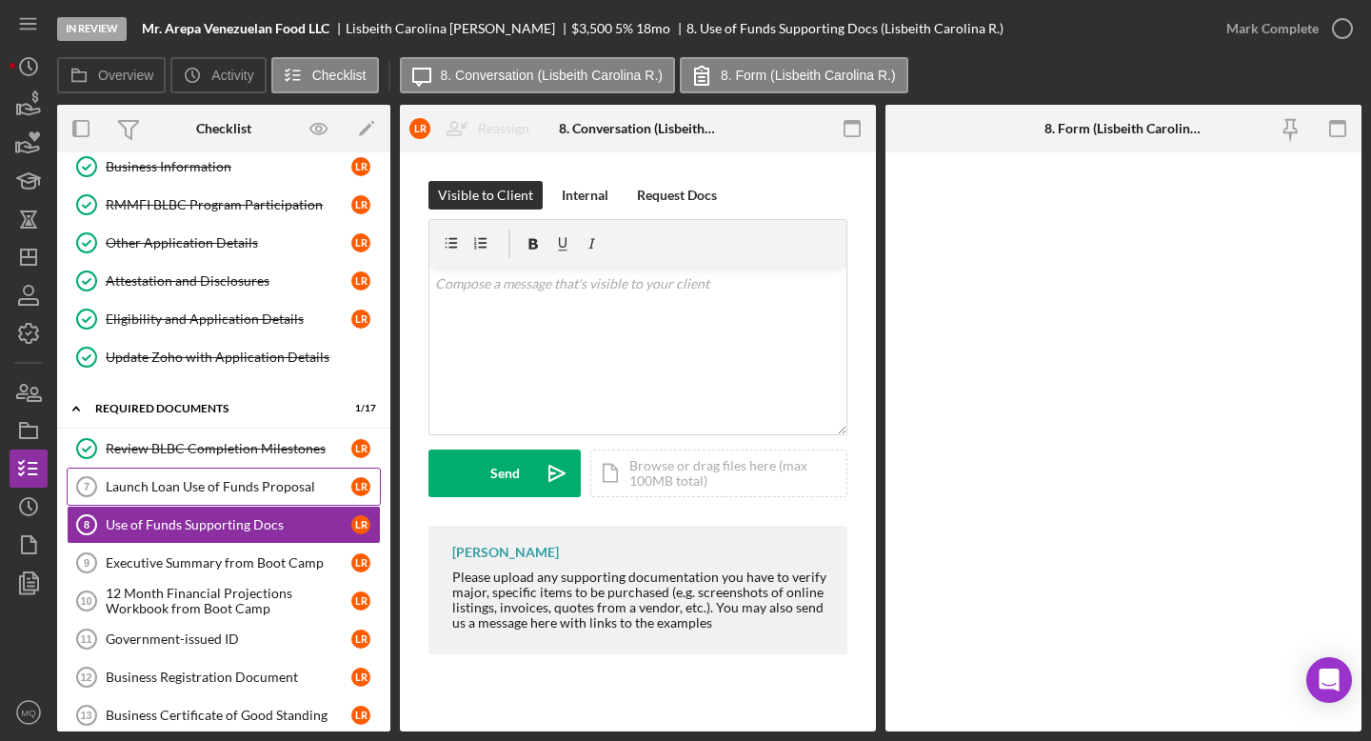
click at [225, 491] on div "Launch Loan Use of Funds Proposal" at bounding box center [229, 486] width 246 height 15
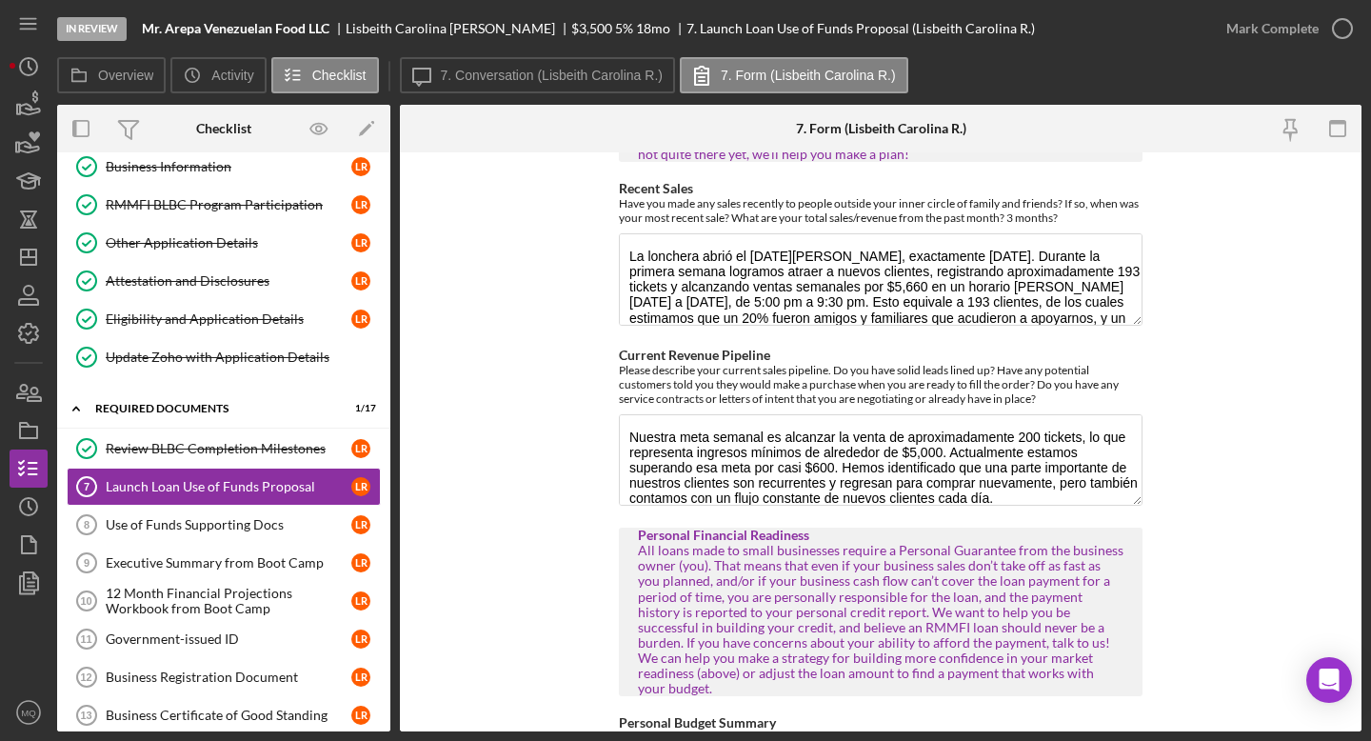
scroll to position [2132, 0]
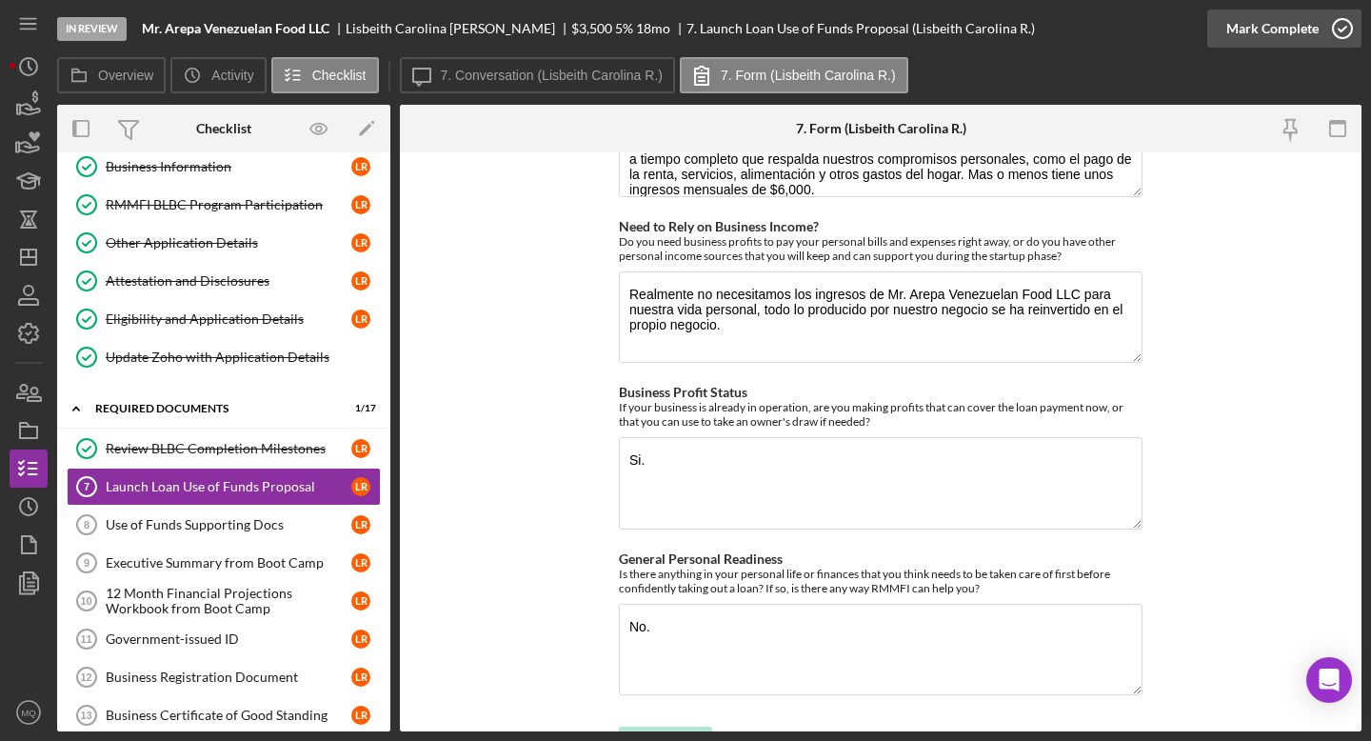
click at [1192, 23] on icon "button" at bounding box center [1342, 29] width 48 height 48
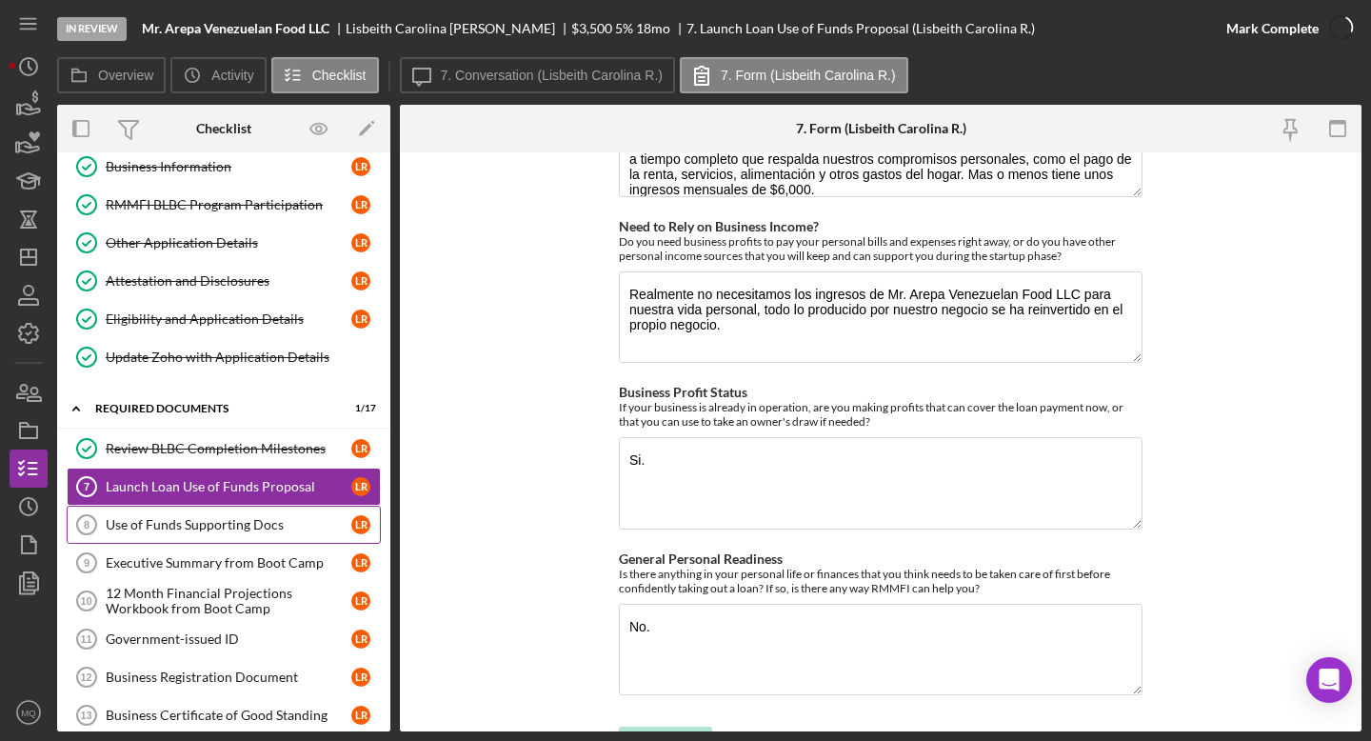
scroll to position [2209, 0]
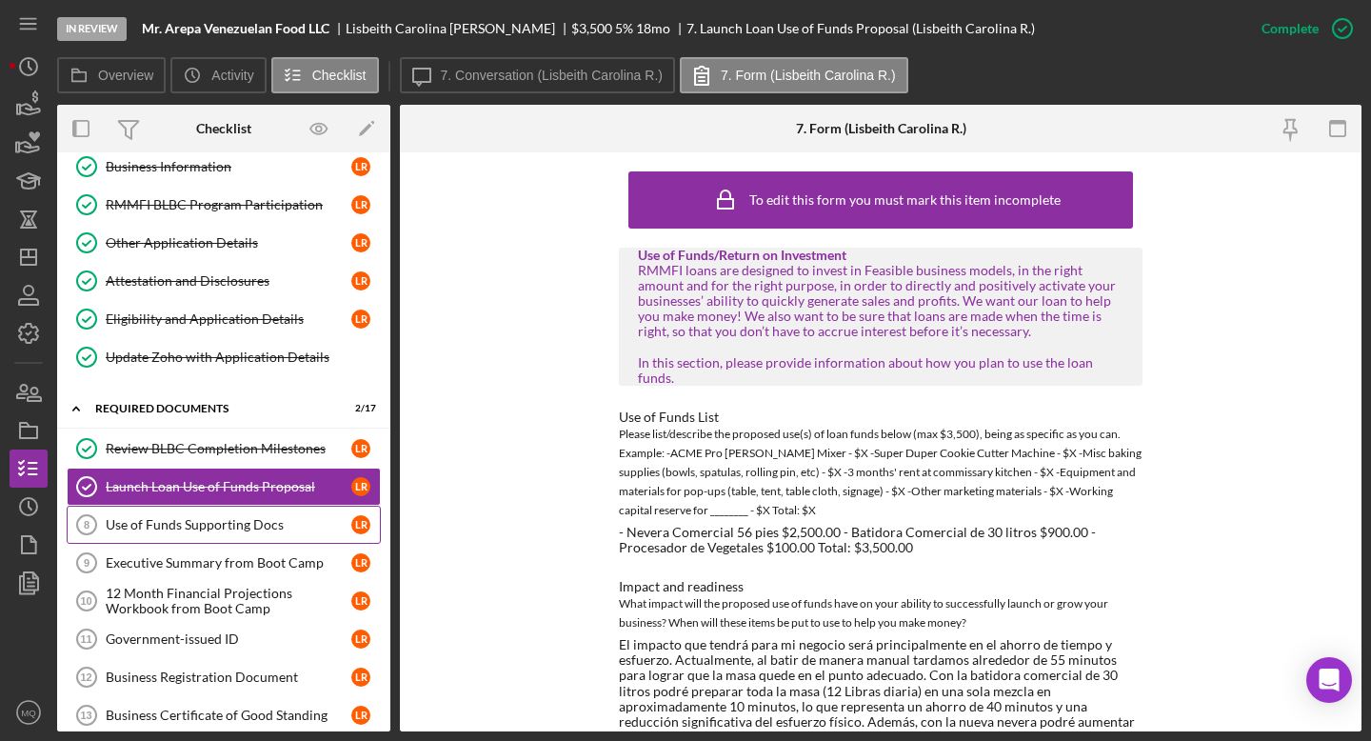
click at [247, 521] on div "Use of Funds Supporting Docs" at bounding box center [229, 524] width 246 height 15
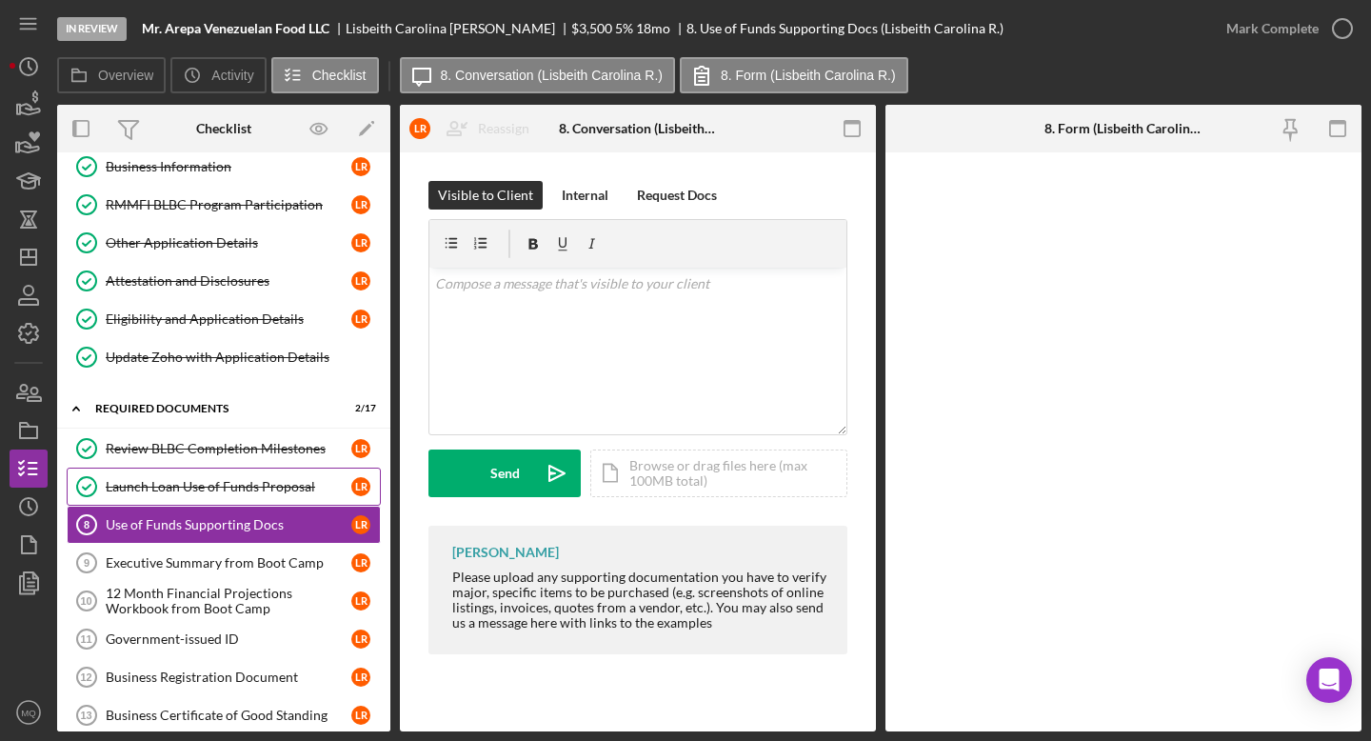
click at [267, 478] on link "Launch Loan Use of Funds Proposal Launch Loan Use of Funds Proposal L R" at bounding box center [224, 486] width 314 height 38
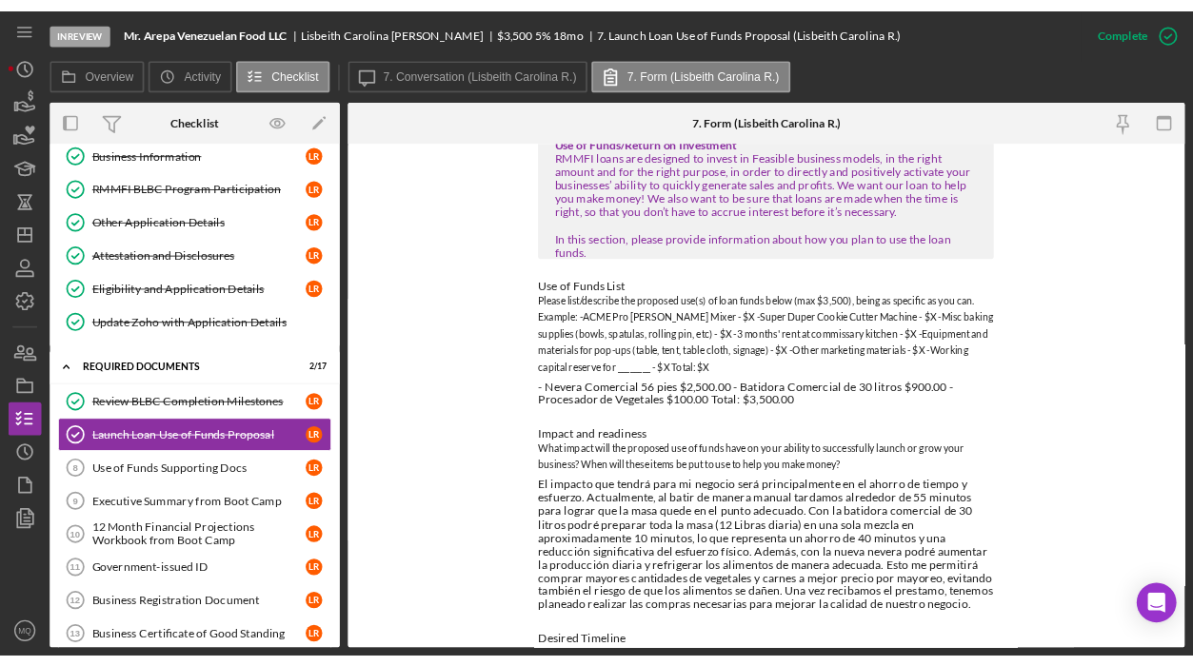
scroll to position [108, 0]
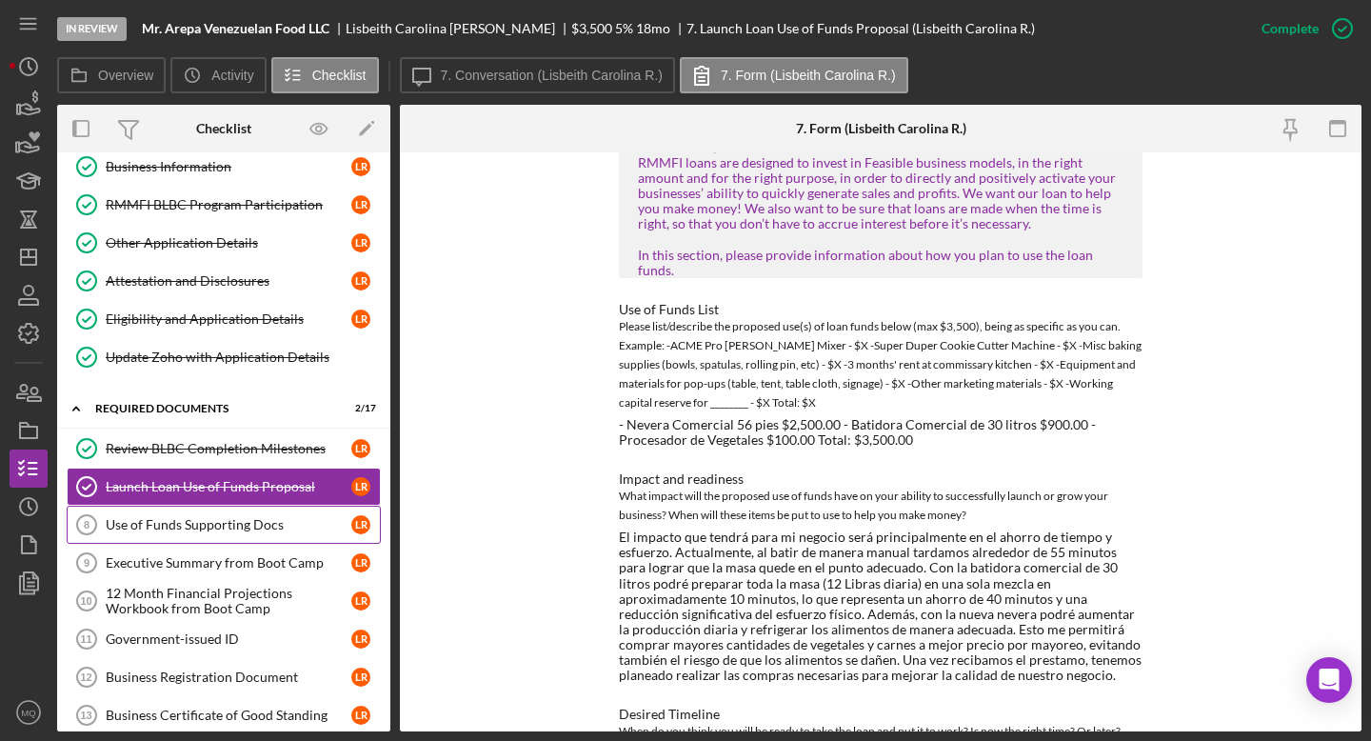
click at [291, 520] on div "Use of Funds Supporting Docs" at bounding box center [229, 524] width 246 height 15
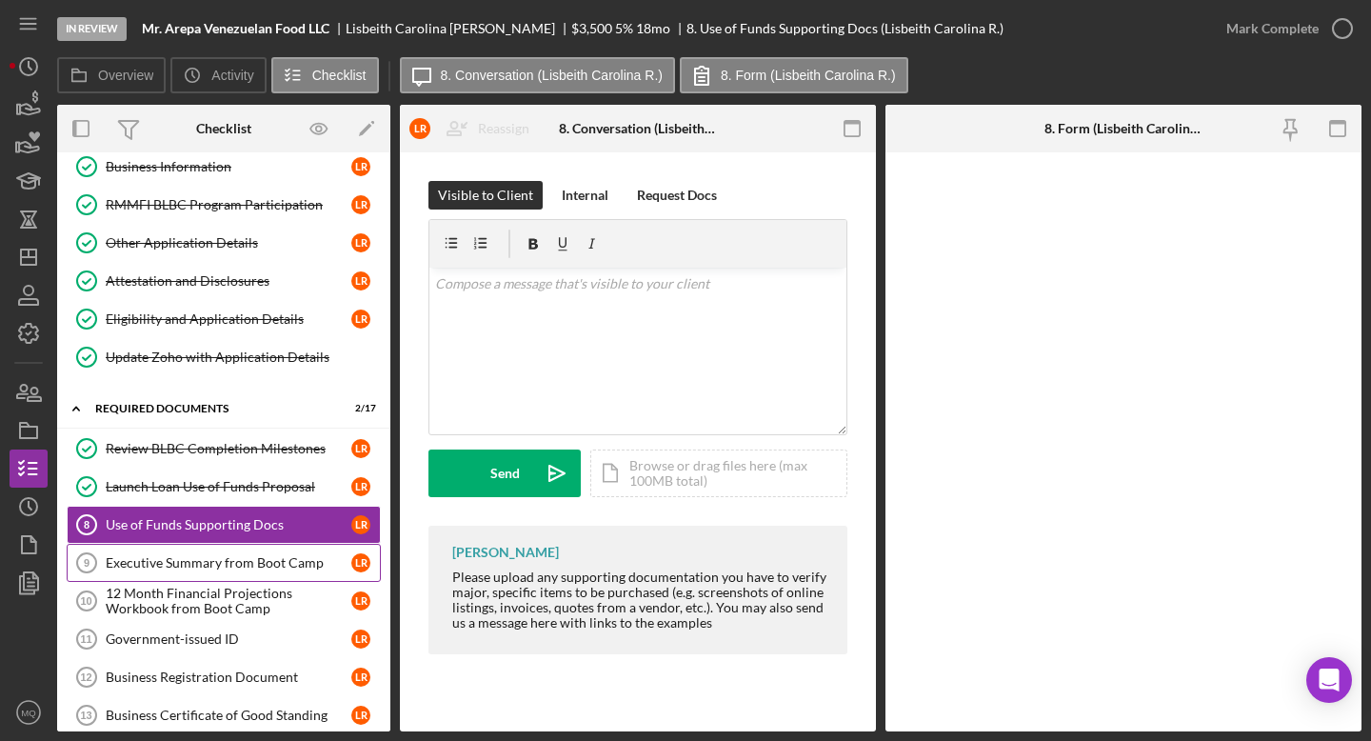
click at [237, 563] on div "Executive Summary from Boot Camp" at bounding box center [229, 562] width 246 height 15
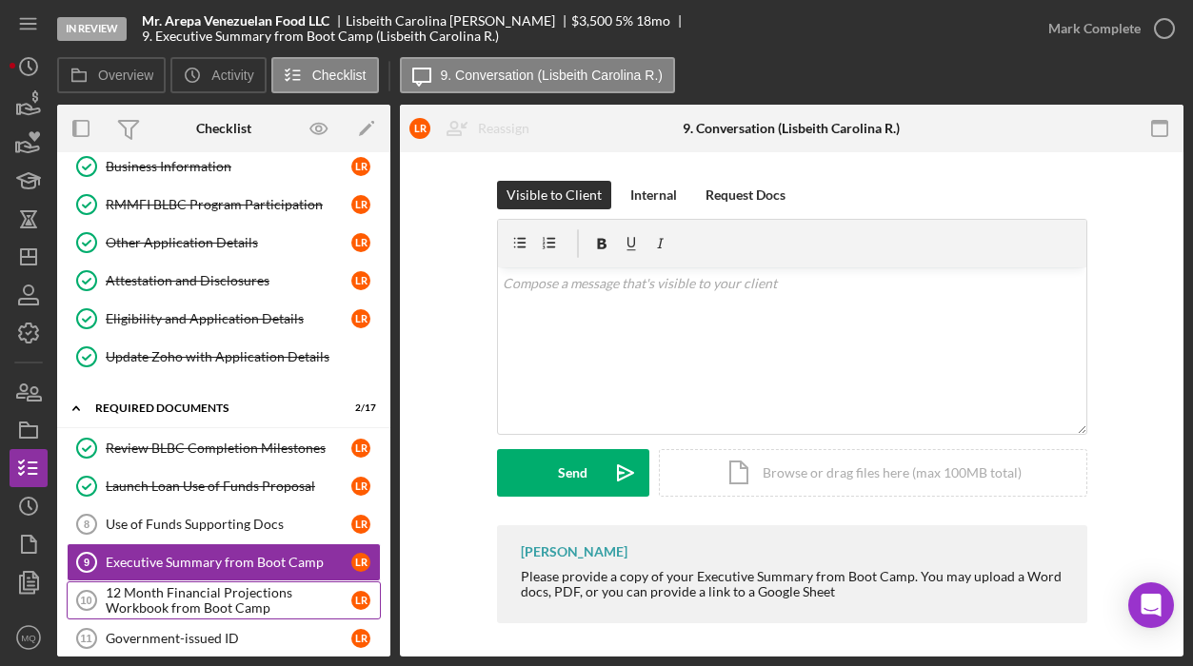
click at [299, 597] on div "12 Month Financial Projections Workbook from Boot Camp" at bounding box center [229, 600] width 246 height 30
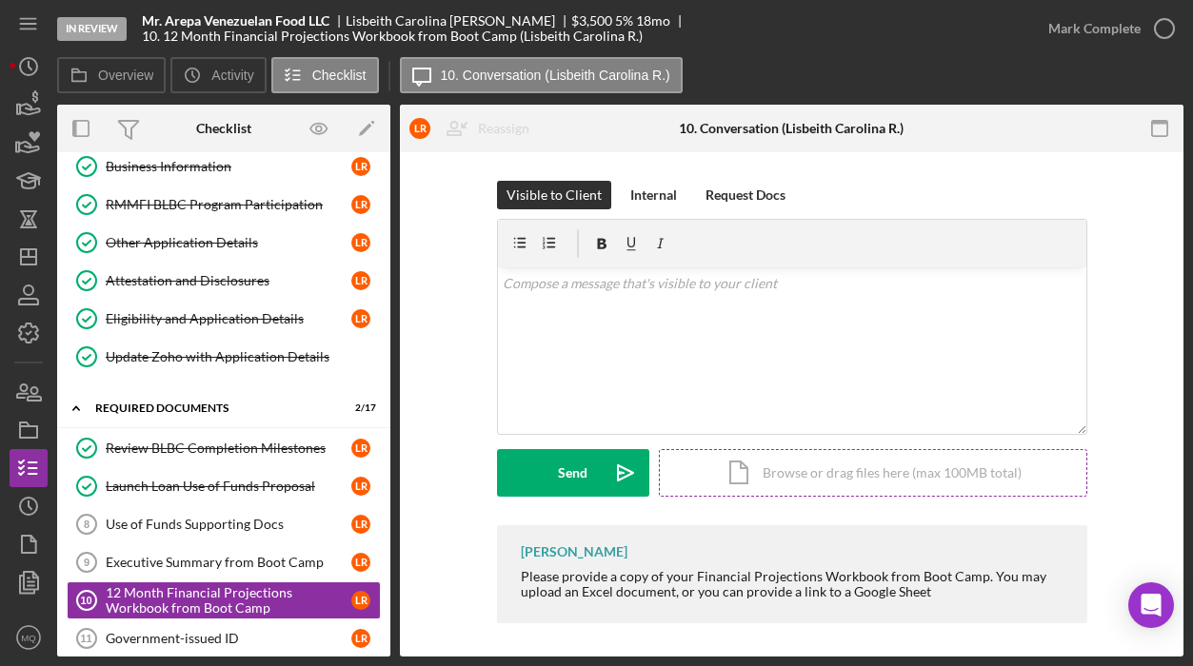
click at [930, 467] on div "Icon/Document Browse or drag files here (max 100MB total) Tap to choose files o…" at bounding box center [873, 473] width 428 height 48
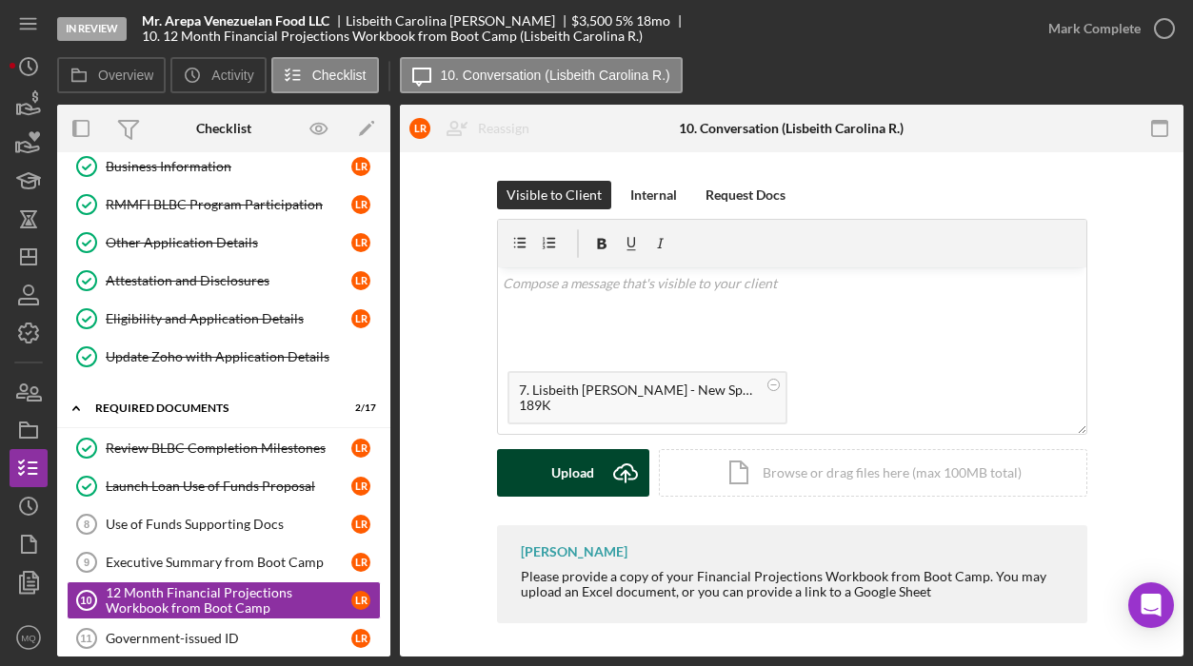
click at [573, 487] on div "Upload" at bounding box center [572, 473] width 43 height 48
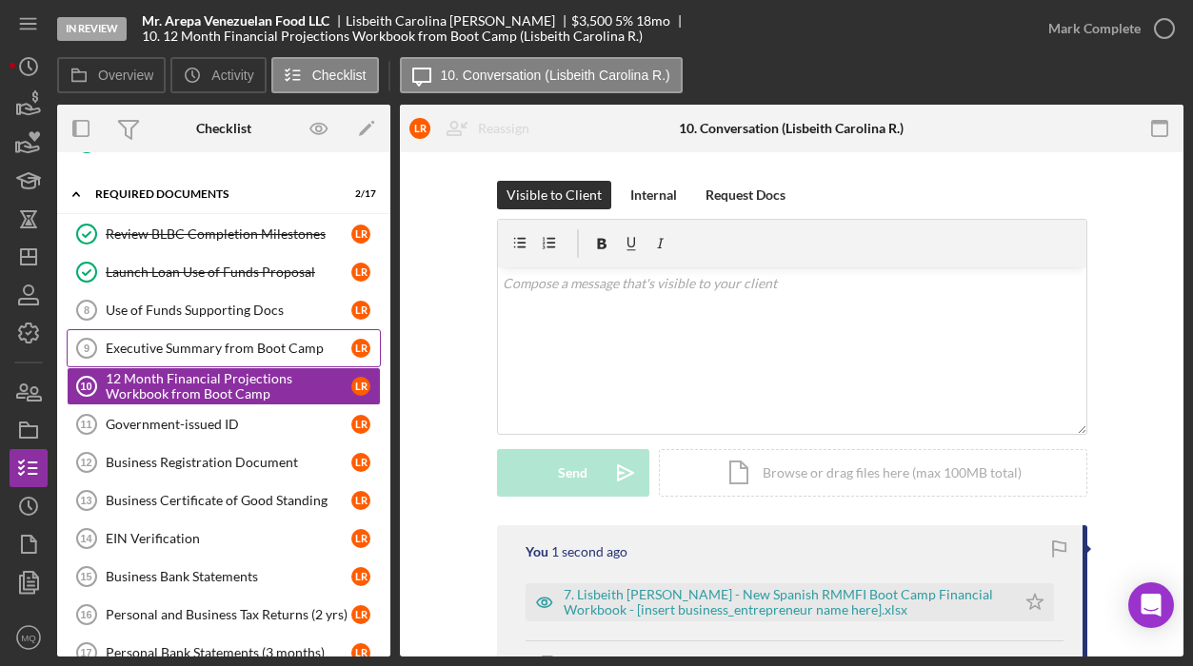
scroll to position [353, 0]
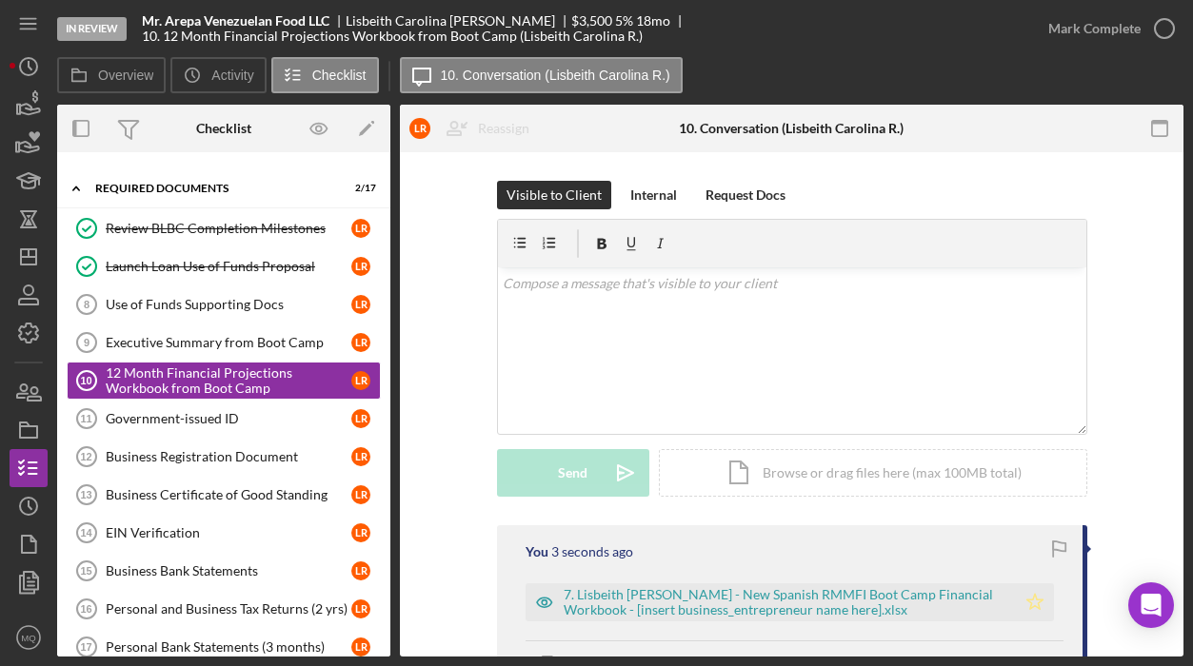
click at [1034, 610] on icon "Icon/Star" at bounding box center [1035, 603] width 38 height 38
click at [1096, 23] on div "Mark Complete" at bounding box center [1094, 29] width 92 height 38
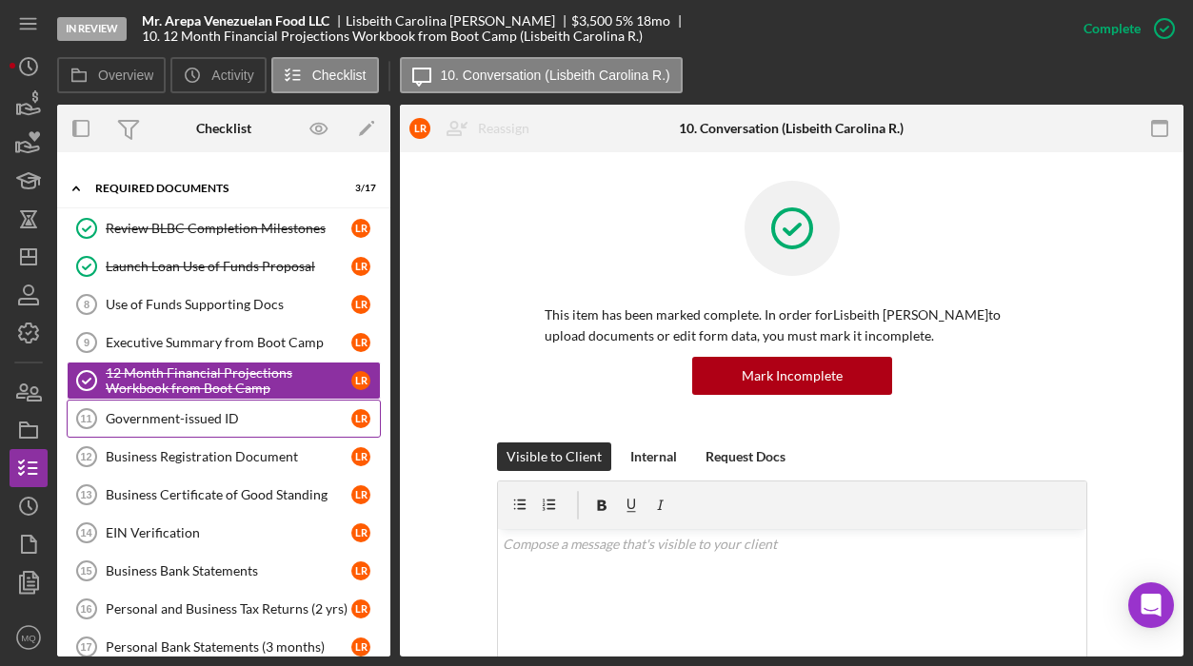
click at [279, 411] on div "Government-issued ID" at bounding box center [229, 418] width 246 height 15
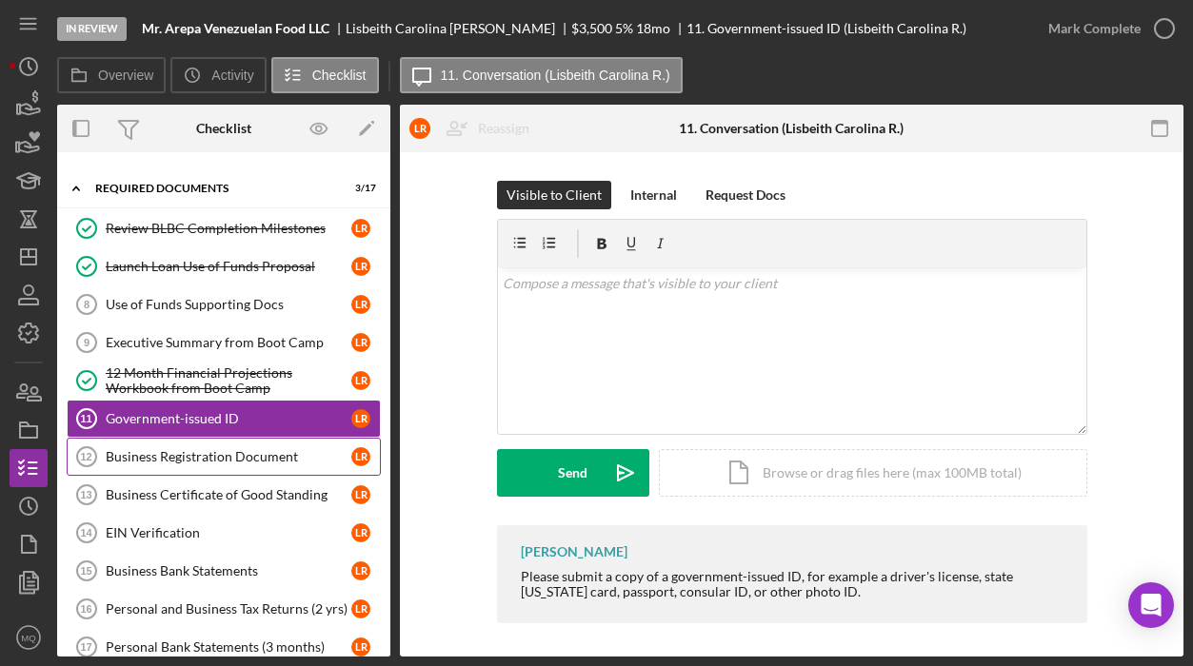
click at [288, 463] on div "Business Registration Document" at bounding box center [229, 456] width 246 height 15
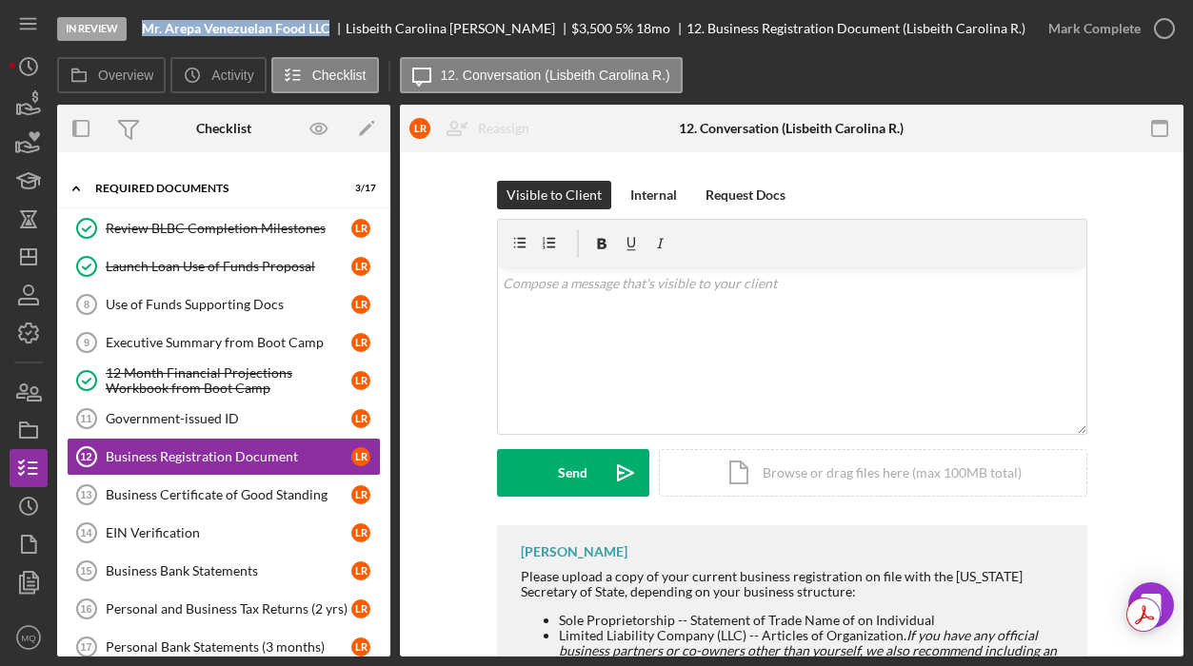
drag, startPoint x: 134, startPoint y: 33, endPoint x: 326, endPoint y: 37, distance: 191.4
click at [326, 37] on div "In Review Mr. Arepa Venezuelan Food LLC Lisbeith [PERSON_NAME] $3,500 $3,500 5 …" at bounding box center [543, 28] width 972 height 57
click at [834, 477] on div "Icon/Document Browse or drag files here (max 100MB total) Tap to choose files o…" at bounding box center [873, 473] width 428 height 48
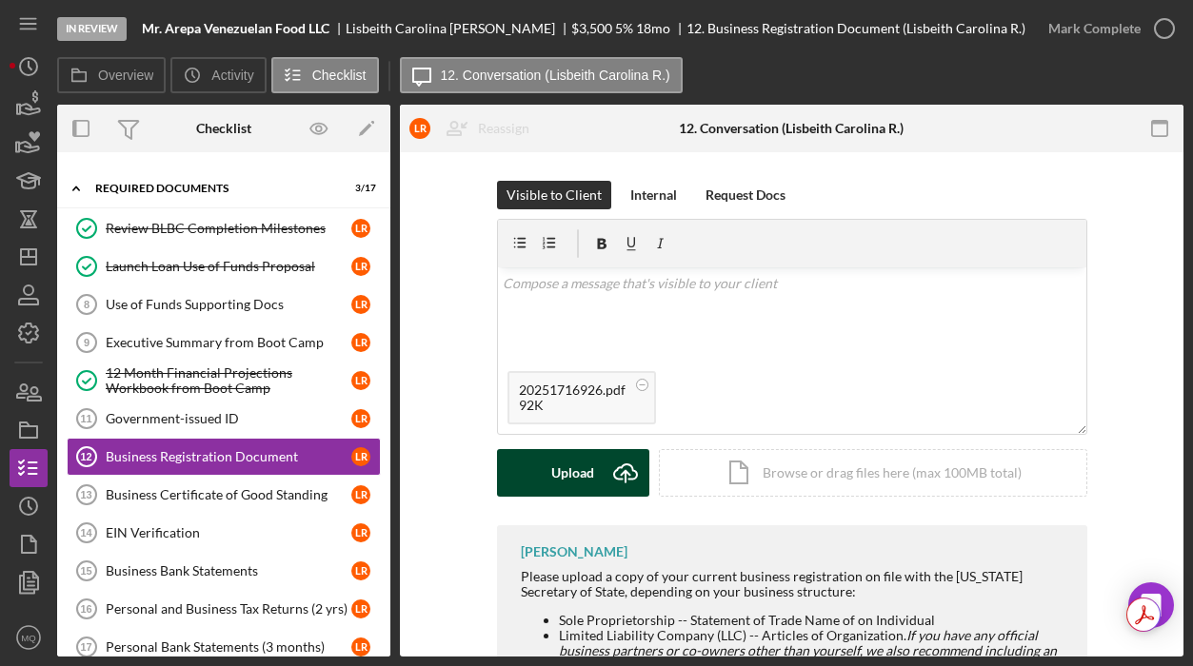
click at [583, 466] on div "Upload" at bounding box center [572, 473] width 43 height 48
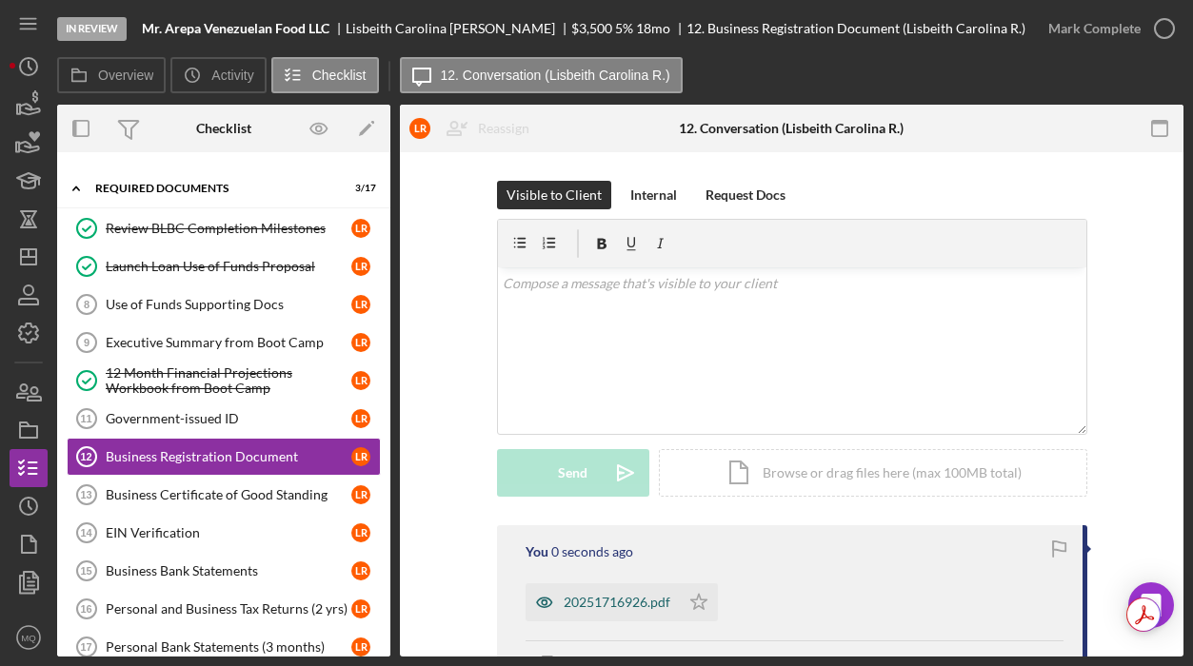
click at [598, 605] on div "20251716926.pdf" at bounding box center [617, 602] width 107 height 15
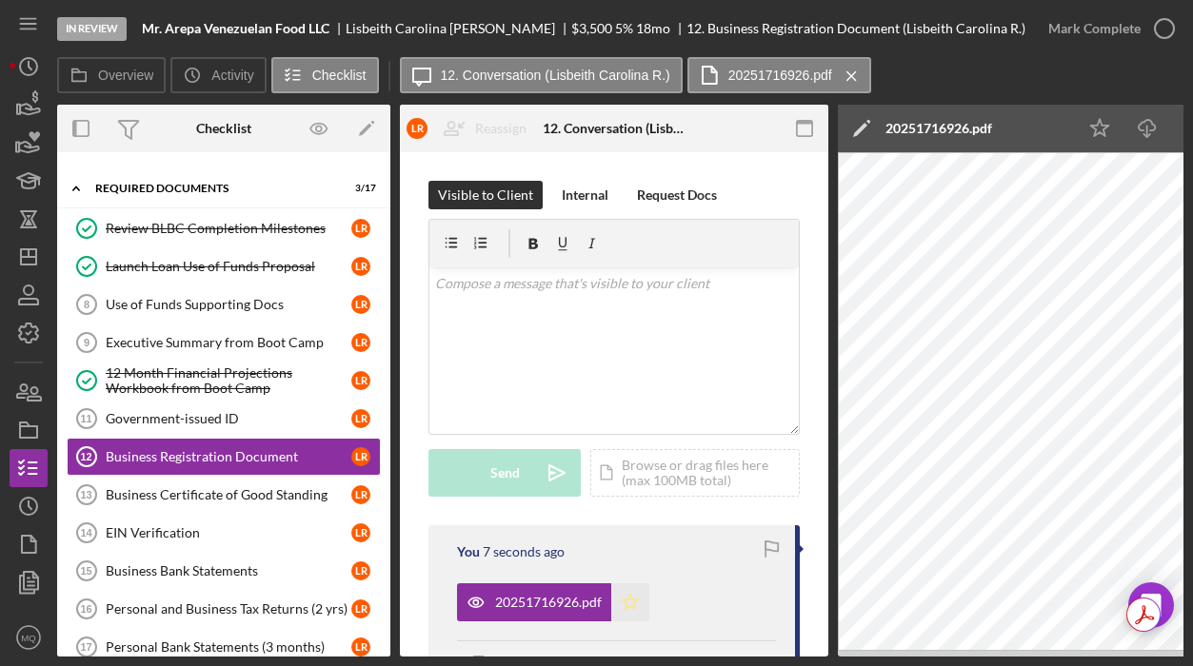
click at [632, 598] on polygon "button" at bounding box center [631, 601] width 16 height 15
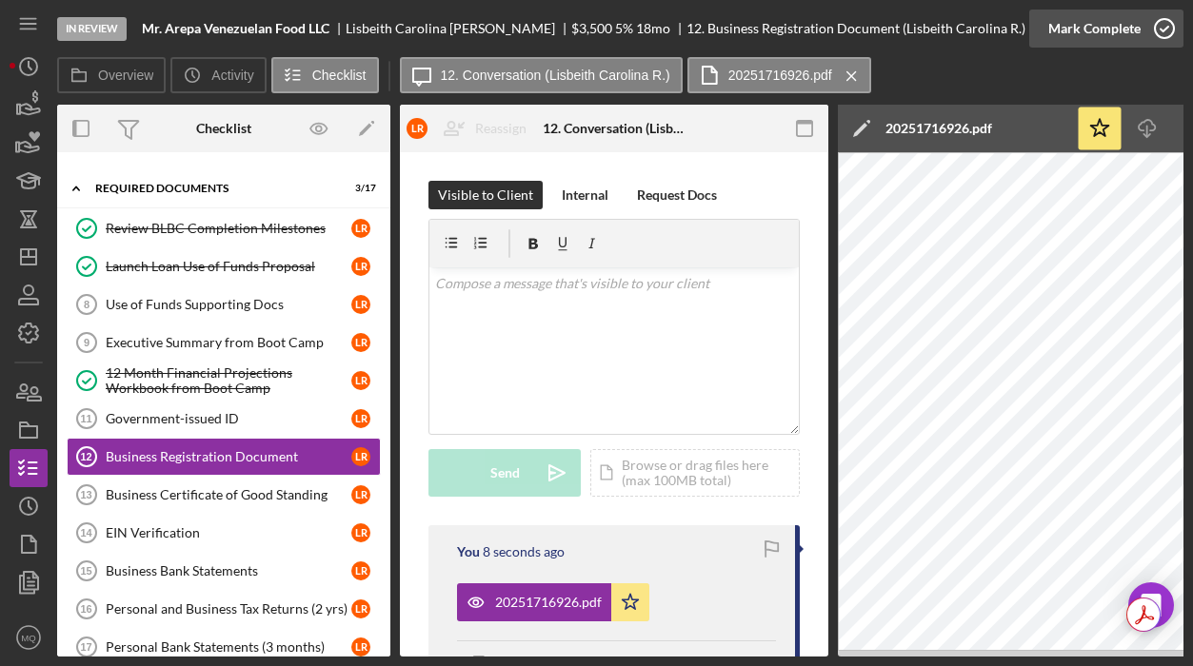
click at [1120, 33] on div "Mark Complete" at bounding box center [1094, 29] width 92 height 38
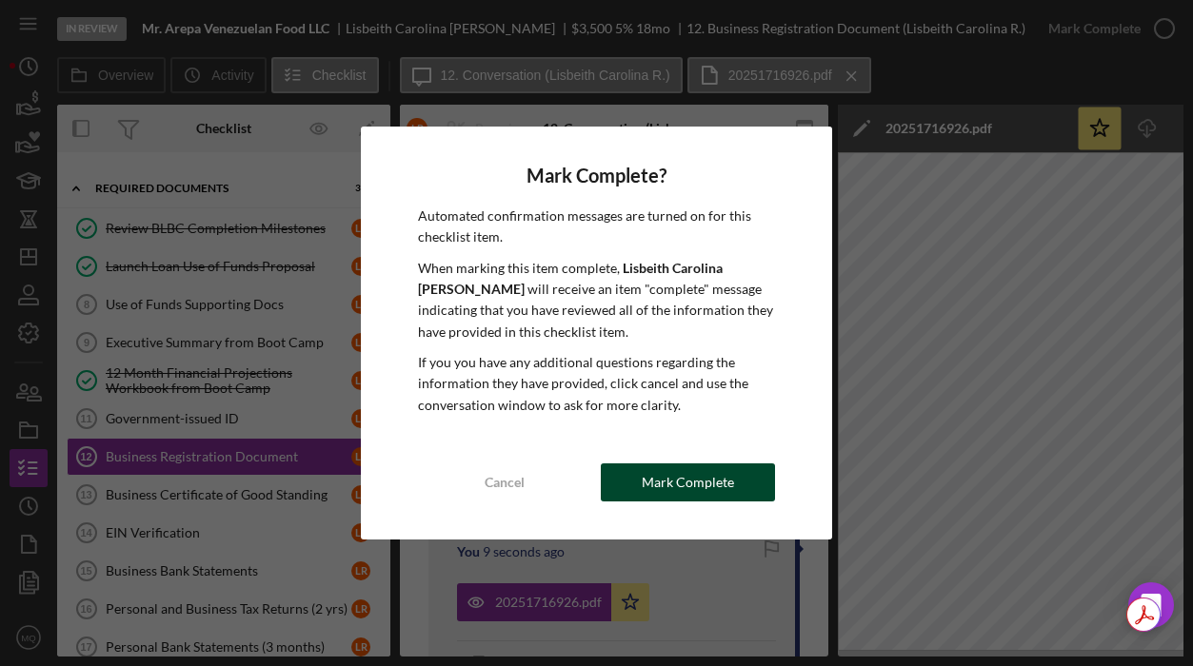
click at [716, 486] on div "Mark Complete" at bounding box center [688, 483] width 92 height 38
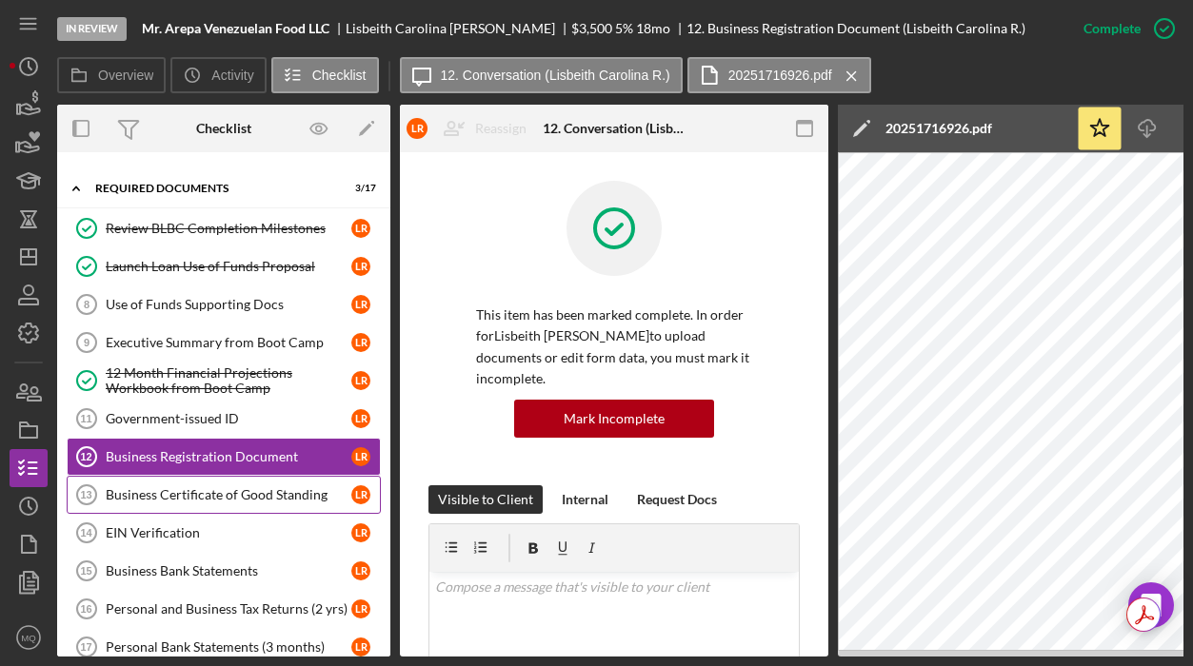
click at [207, 493] on div "Business Certificate of Good Standing" at bounding box center [229, 494] width 246 height 15
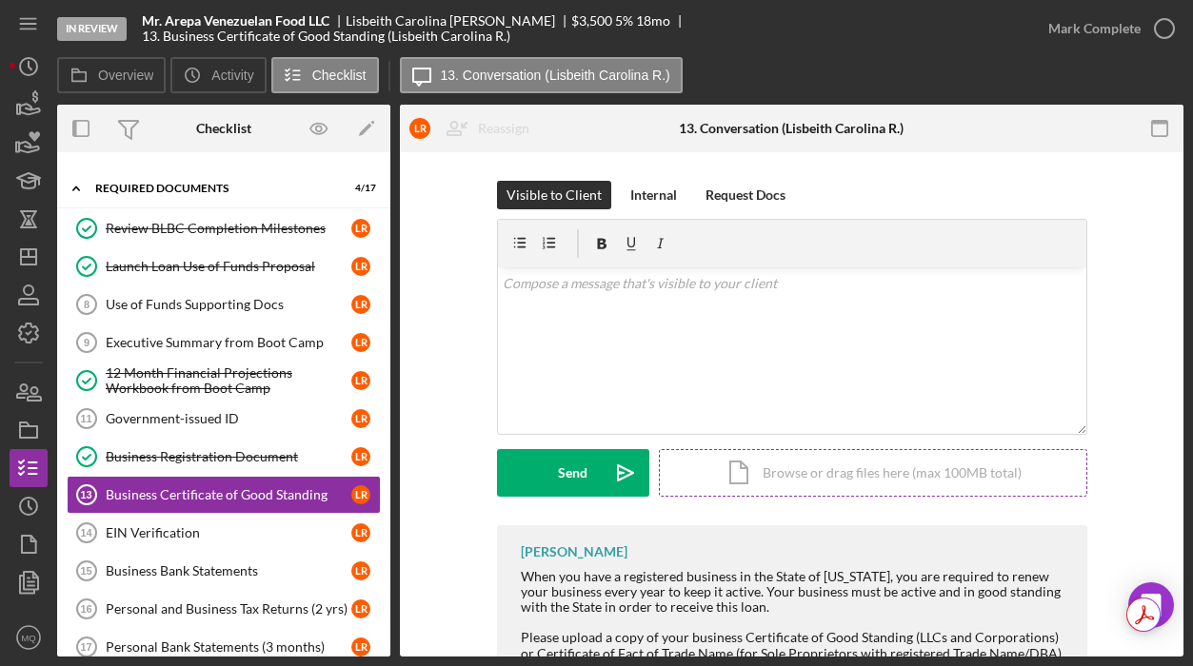
click at [762, 469] on div "Icon/Document Browse or drag files here (max 100MB total) Tap to choose files o…" at bounding box center [873, 473] width 428 height 48
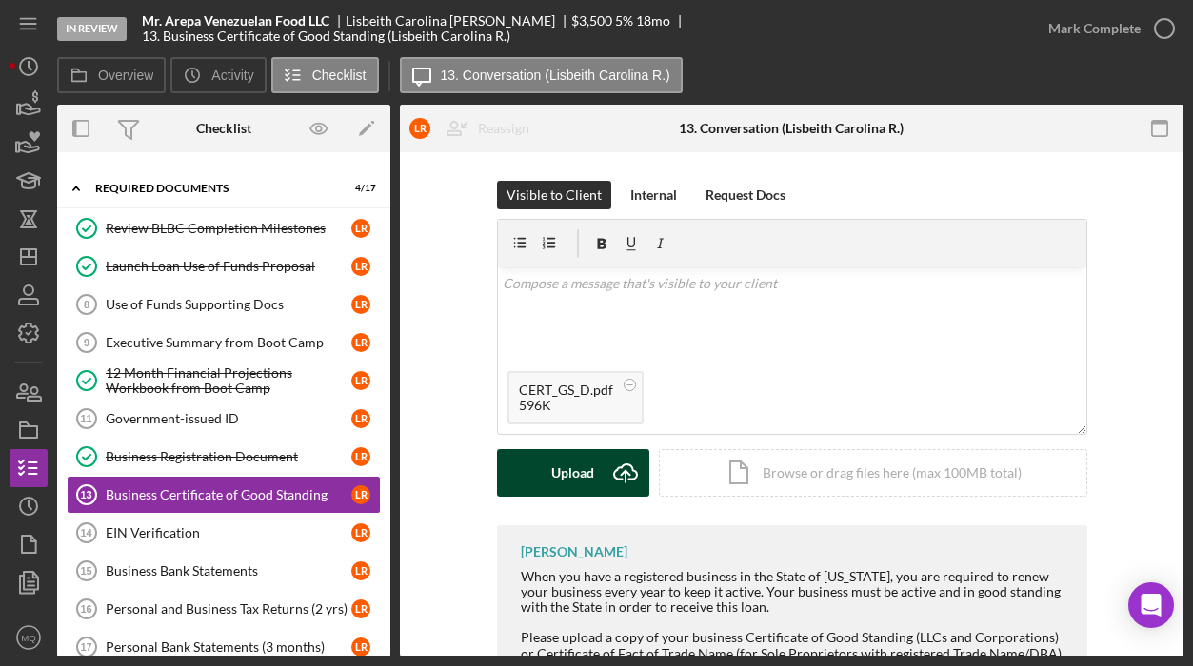
click at [580, 474] on div "Upload" at bounding box center [572, 473] width 43 height 48
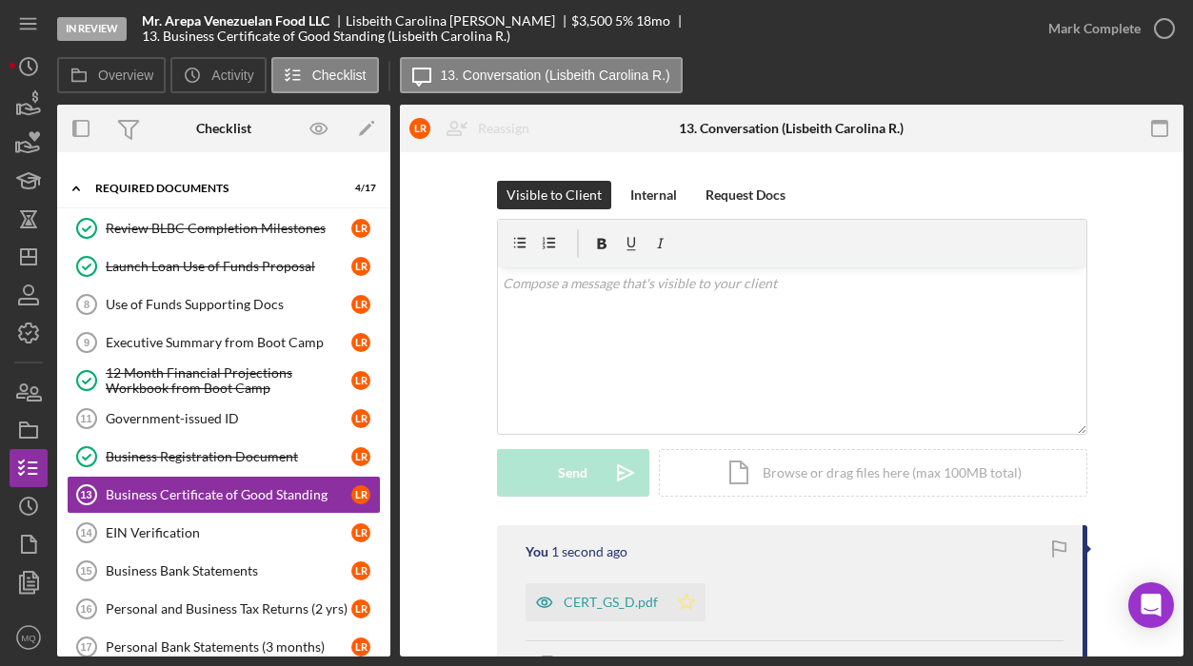
click at [681, 593] on icon "Icon/Star" at bounding box center [686, 603] width 38 height 38
click at [1118, 26] on div "Mark Complete" at bounding box center [1094, 29] width 92 height 38
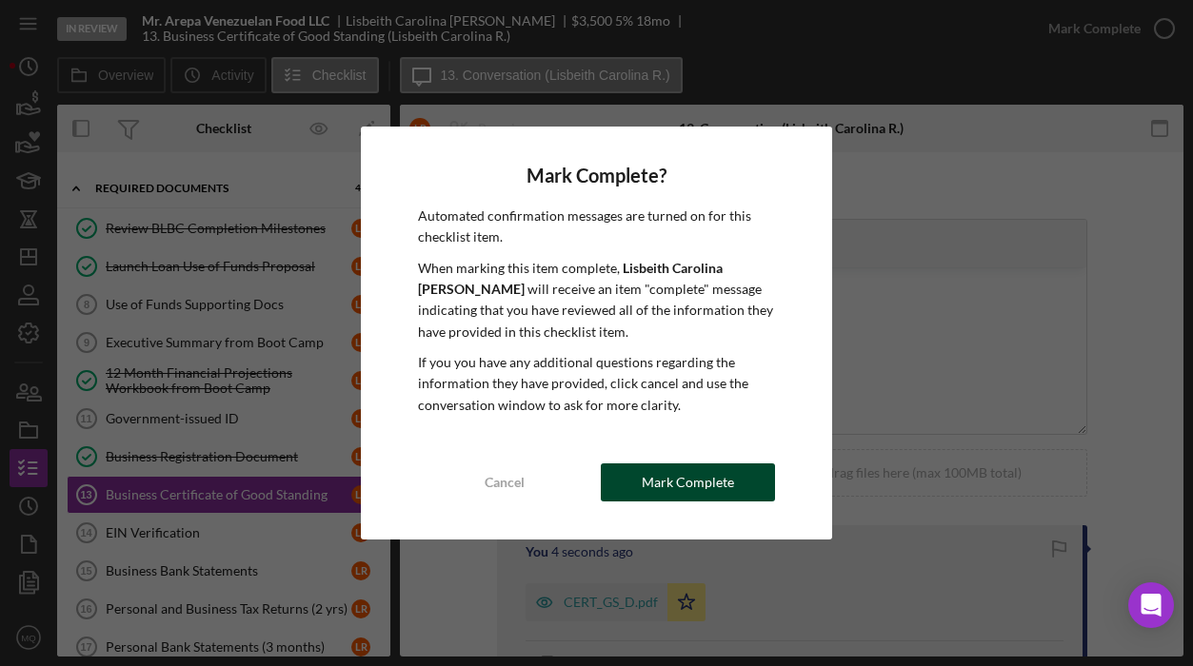
click at [670, 476] on div "Mark Complete" at bounding box center [688, 483] width 92 height 38
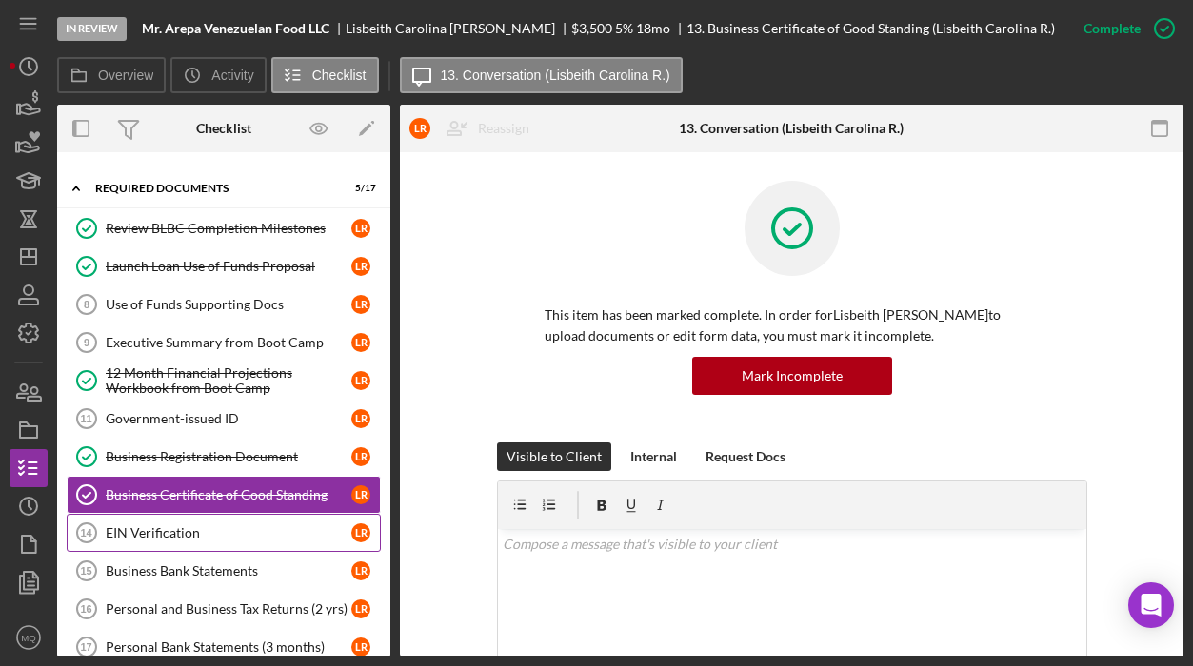
click at [182, 528] on div "EIN Verification" at bounding box center [229, 532] width 246 height 15
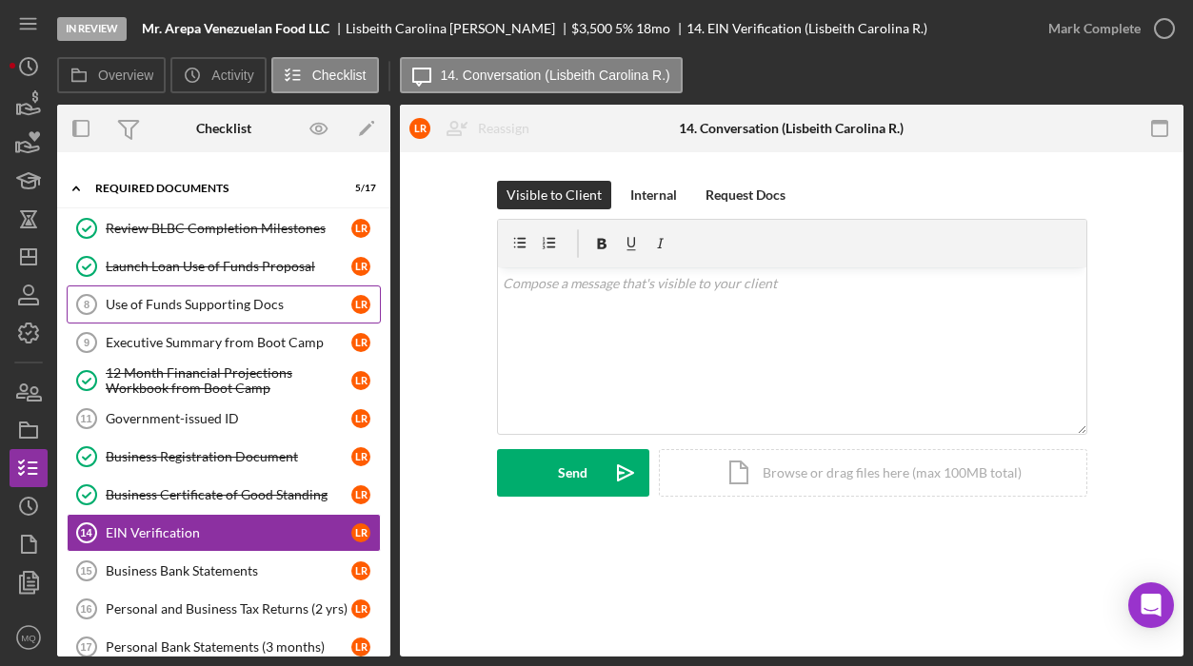
click at [267, 306] on div "Use of Funds Supporting Docs" at bounding box center [229, 304] width 246 height 15
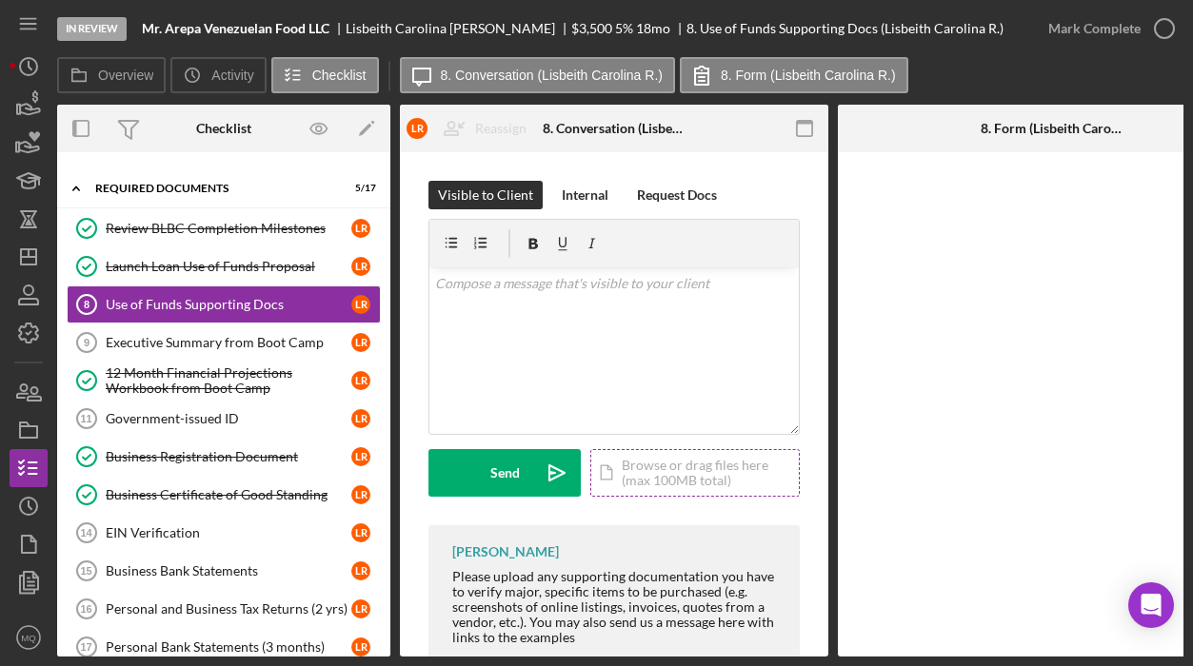
click at [710, 464] on div "Icon/Document Browse or drag files here (max 100MB total) Tap to choose files o…" at bounding box center [694, 473] width 209 height 48
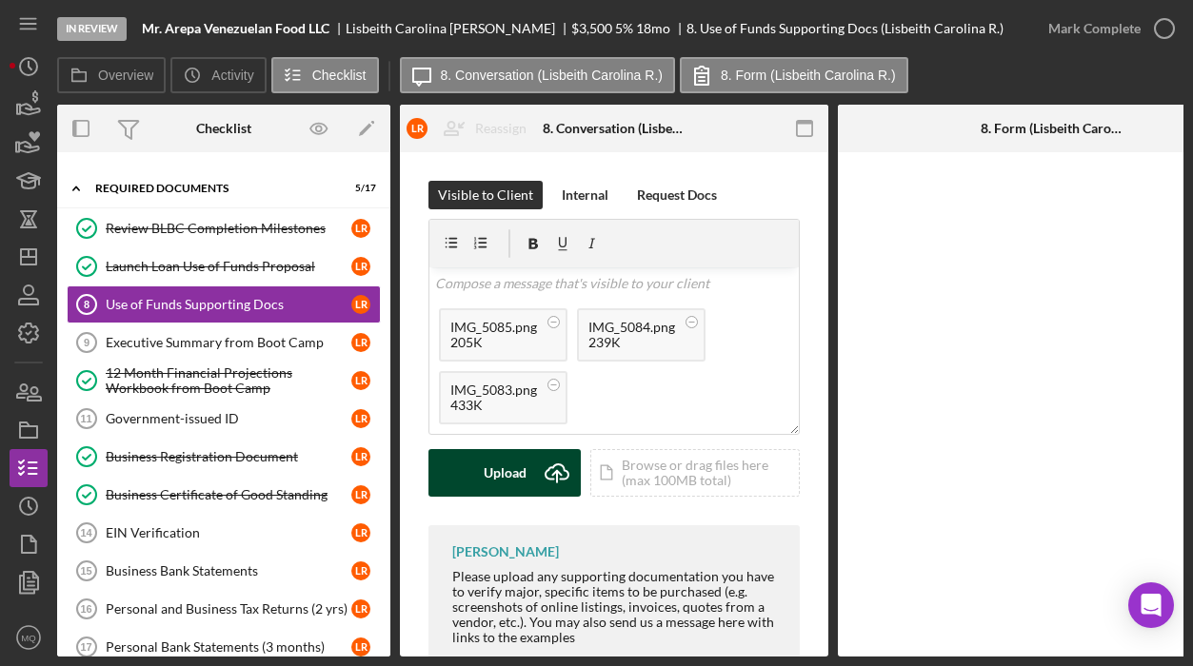
click at [534, 482] on icon "Icon/Upload" at bounding box center [557, 473] width 48 height 48
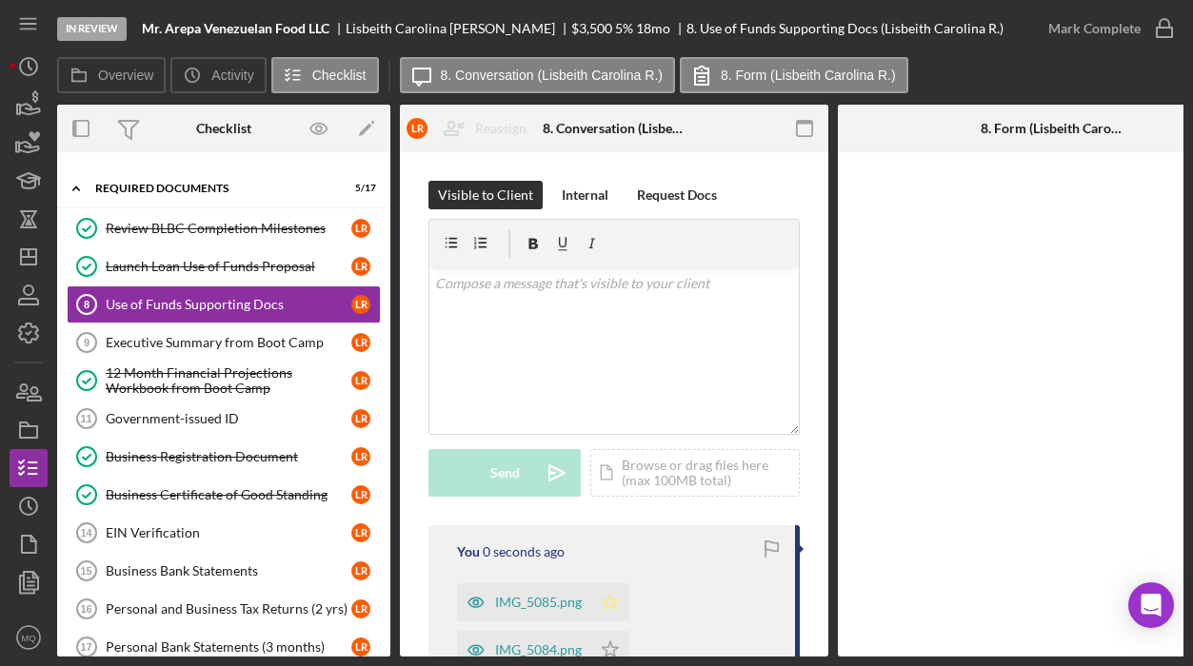
click at [615, 595] on icon "Icon/Star" at bounding box center [610, 603] width 38 height 38
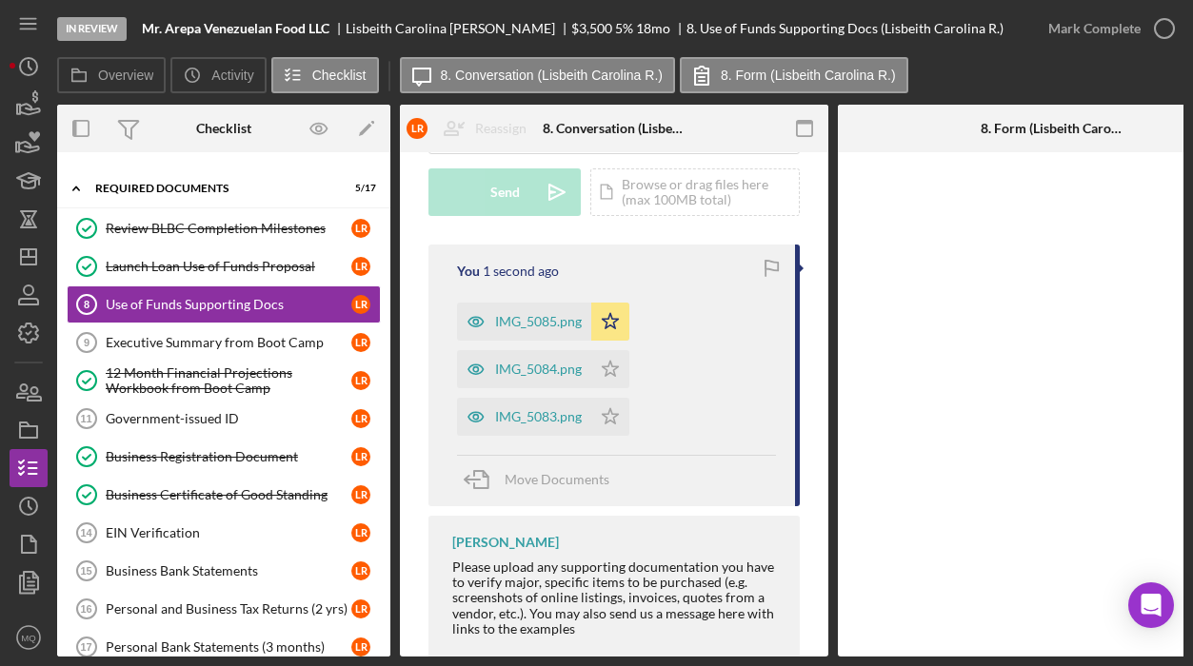
scroll to position [287, 0]
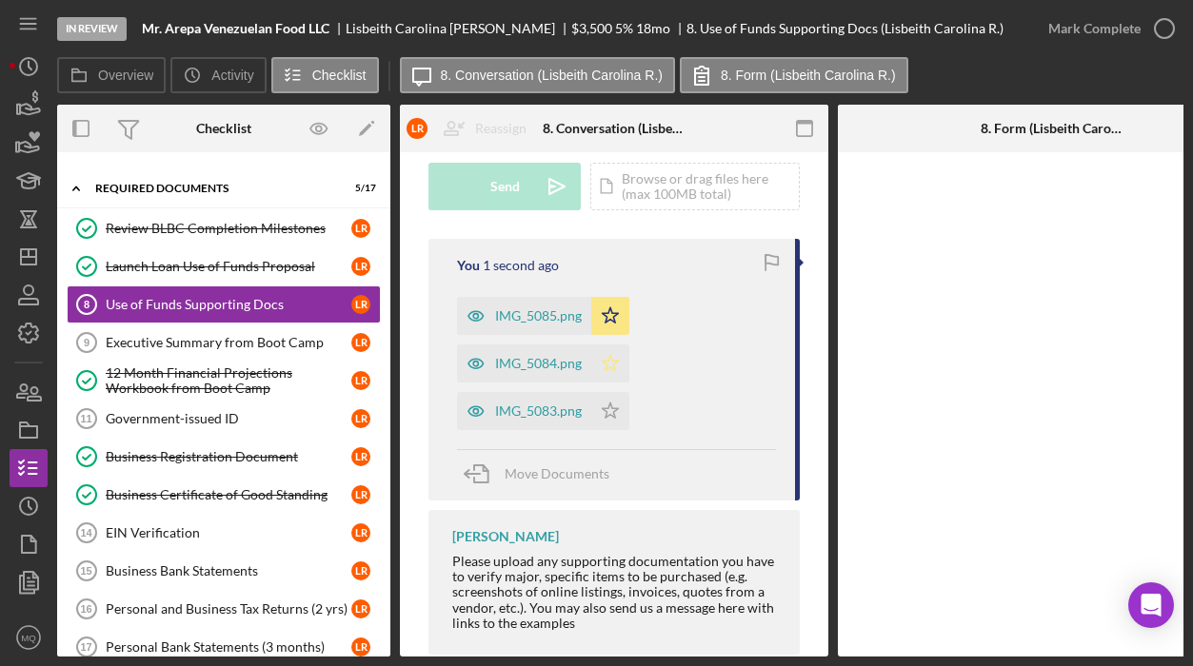
click at [611, 371] on icon "Icon/Star" at bounding box center [610, 364] width 38 height 38
click at [614, 400] on icon "Icon/Star" at bounding box center [610, 411] width 38 height 38
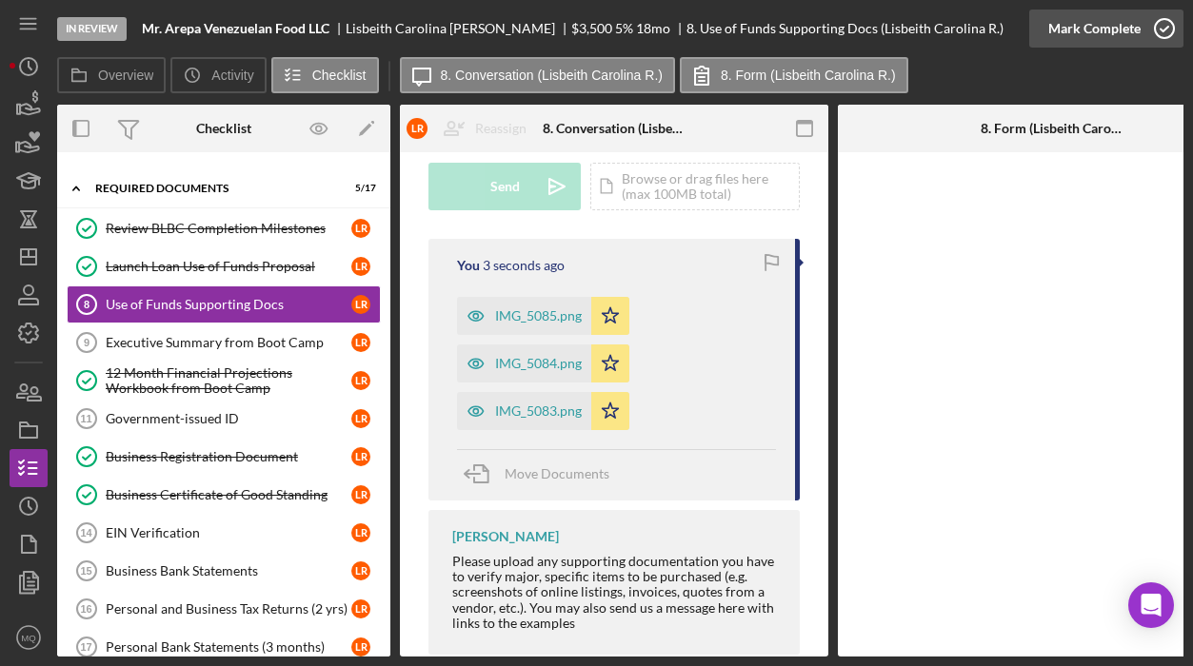
click at [1115, 27] on div "Mark Complete" at bounding box center [1094, 29] width 92 height 38
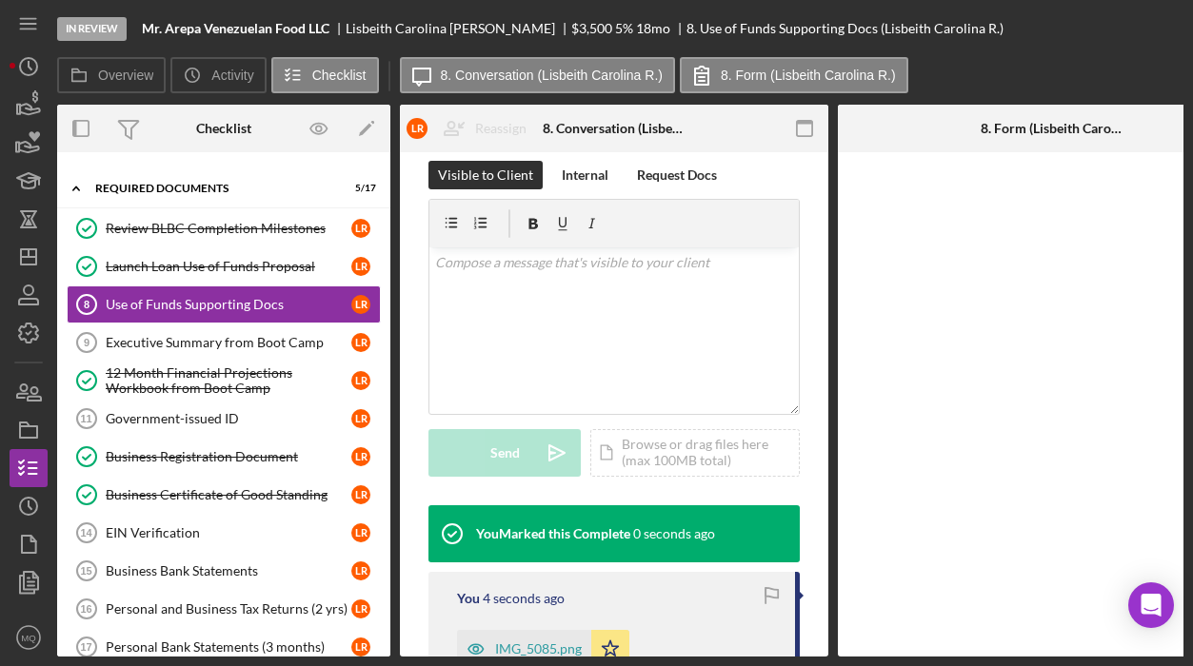
scroll to position [590, 0]
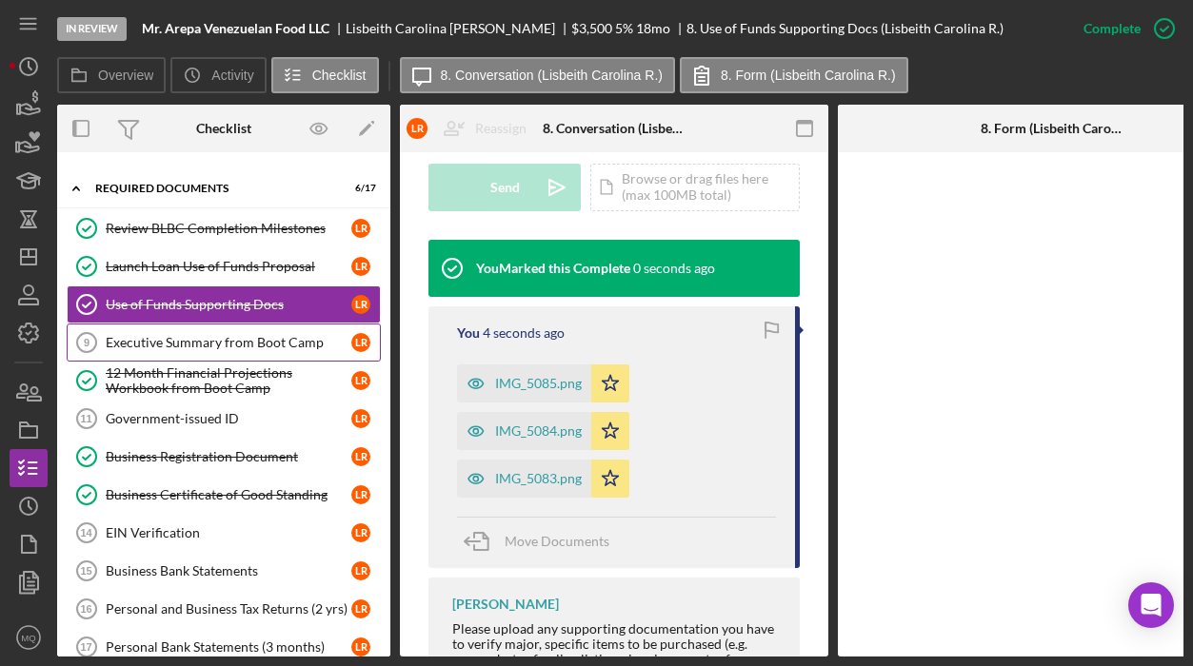
click at [223, 340] on div "Executive Summary from Boot Camp" at bounding box center [229, 342] width 246 height 15
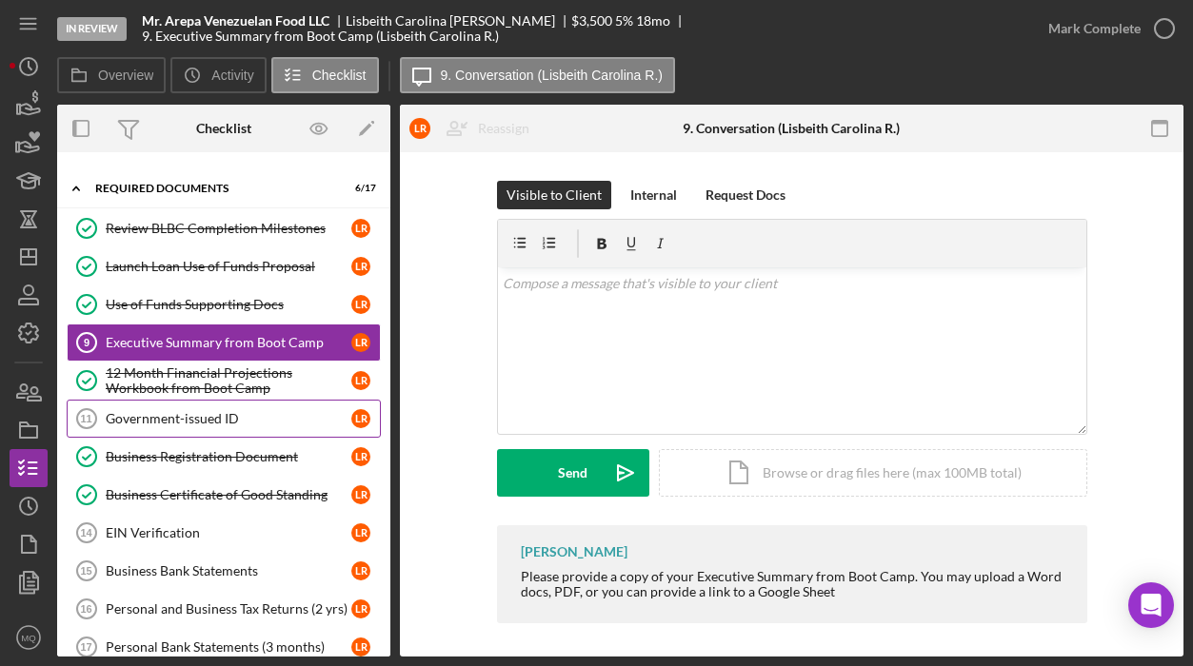
click at [208, 416] on div "Government-issued ID" at bounding box center [229, 418] width 246 height 15
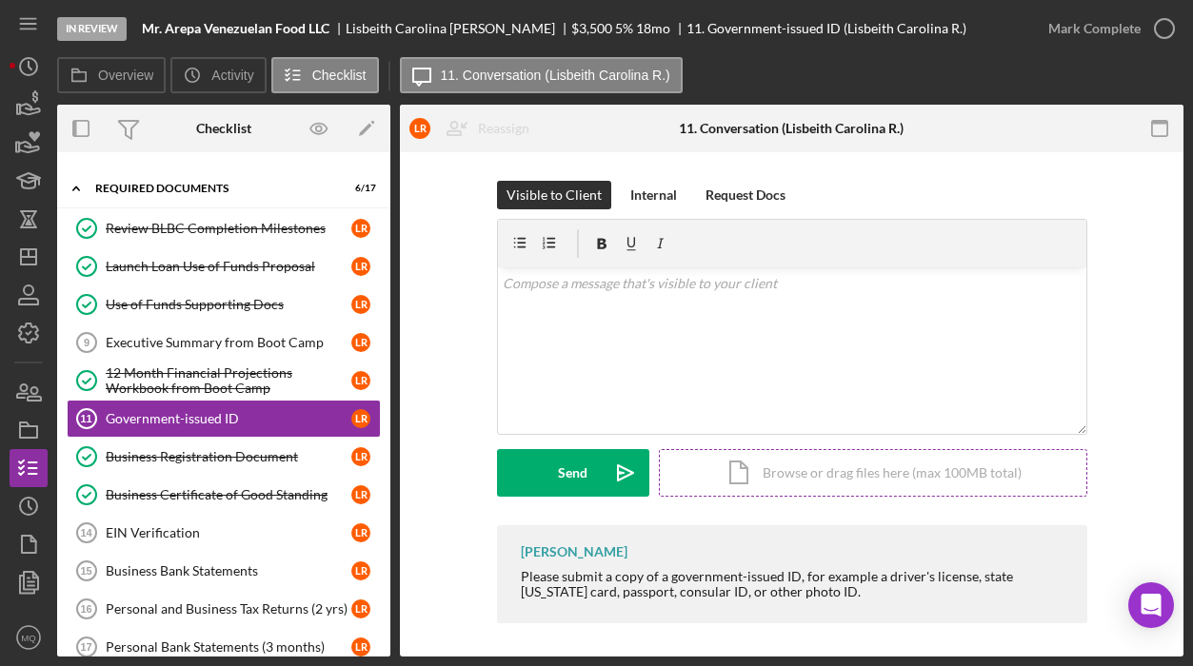
click at [867, 475] on div "Icon/Document Browse or drag files here (max 100MB total) Tap to choose files o…" at bounding box center [873, 473] width 428 height 48
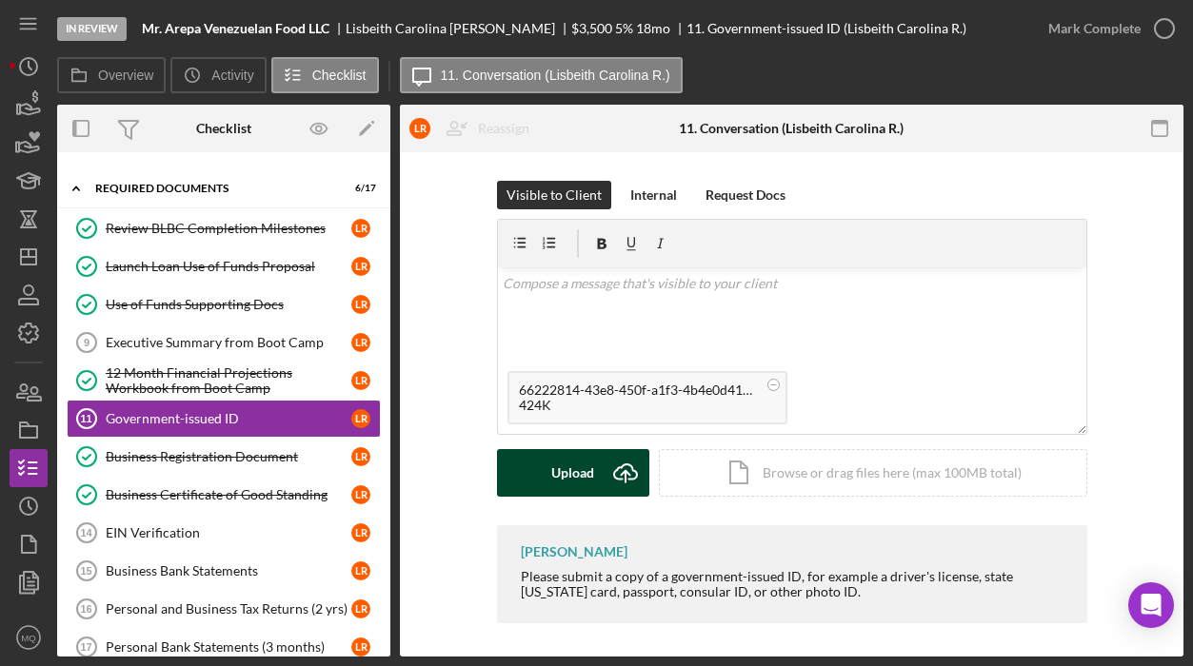
click at [581, 471] on div "Upload" at bounding box center [572, 473] width 43 height 48
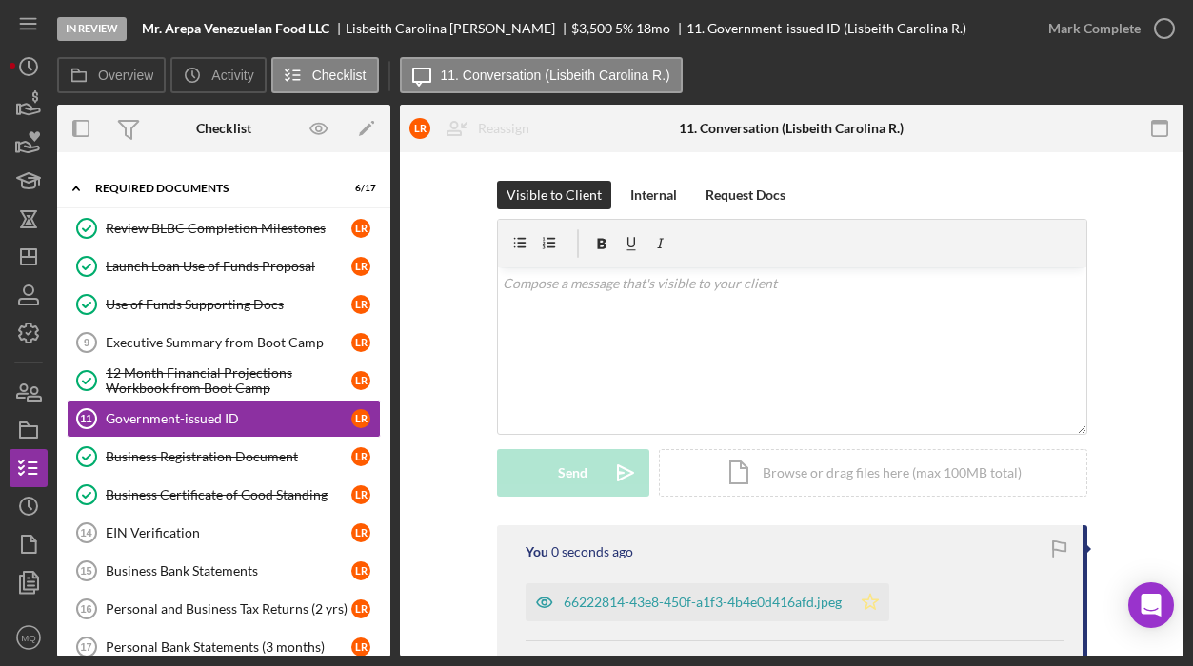
click at [870, 594] on icon "Icon/Star" at bounding box center [870, 603] width 38 height 38
click at [1112, 26] on div "Mark Complete" at bounding box center [1094, 29] width 92 height 38
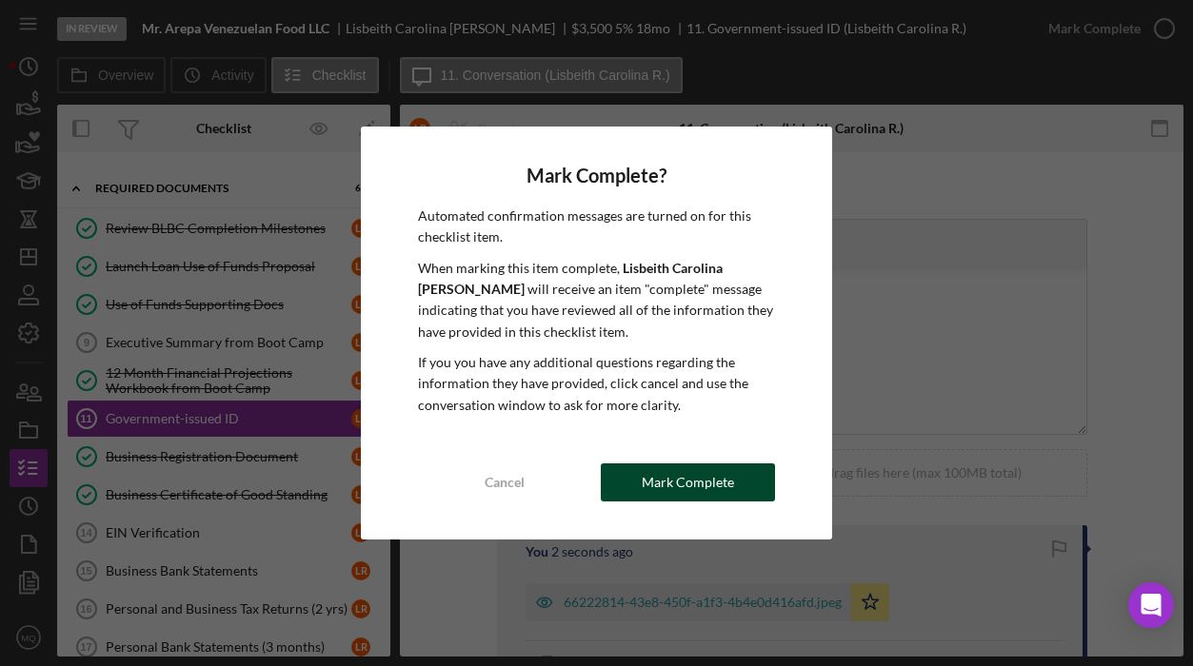
click at [761, 482] on button "Mark Complete" at bounding box center [688, 483] width 174 height 38
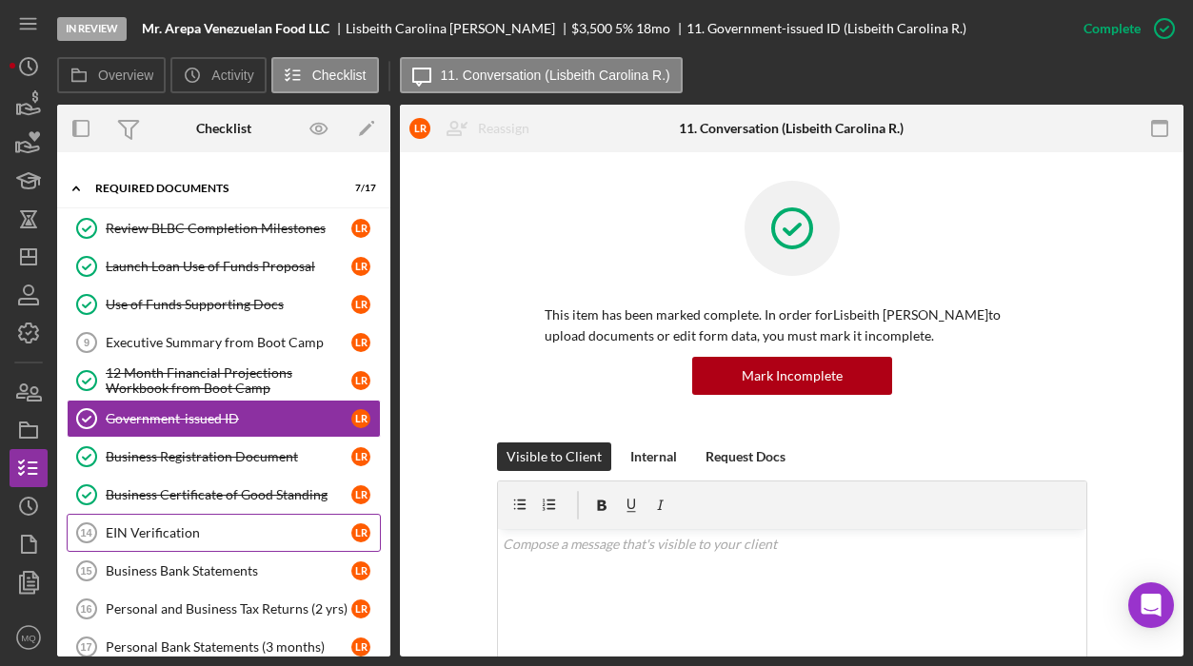
click at [197, 541] on link "EIN Verification 14 EIN Verification L R" at bounding box center [224, 533] width 314 height 38
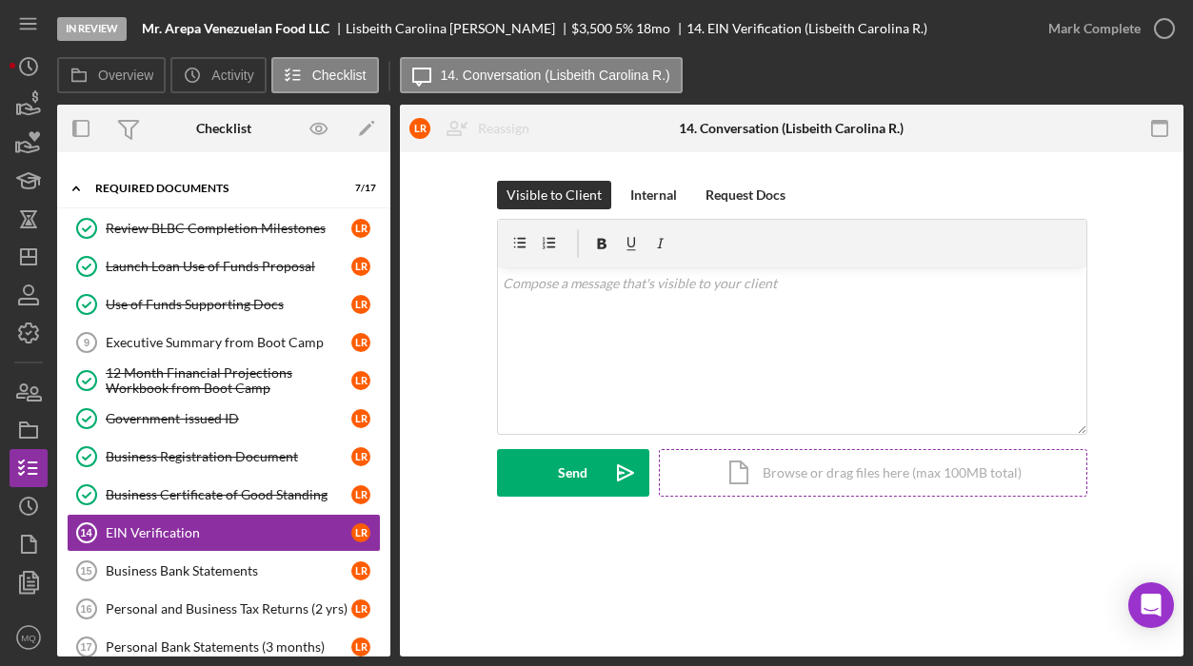
click at [809, 476] on div "Icon/Document Browse or drag files here (max 100MB total) Tap to choose files o…" at bounding box center [873, 473] width 428 height 48
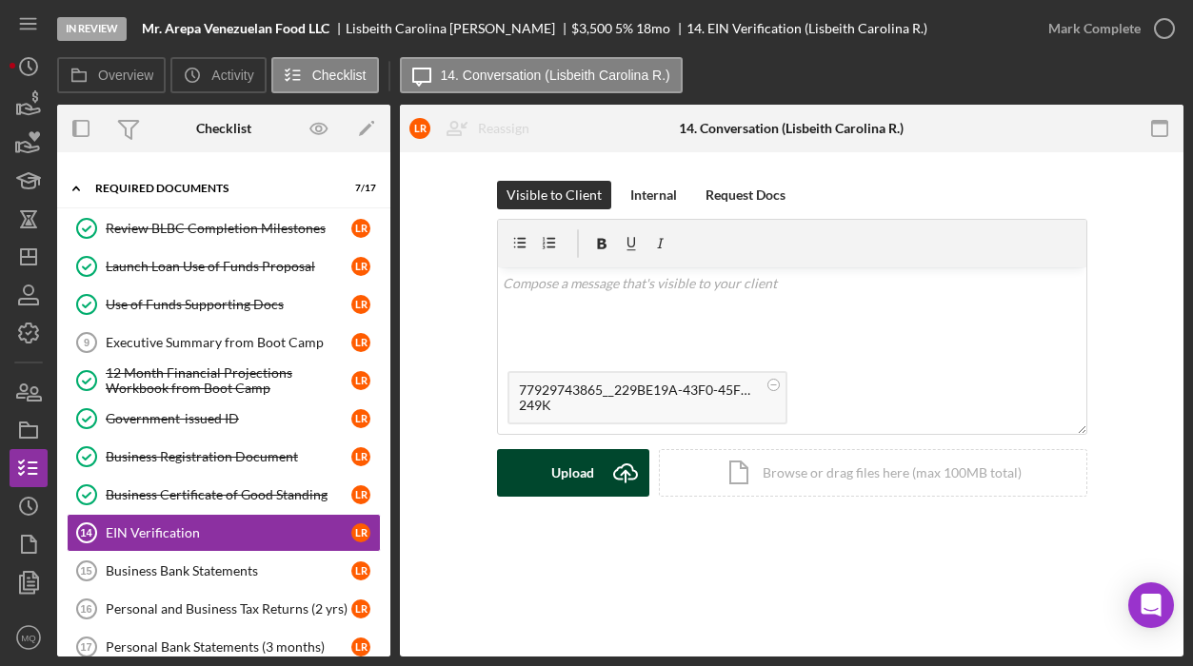
click at [561, 466] on div "Upload" at bounding box center [572, 473] width 43 height 48
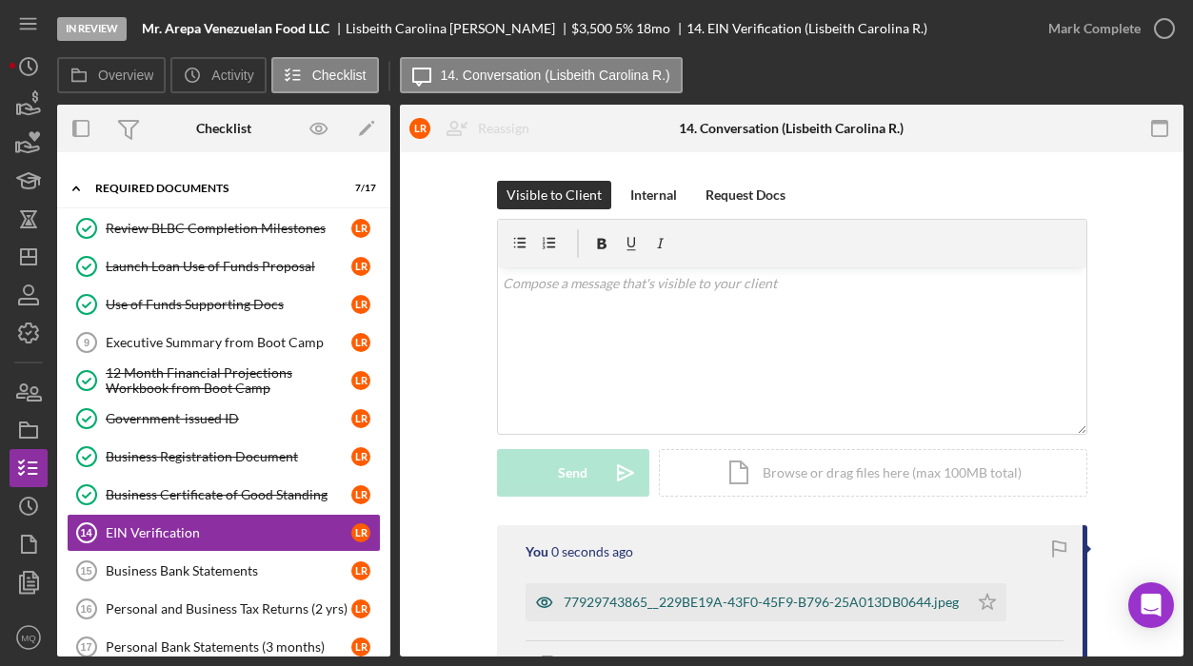
click at [797, 612] on div "77929743865__229BE19A-43F0-45F9-B796-25A013DB0644.jpeg" at bounding box center [746, 603] width 443 height 38
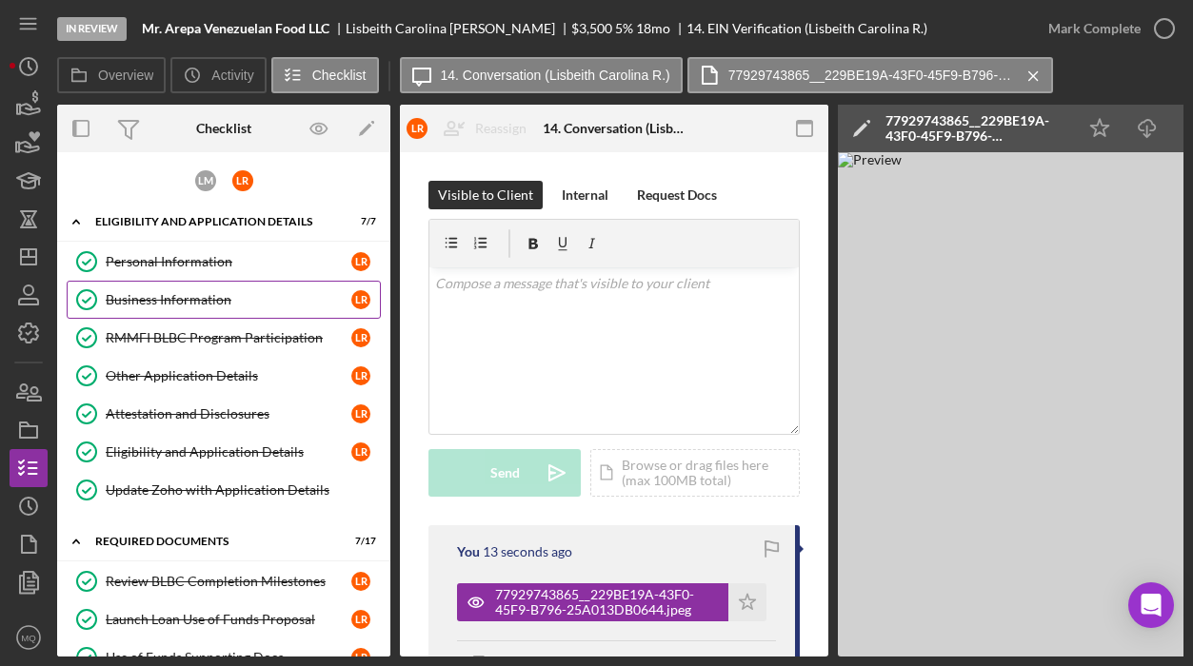
click at [228, 303] on div "Business Information" at bounding box center [229, 299] width 246 height 15
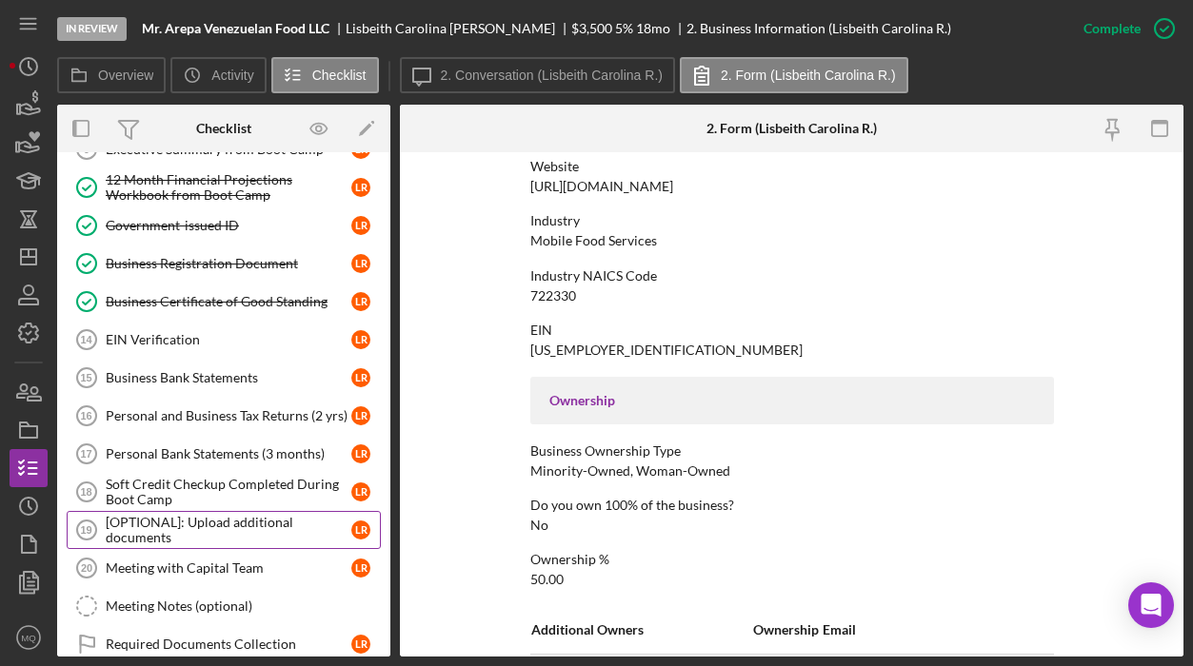
scroll to position [545, 0]
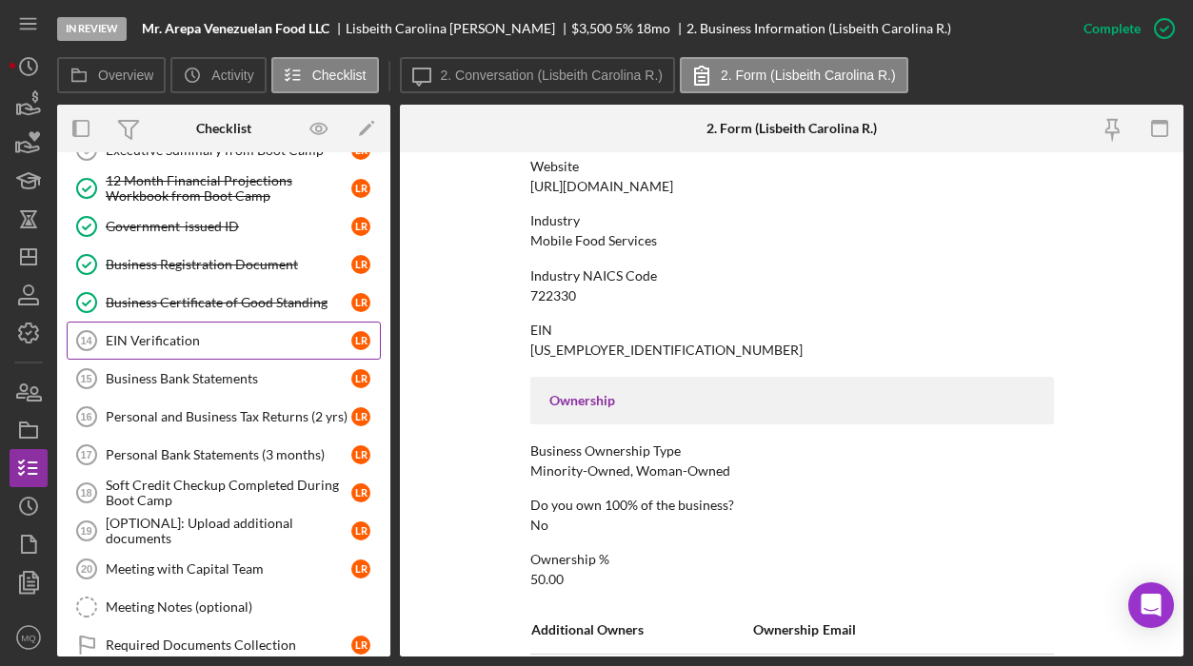
click at [211, 342] on div "EIN Verification" at bounding box center [229, 340] width 246 height 15
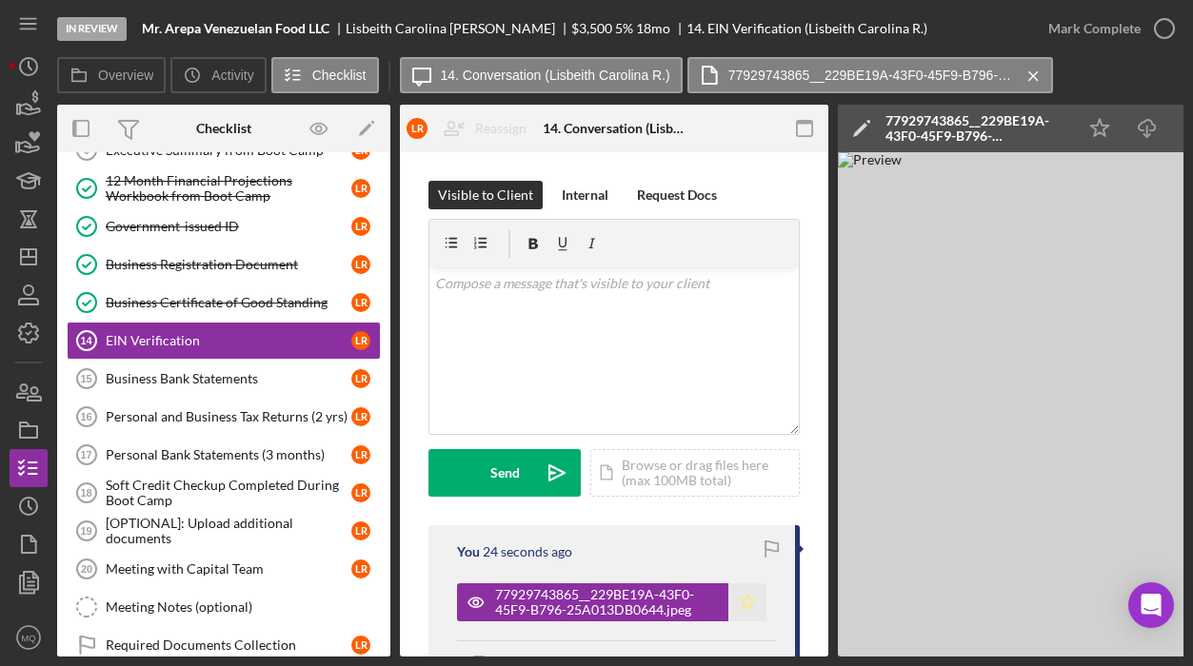
click at [742, 595] on polygon "button" at bounding box center [748, 601] width 16 height 15
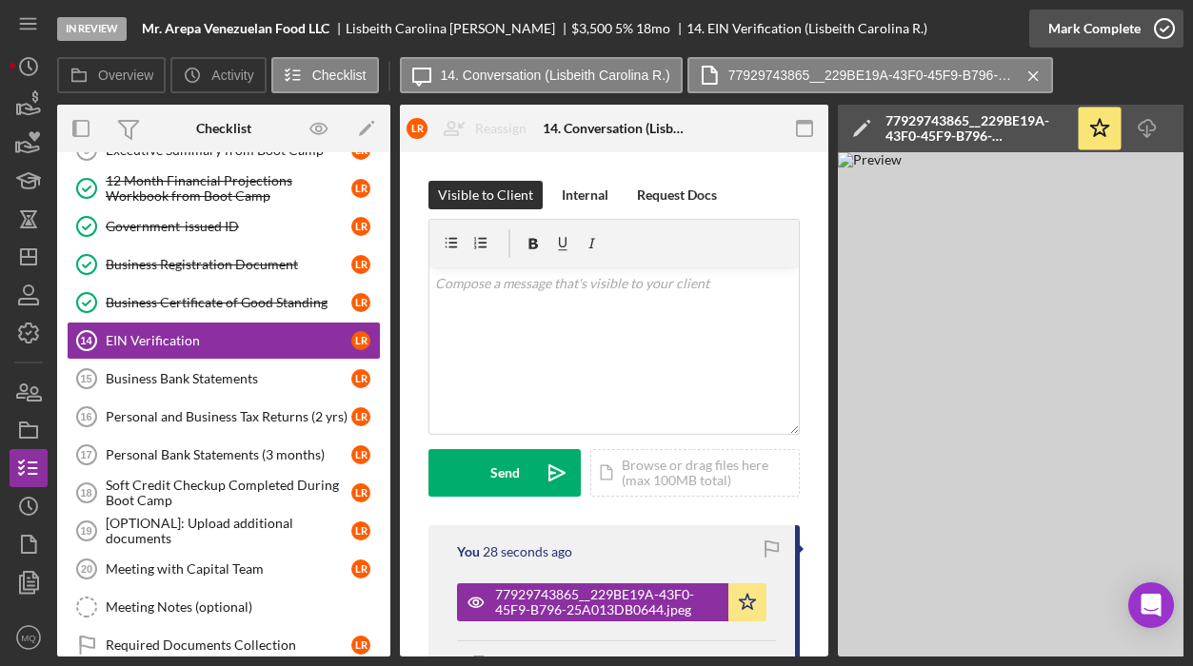
click at [1161, 37] on circle "button" at bounding box center [1164, 28] width 19 height 19
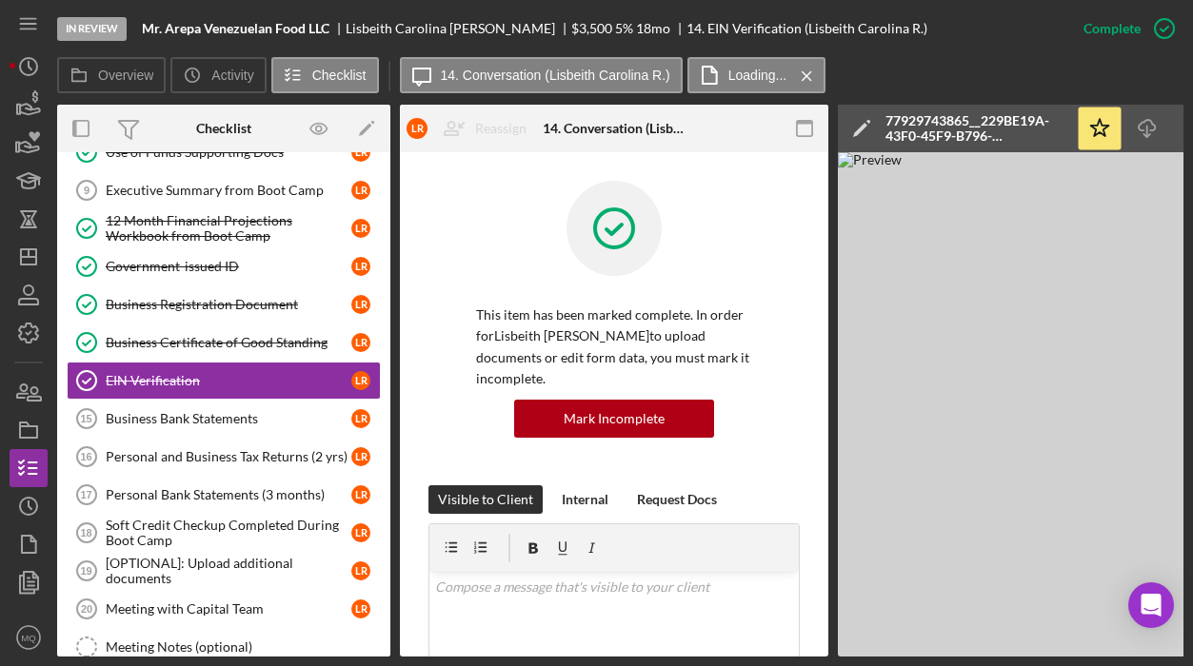
scroll to position [522, 0]
